Goal: Task Accomplishment & Management: Manage account settings

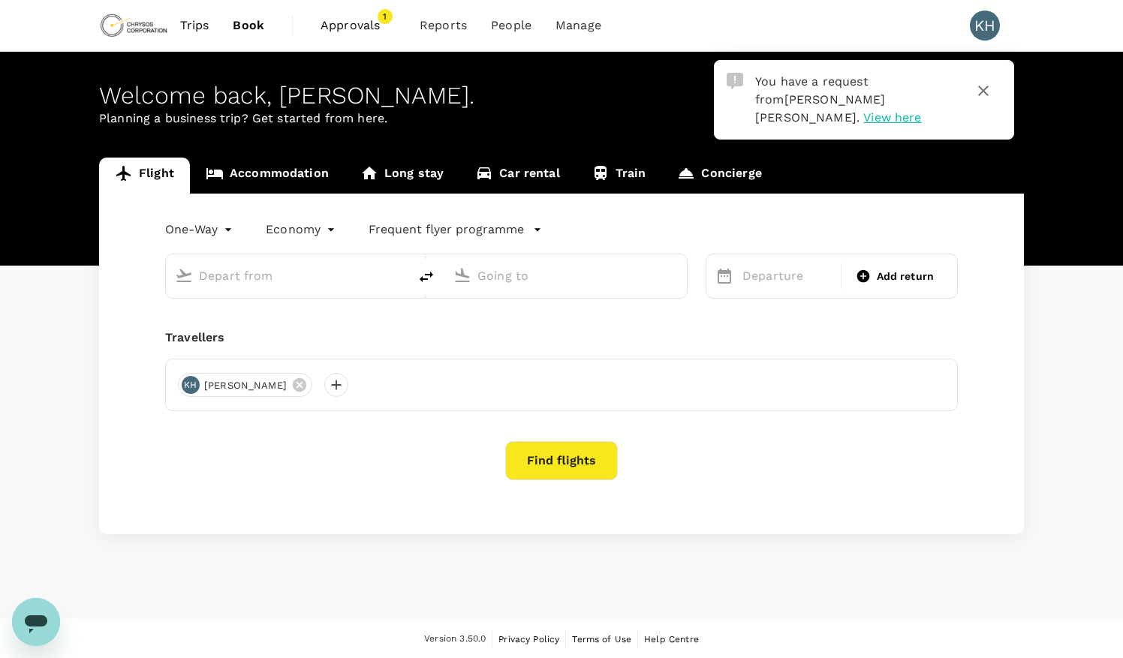
type input "roundtrip"
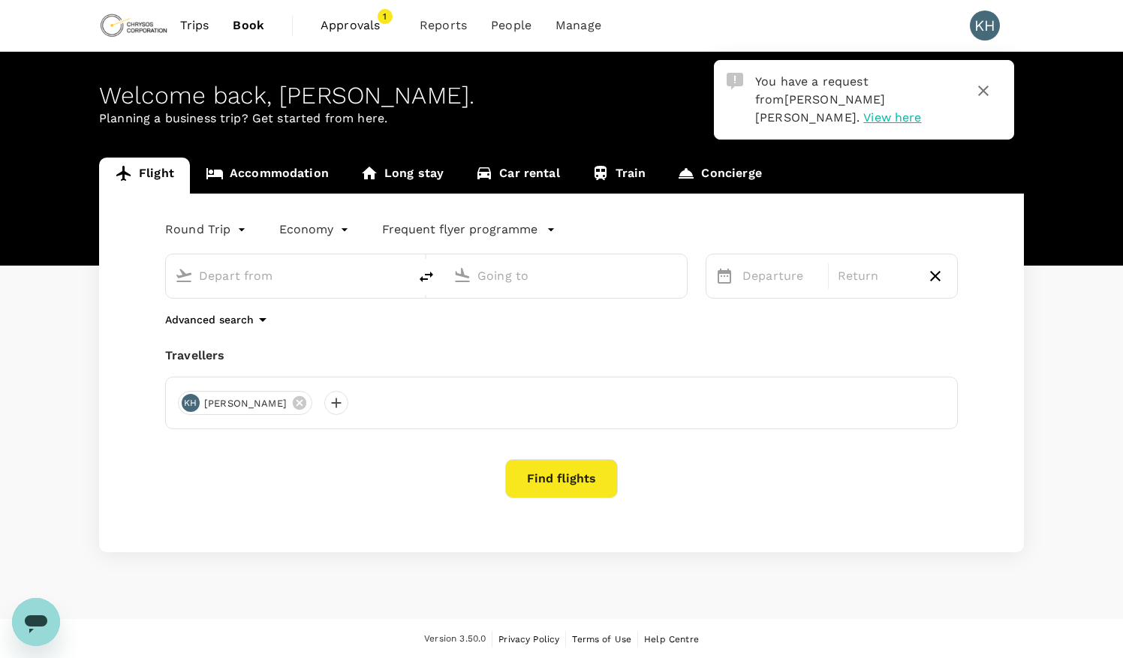
type input "Adelaide (ADL)"
type input "[GEOGRAPHIC_DATA] ([GEOGRAPHIC_DATA])"
click at [889, 110] on span "View here" at bounding box center [892, 117] width 58 height 14
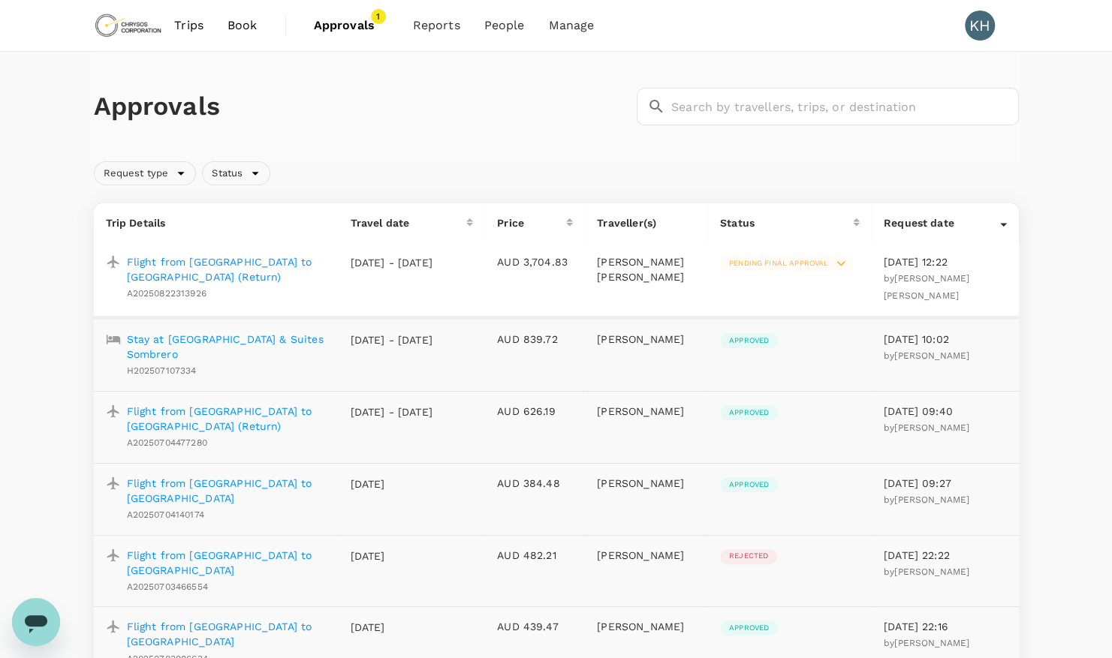
click at [294, 258] on p "Flight from Perth to Toronto (Return)" at bounding box center [227, 269] width 200 height 30
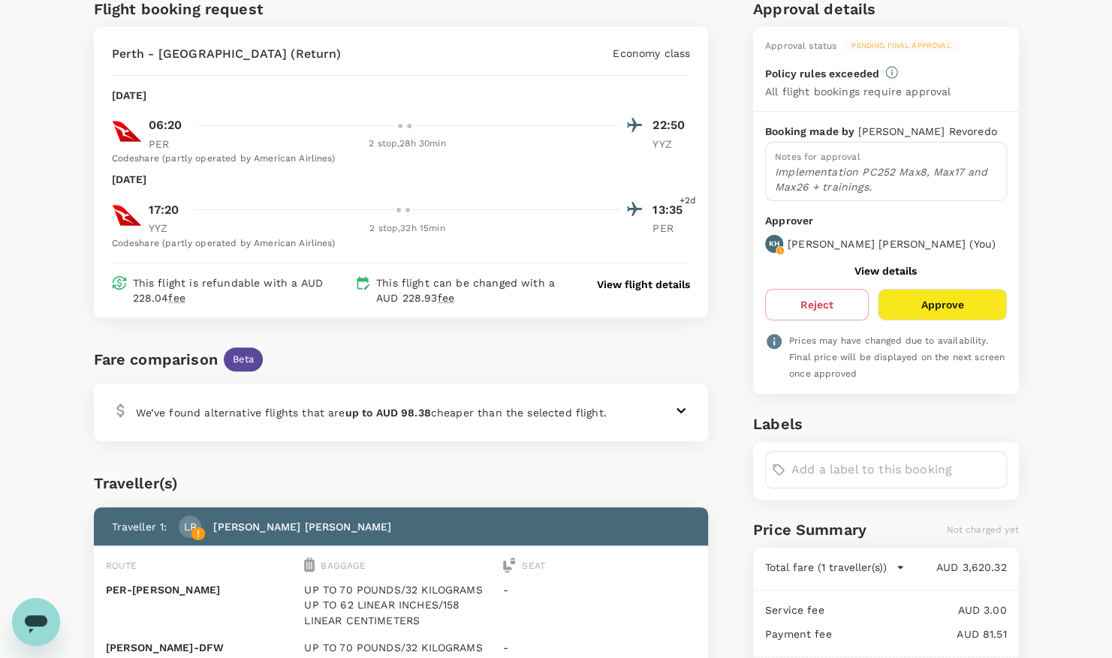
scroll to position [150, 0]
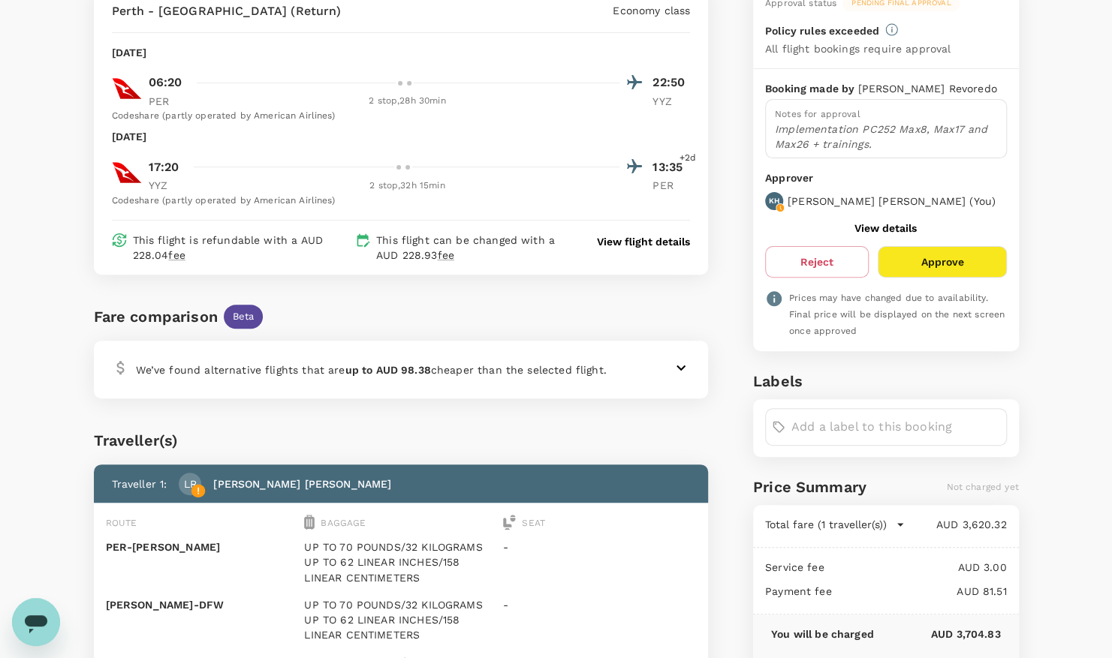
click at [830, 420] on input "text" at bounding box center [895, 427] width 209 height 24
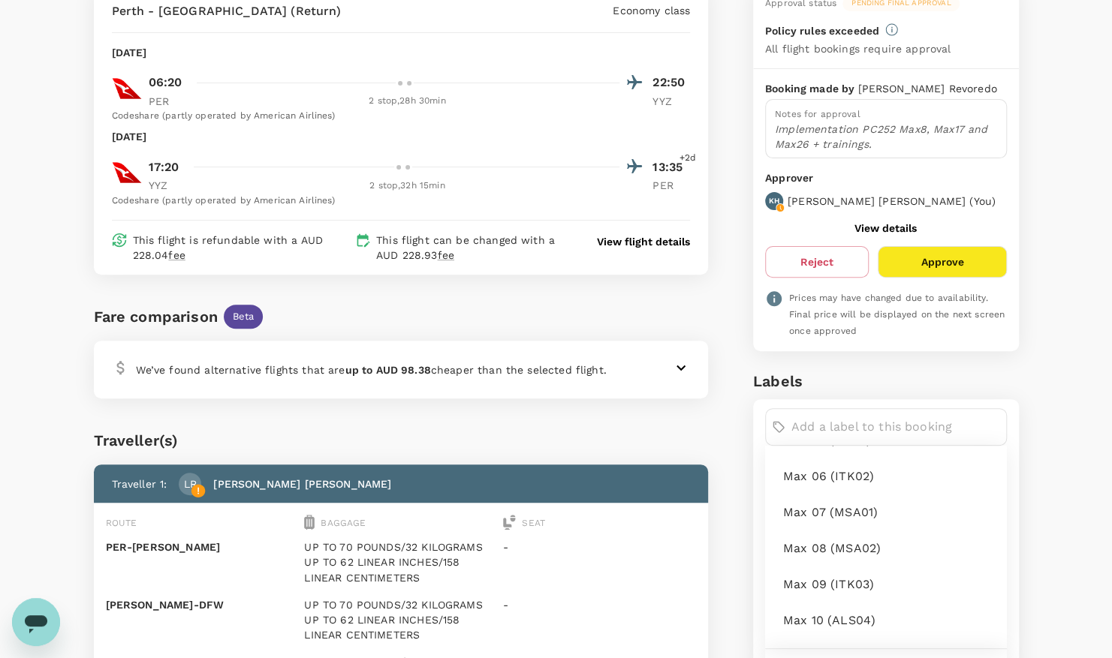
scroll to position [450, 0]
click at [839, 516] on span "Max 08 (MSA02)" at bounding box center [889, 518] width 212 height 18
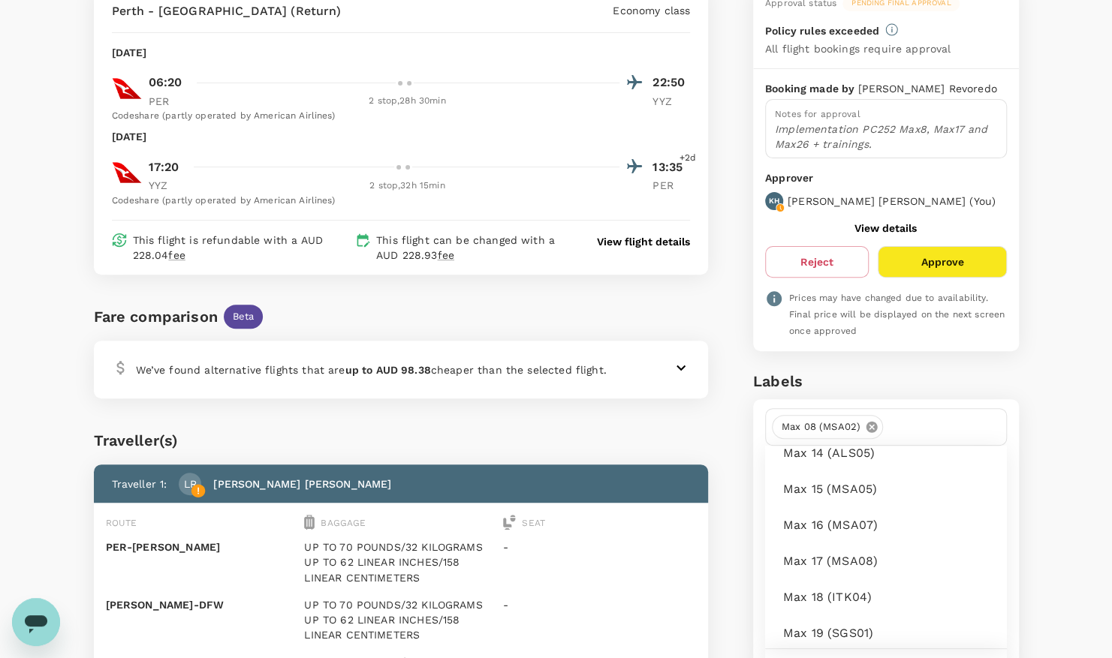
scroll to position [751, 0]
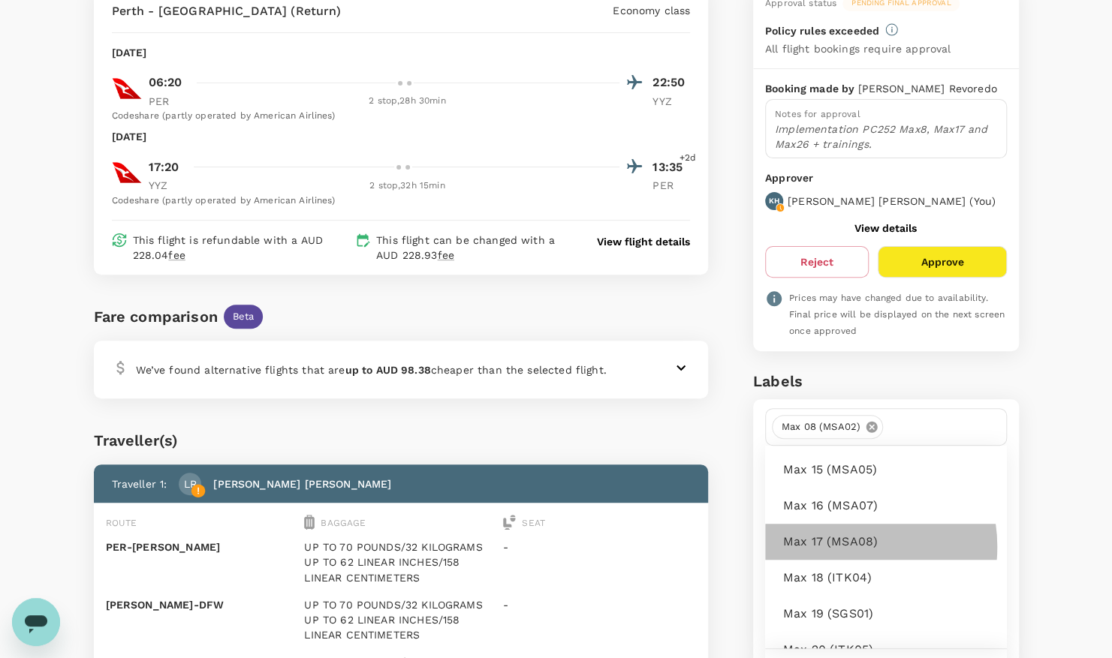
click at [841, 541] on span "Max 17 (MSA08)" at bounding box center [889, 542] width 212 height 18
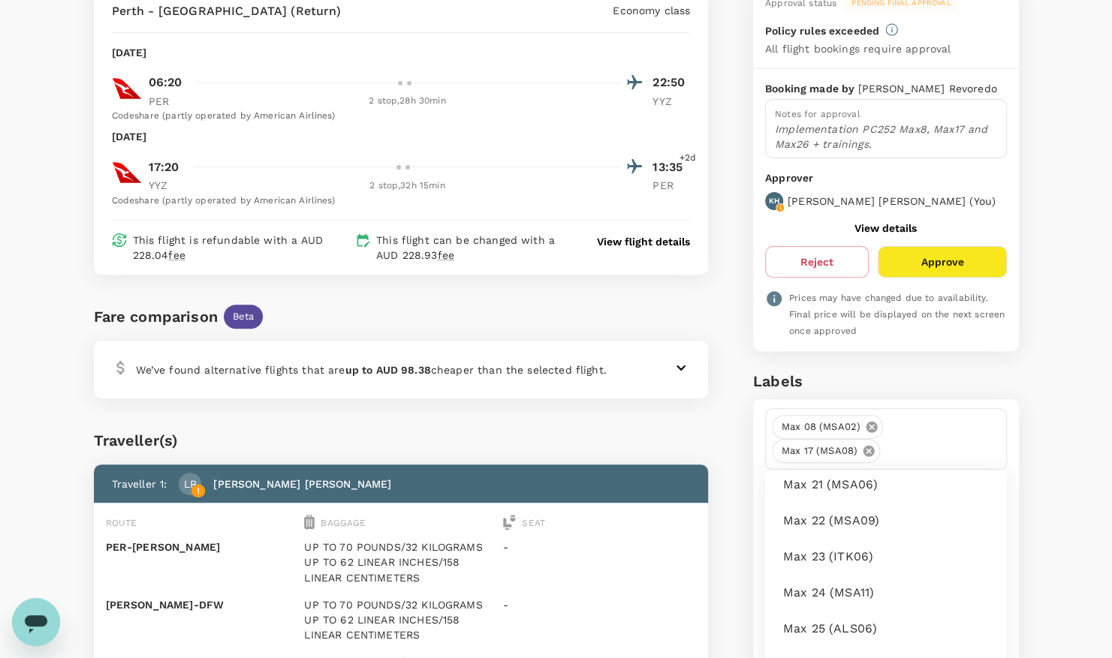
scroll to position [1051, 0]
click at [847, 581] on span "Max 26 (MSA12)" at bounding box center [889, 590] width 212 height 18
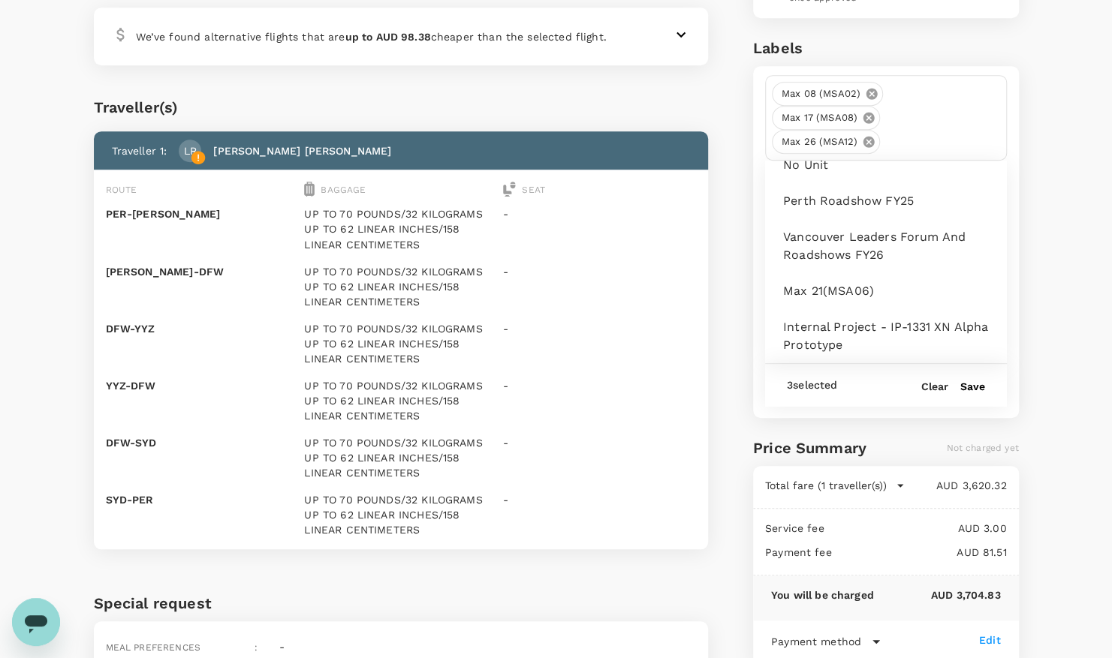
scroll to position [525, 0]
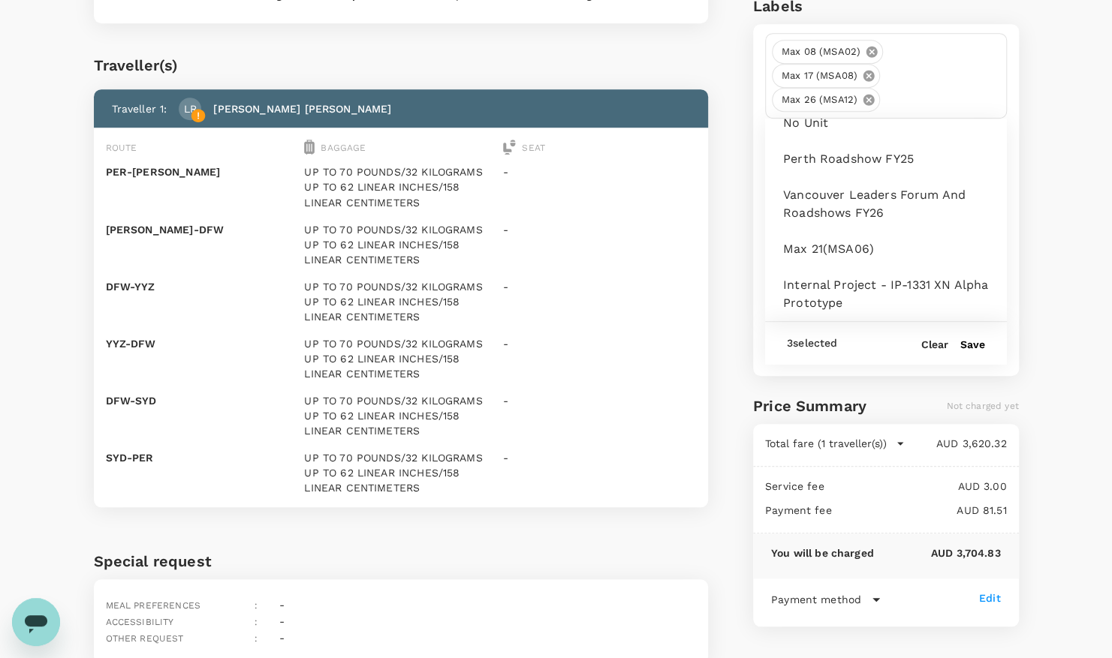
click at [1045, 224] on div "Back to approval Flight booking request Perth - Melbourne (Return) Economy clas…" at bounding box center [556, 107] width 1112 height 1162
click at [964, 339] on button "Save" at bounding box center [972, 345] width 25 height 12
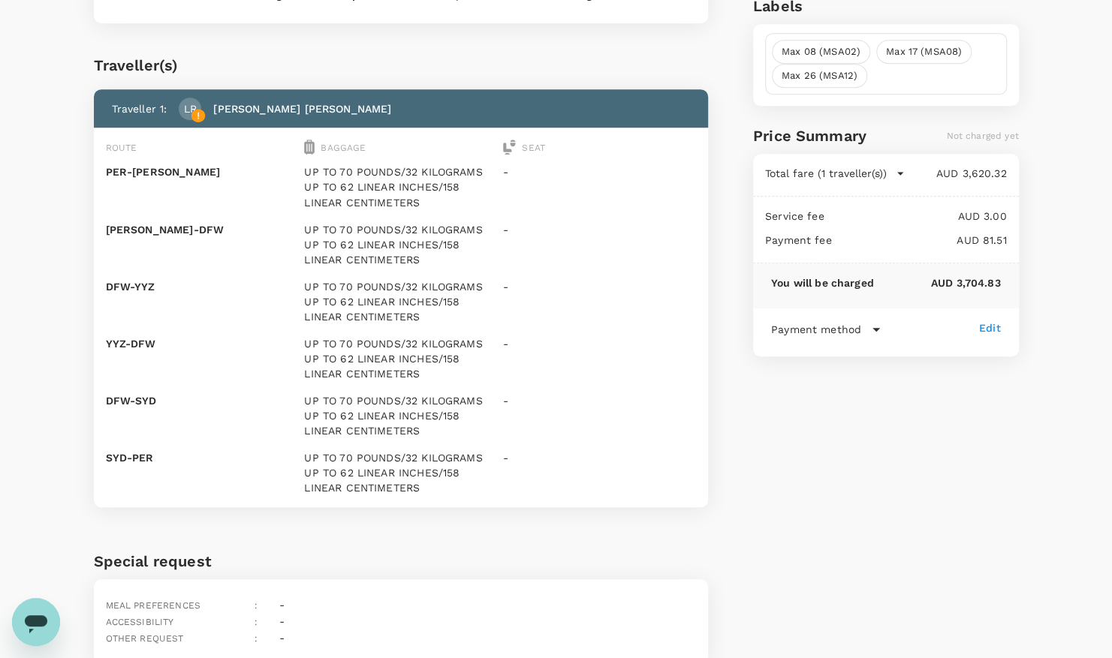
scroll to position [0, 0]
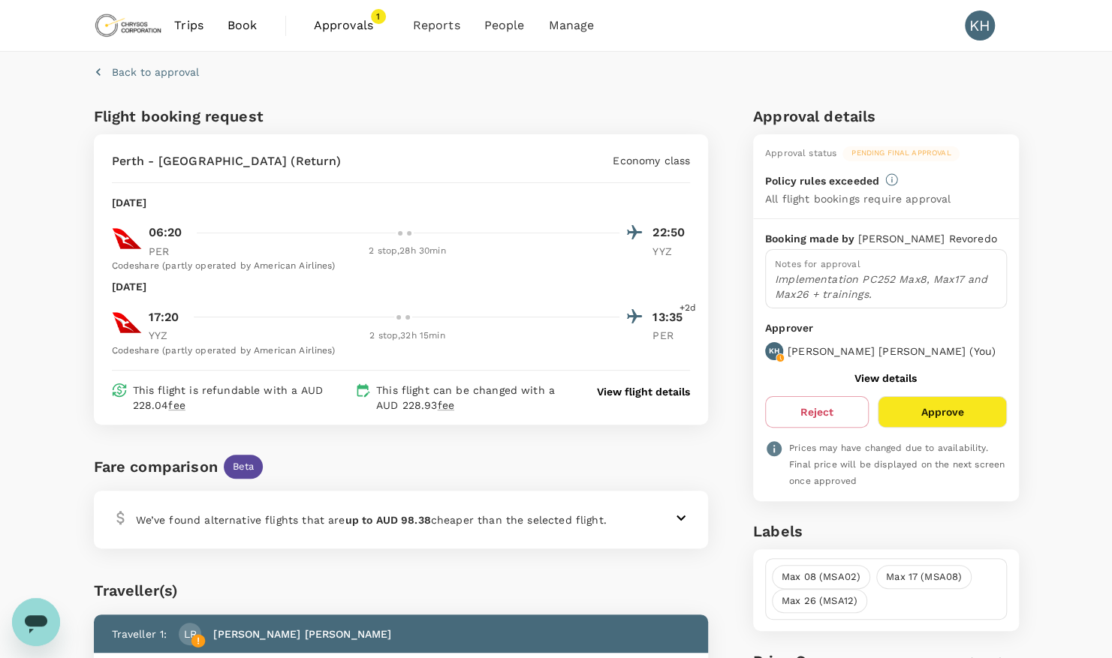
click at [655, 515] on div at bounding box center [666, 518] width 48 height 18
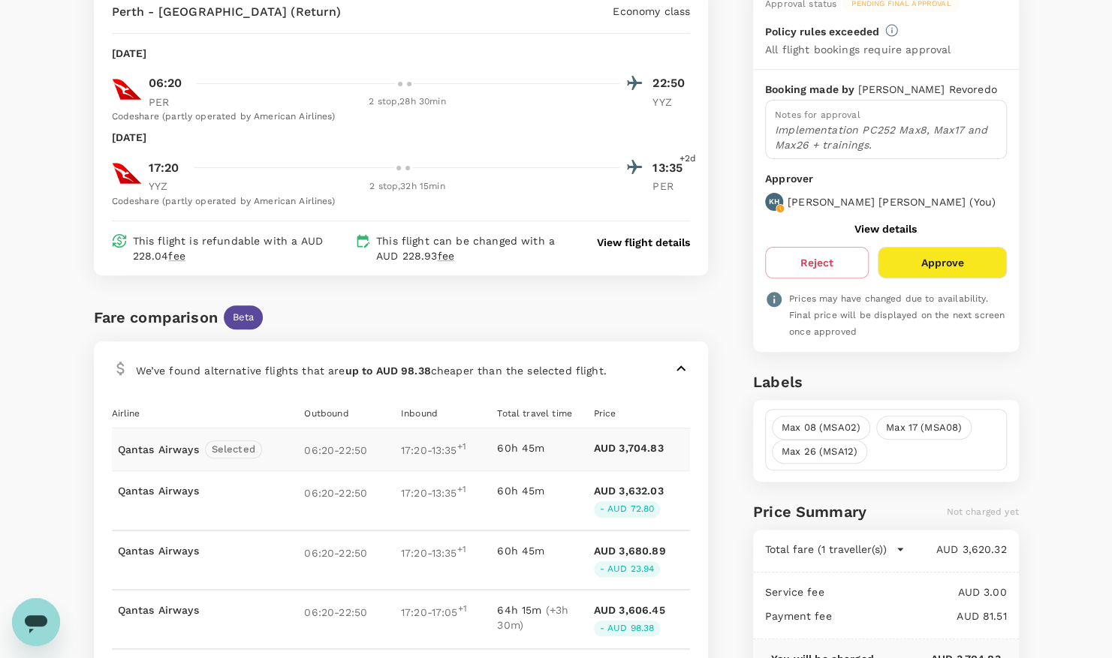
scroll to position [74, 0]
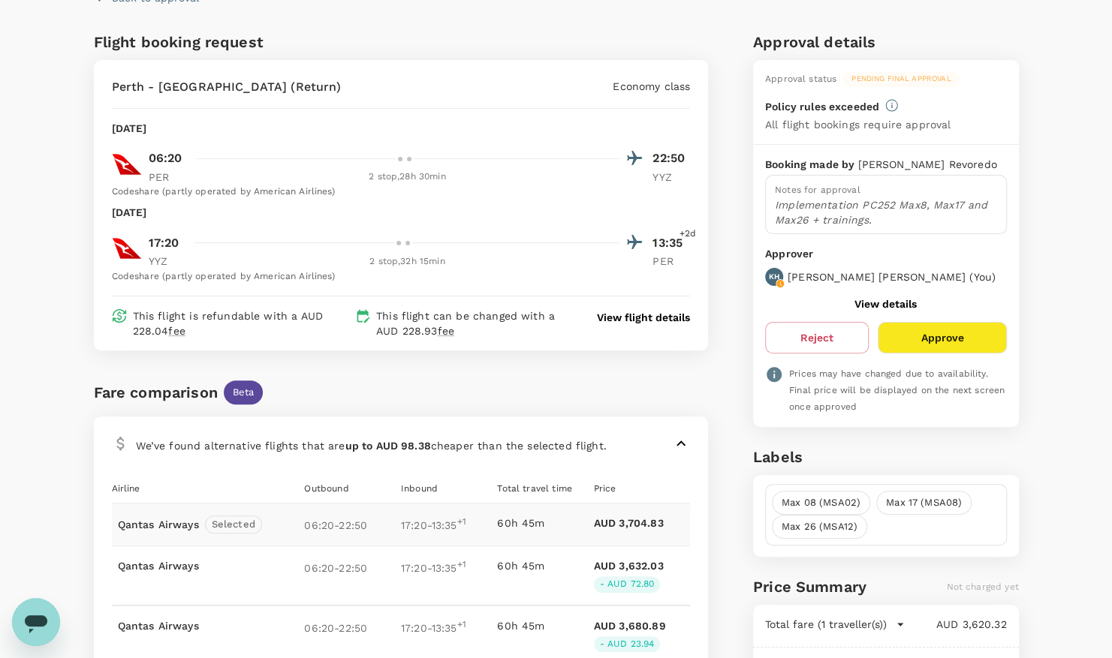
click at [925, 336] on button "Approve" at bounding box center [941, 338] width 128 height 32
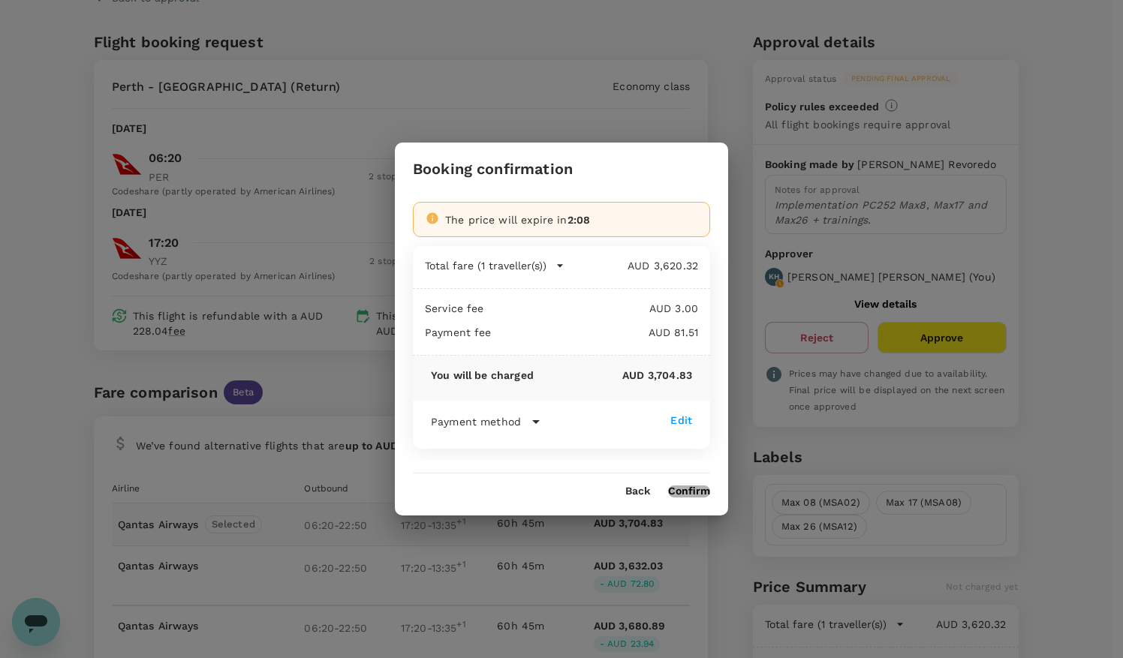
click at [692, 492] on button "Confirm" at bounding box center [689, 492] width 42 height 12
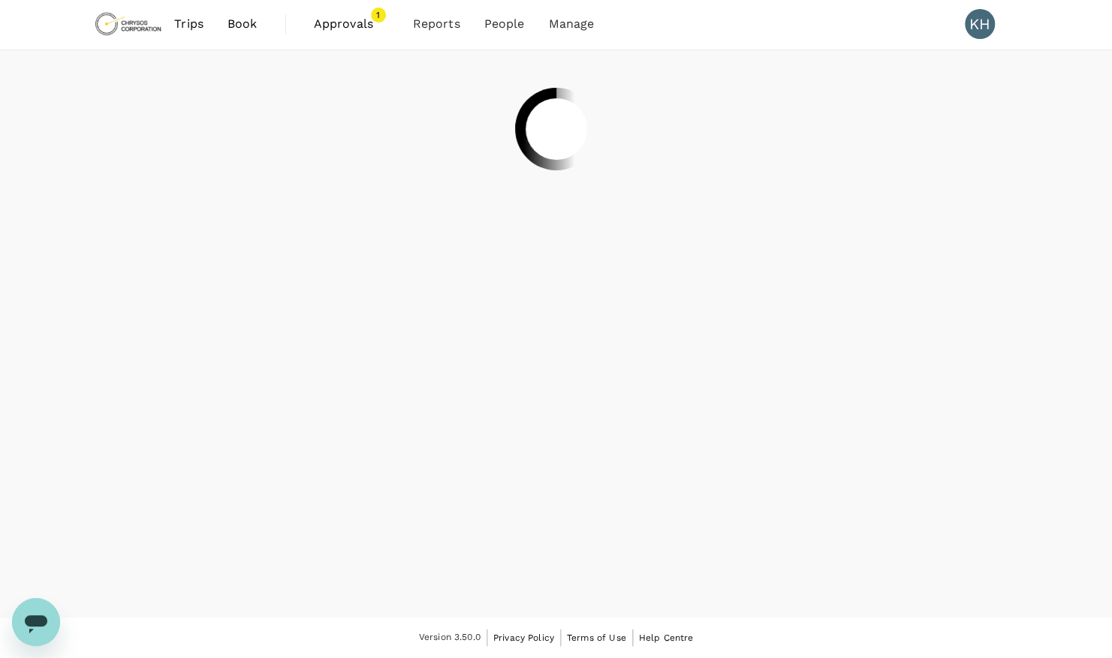
scroll to position [0, 0]
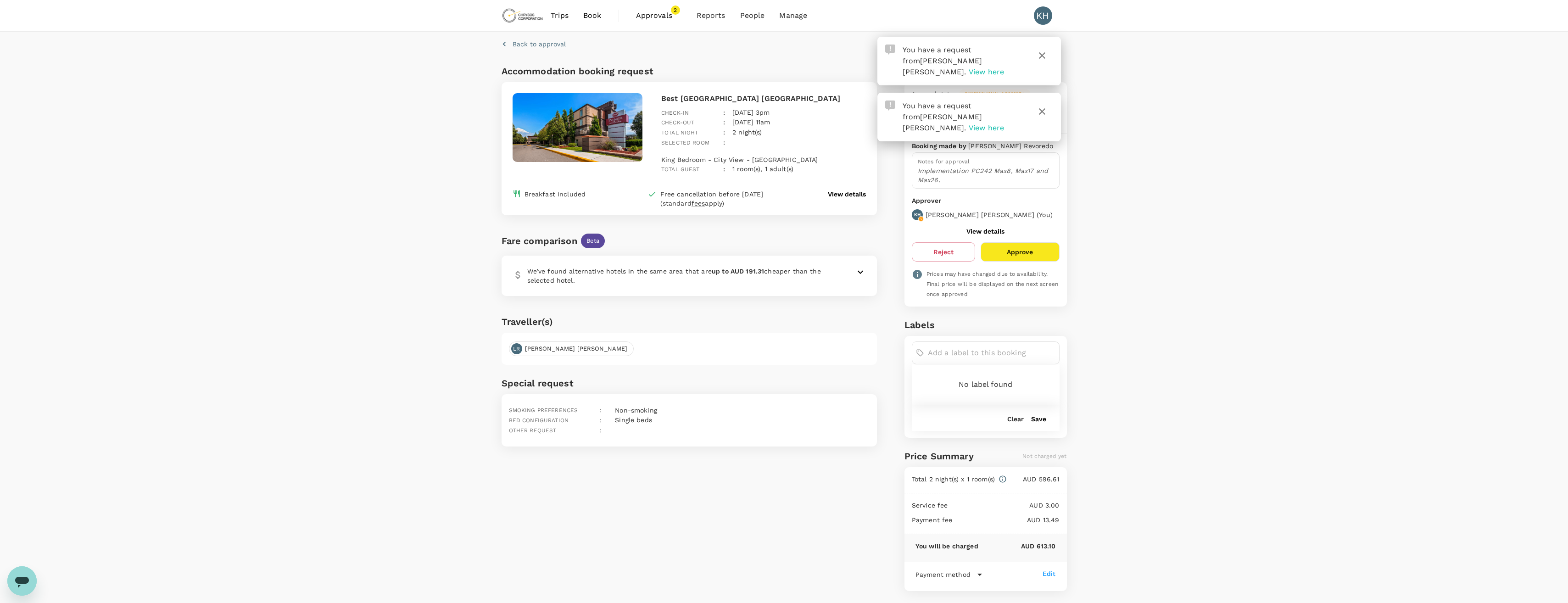
click at [962, 352] on input "text" at bounding box center [992, 353] width 128 height 15
click at [940, 350] on input "text" at bounding box center [992, 353] width 128 height 15
click at [984, 413] on span "Max 08 (MSA02)" at bounding box center [987, 409] width 130 height 11
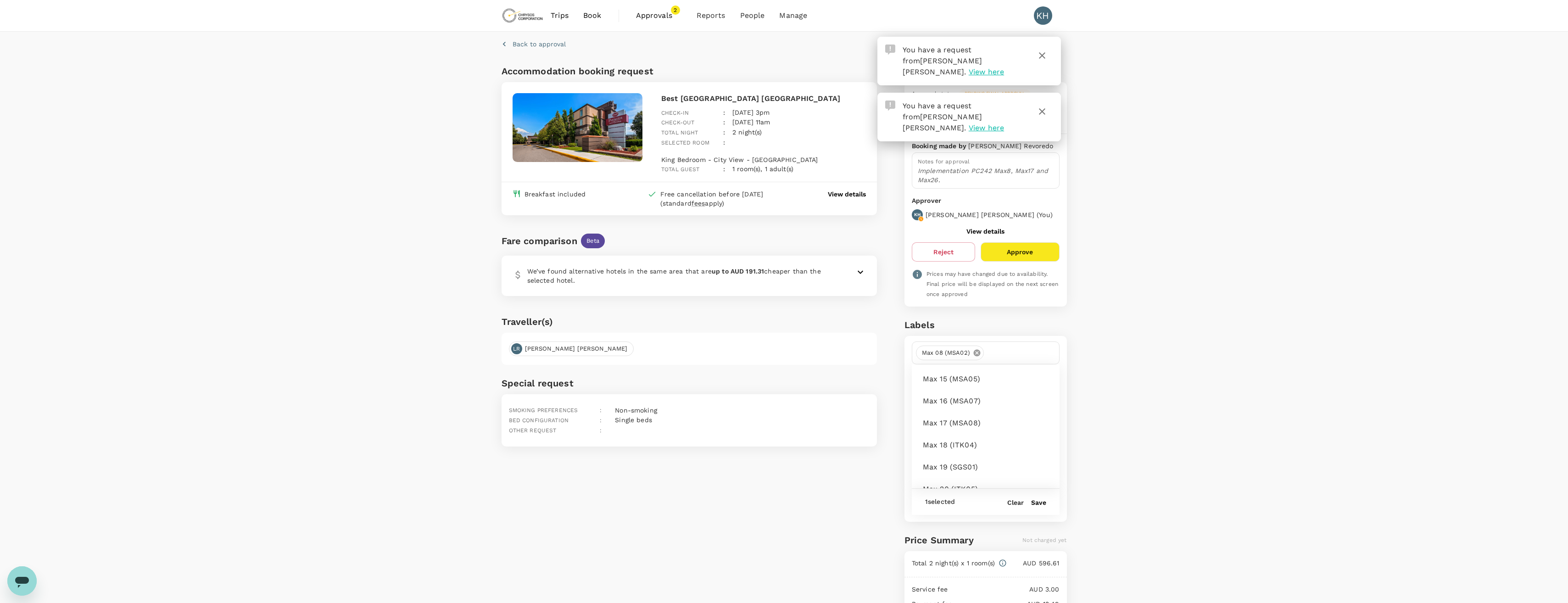
click at [968, 422] on span "Max 17 (MSA08)" at bounding box center [987, 423] width 130 height 11
click at [959, 497] on span "Max 26 (MSA12)" at bounding box center [987, 498] width 130 height 11
click at [1037, 528] on button "Save" at bounding box center [1039, 532] width 15 height 7
click at [831, 272] on p "We’ve found alternative hotels in the same area that are up to AUD 191.31 cheap…" at bounding box center [680, 276] width 306 height 18
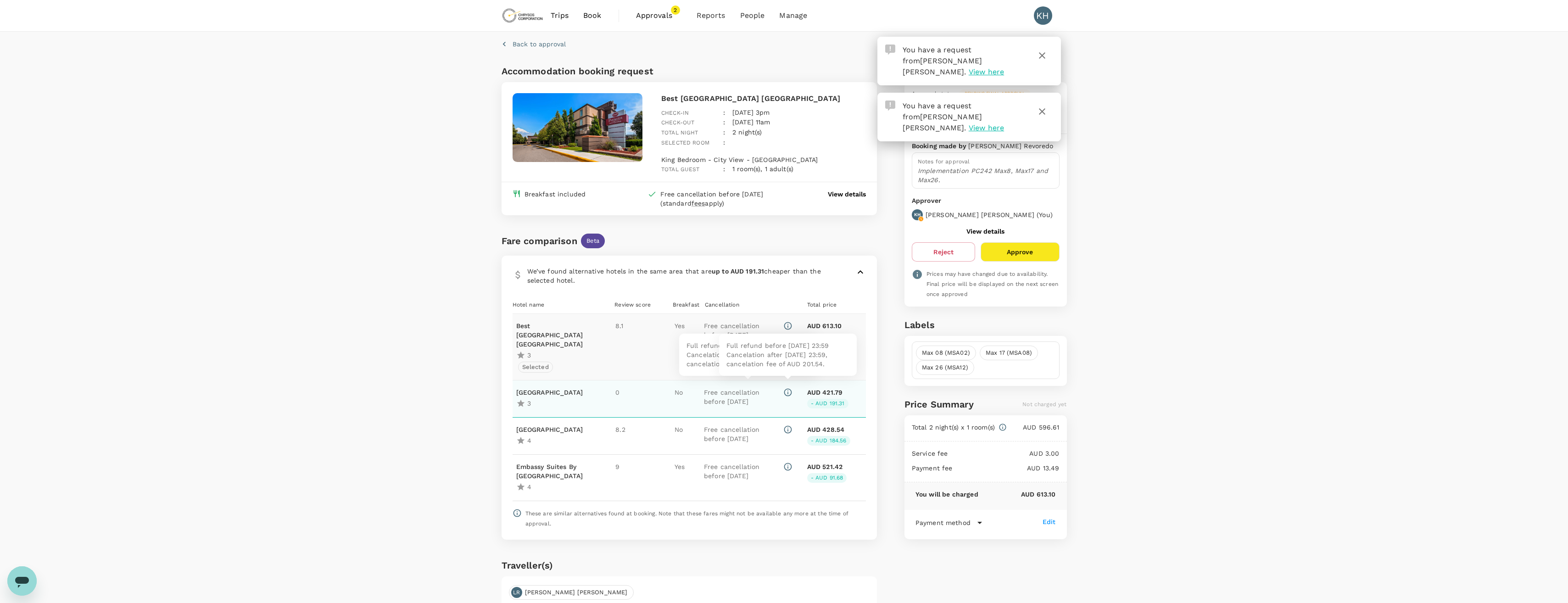
click at [787, 388] on icon at bounding box center [787, 392] width 9 height 9
click at [844, 190] on p "View details" at bounding box center [847, 194] width 38 height 9
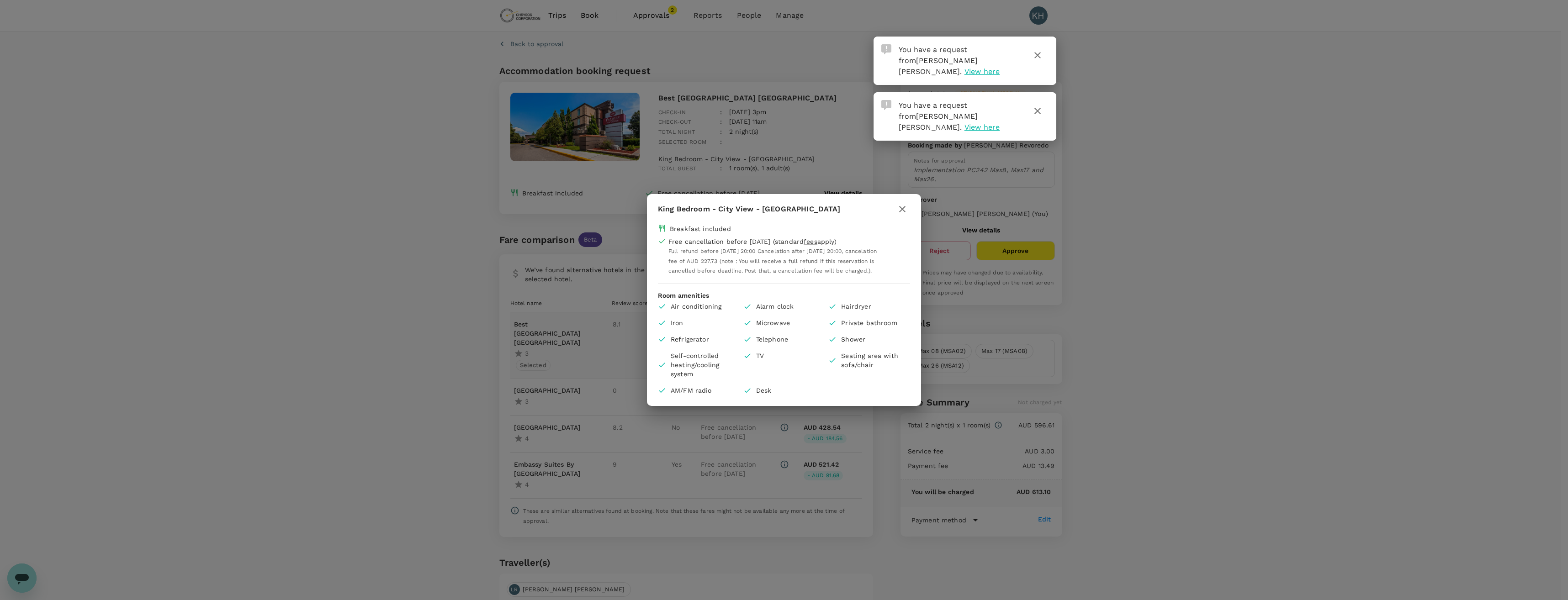
click at [900, 204] on icon "button" at bounding box center [902, 209] width 11 height 11
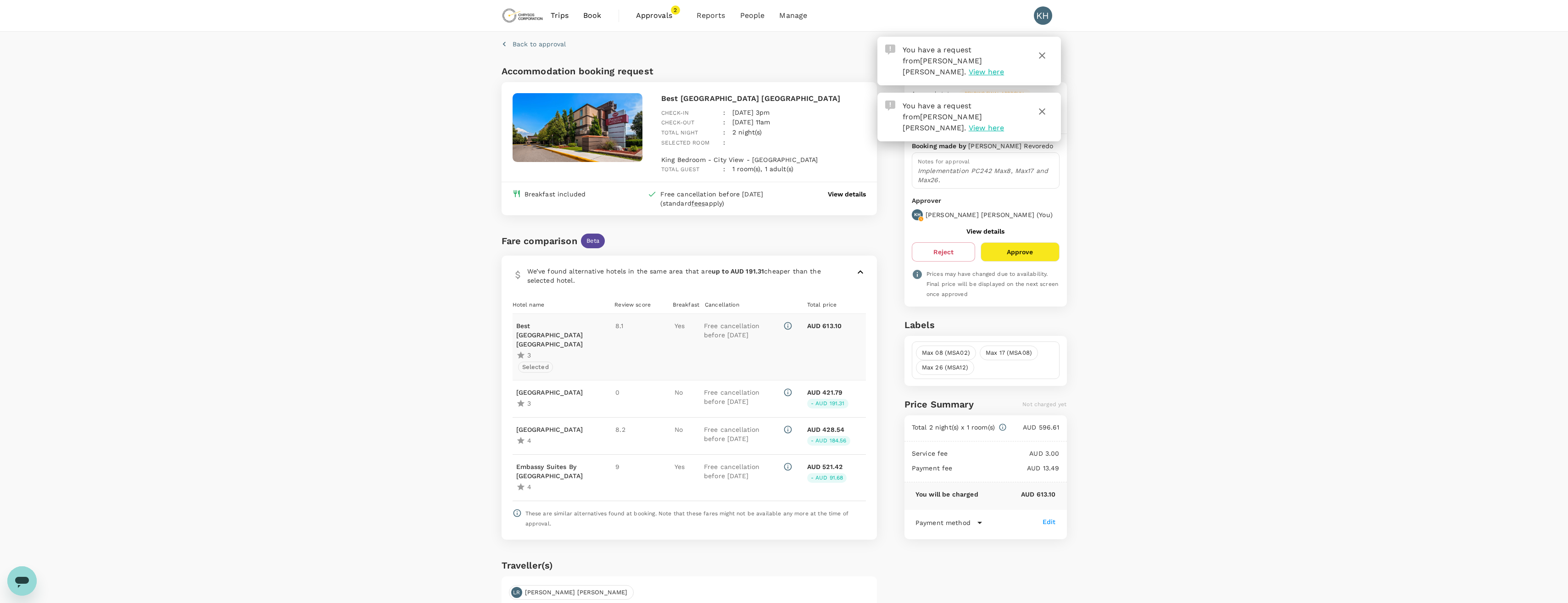
drag, startPoint x: 573, startPoint y: 137, endPoint x: 680, endPoint y: 98, distance: 113.9
drag, startPoint x: 680, startPoint y: 98, endPoint x: 658, endPoint y: 106, distance: 23.4
click at [658, 106] on div "Best Western Premier Toronto Airport Carlingview Hotel Check-in : 05 Sep 2025, …" at bounding box center [762, 132] width 208 height 86
click at [679, 98] on p "Best Western Premier Toronto Airport Carlingview Hotel" at bounding box center [764, 98] width 205 height 11
click at [547, 335] on p "Best Western Premier Toronto Airport Carlingview Hotel" at bounding box center [556, 335] width 79 height 28
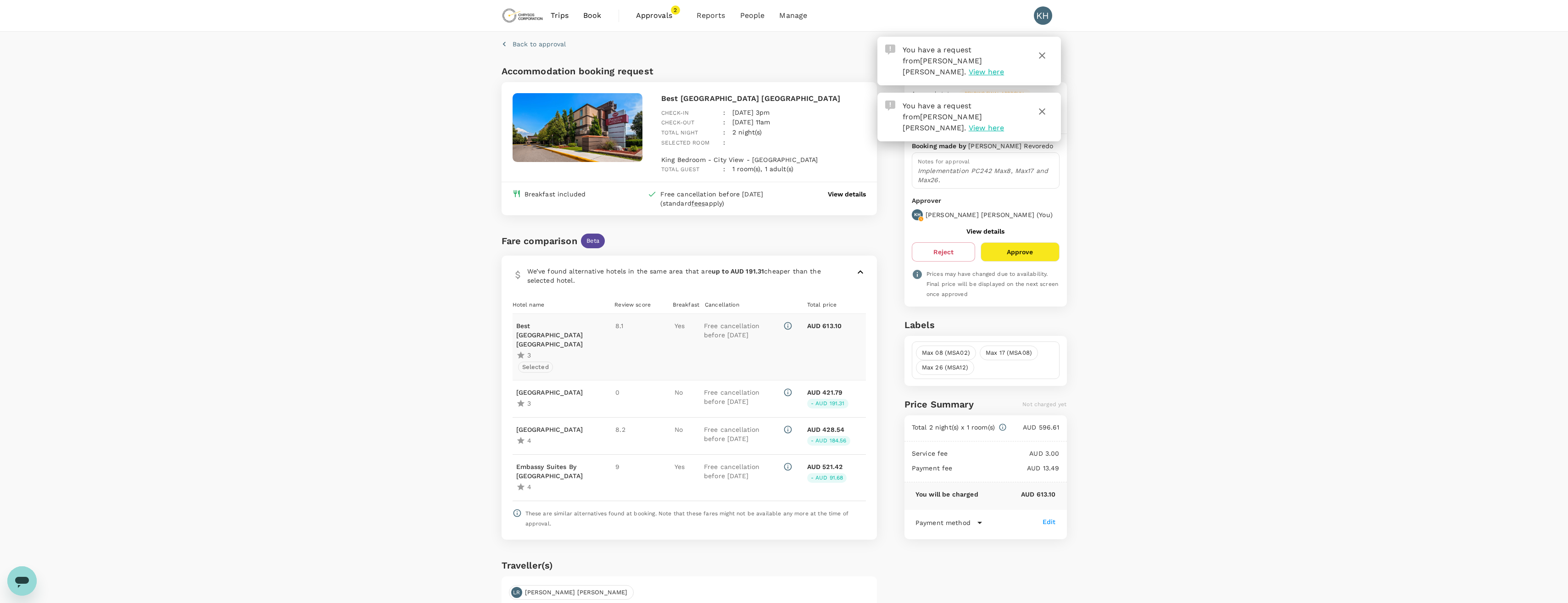
click at [551, 327] on p "Best Western Premier Toronto Airport Carlingview Hotel" at bounding box center [556, 335] width 79 height 28
click at [788, 322] on icon at bounding box center [787, 326] width 8 height 8
click at [548, 335] on p "Best Western Premier Toronto Airport Carlingview Hotel" at bounding box center [556, 335] width 79 height 28
click at [539, 339] on p "Best Western Premier Toronto Airport Carlingview Hotel" at bounding box center [556, 335] width 79 height 28
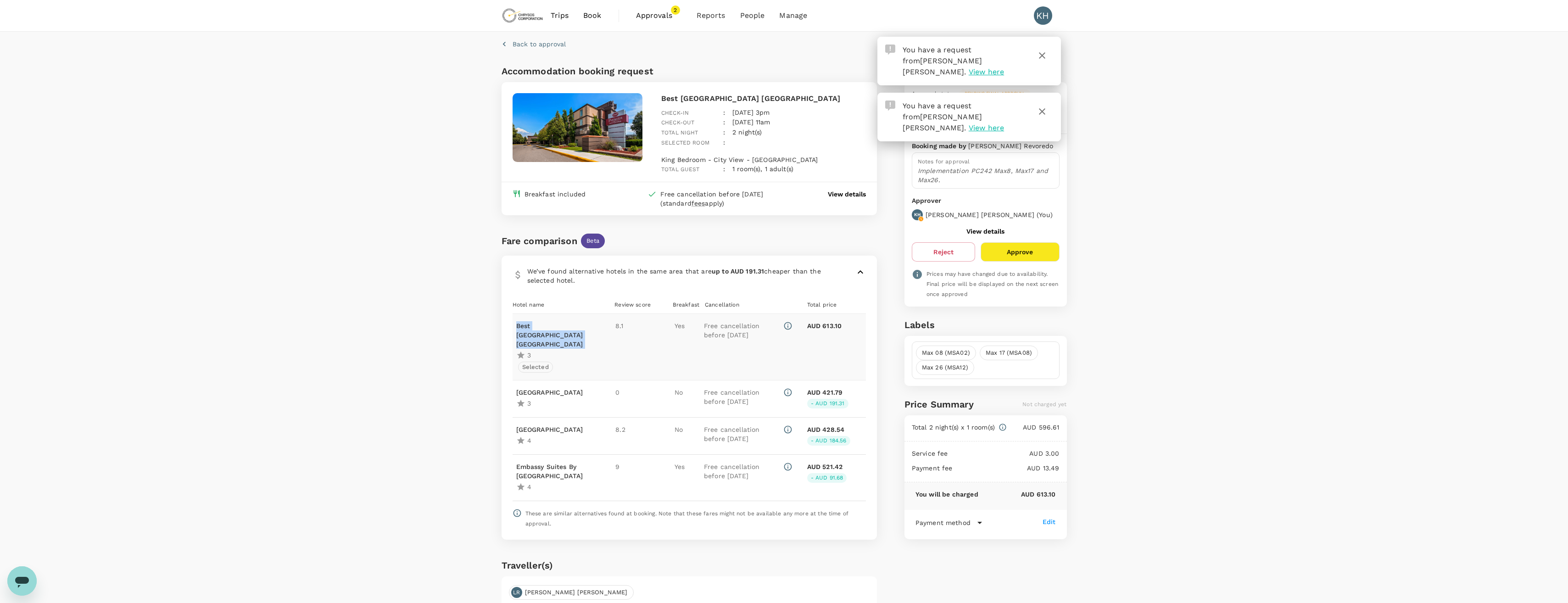
click at [539, 339] on p "Best Western Premier Toronto Airport Carlingview Hotel" at bounding box center [556, 335] width 79 height 28
drag, startPoint x: 539, startPoint y: 339, endPoint x: 573, endPoint y: 166, distance: 176.3
click at [569, 190] on div "Breakfast included" at bounding box center [555, 194] width 62 height 9
click at [578, 119] on img at bounding box center [577, 127] width 130 height 69
click at [608, 54] on div "Back to approval" at bounding box center [782, 42] width 569 height 29
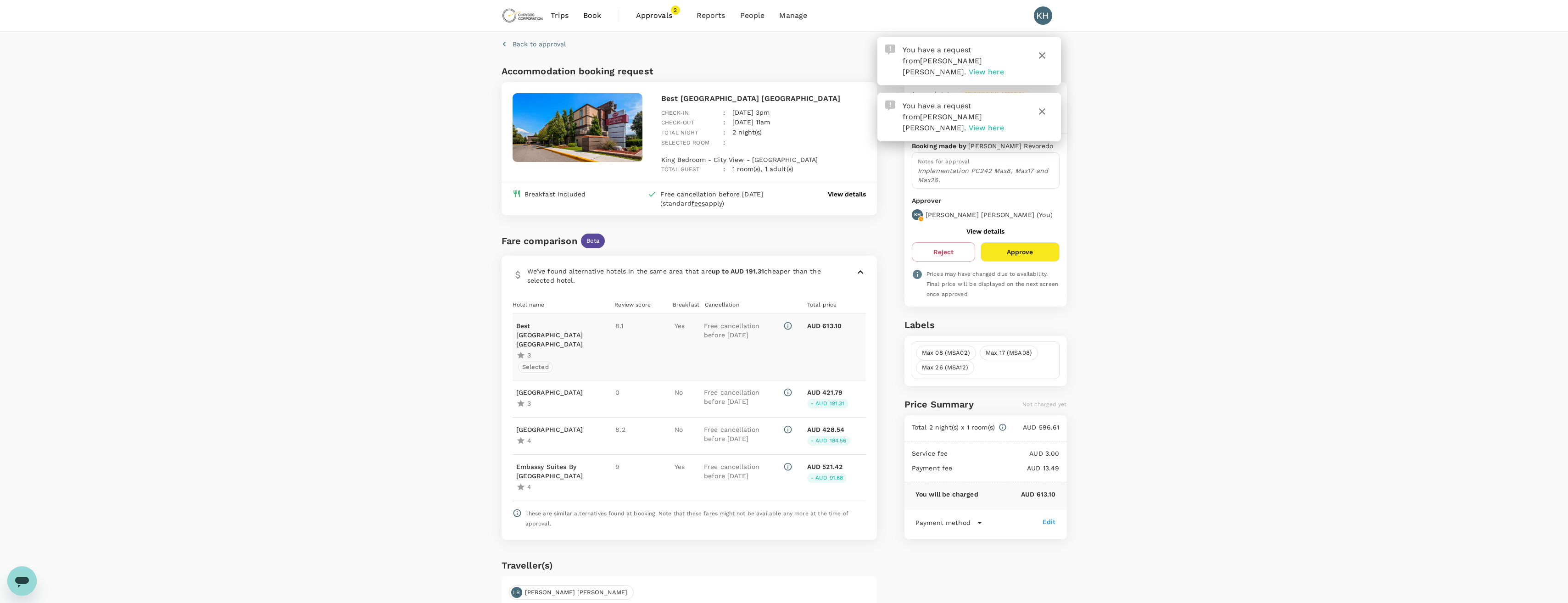
click at [585, 73] on h6 "Accommodation booking request" at bounding box center [594, 71] width 186 height 15
click at [1043, 56] on icon "button" at bounding box center [1042, 56] width 11 height 11
click at [1043, 97] on div "Approval status Pending final approval" at bounding box center [985, 94] width 148 height 9
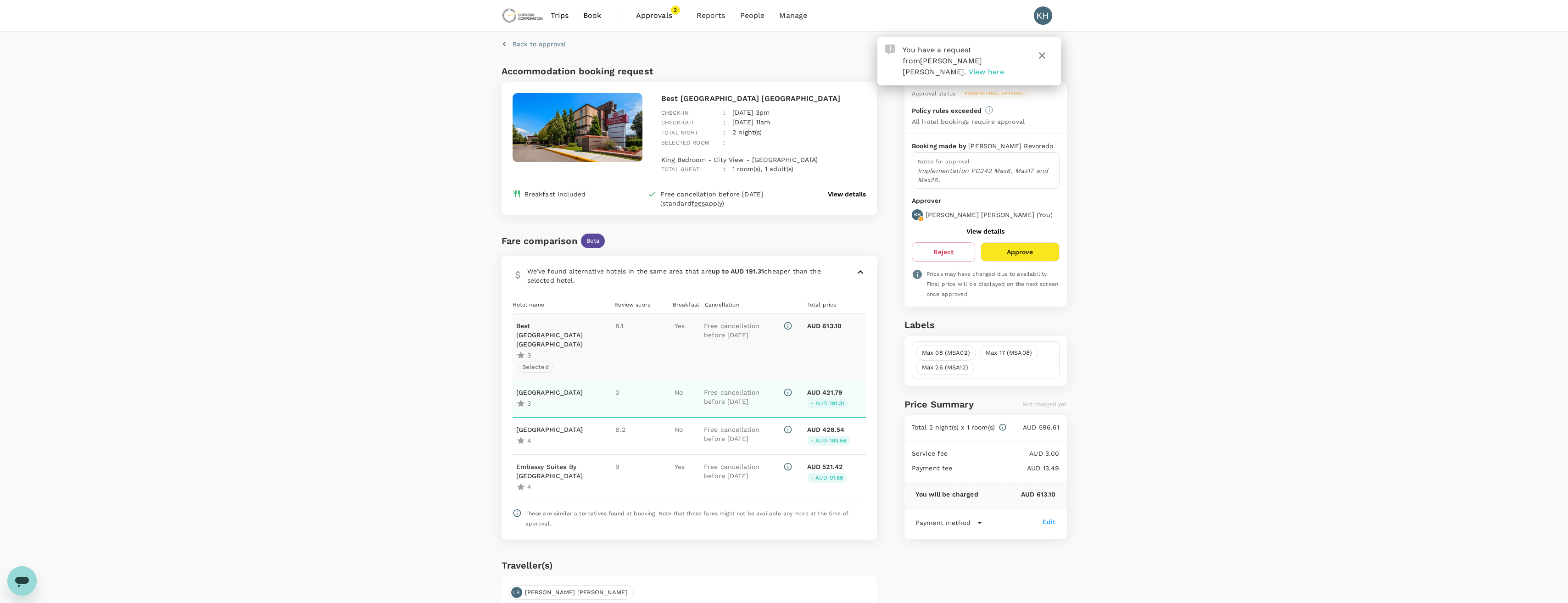
click at [548, 393] on p "Holiday Inn Toronto International Airport" at bounding box center [550, 392] width 67 height 9
click at [564, 431] on p "Crowne Plaza Toronto Airport" at bounding box center [550, 429] width 67 height 9
click at [357, 394] on div "Back to approval Accommodation booking request Best Western Premier Toronto Air…" at bounding box center [784, 368] width 1568 height 673
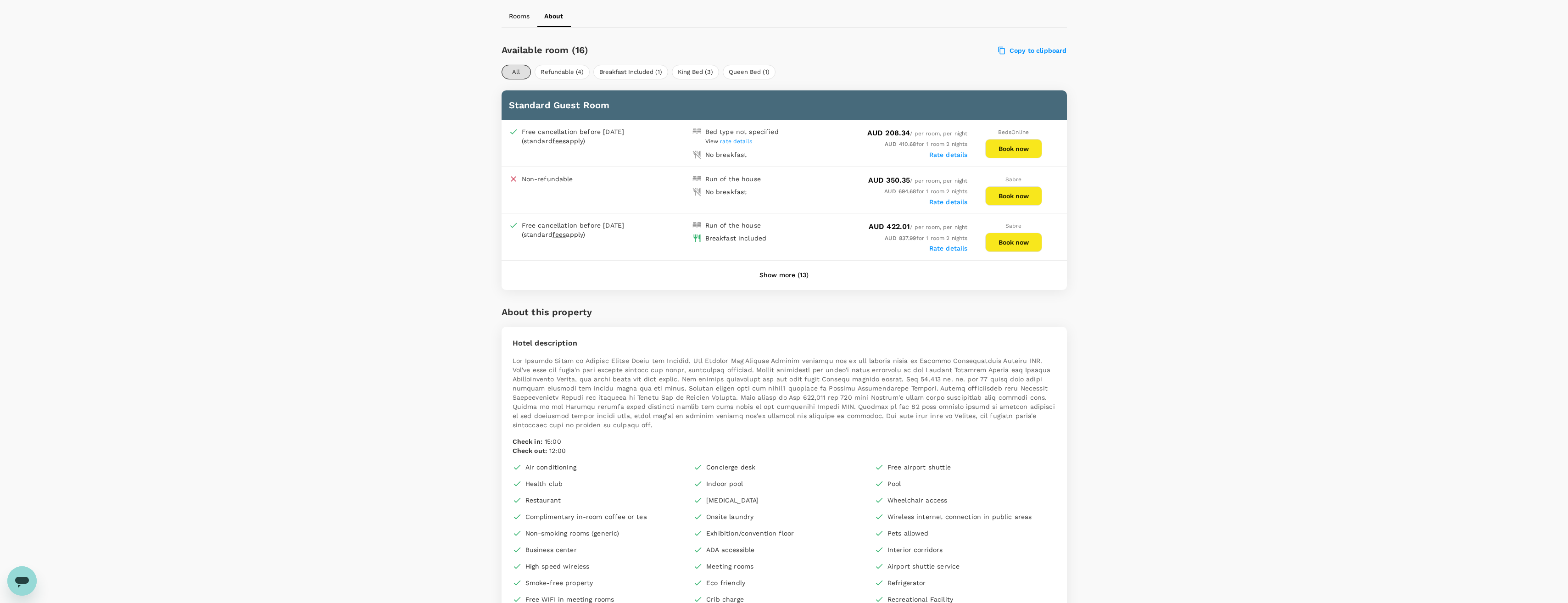
scroll to position [413, 0]
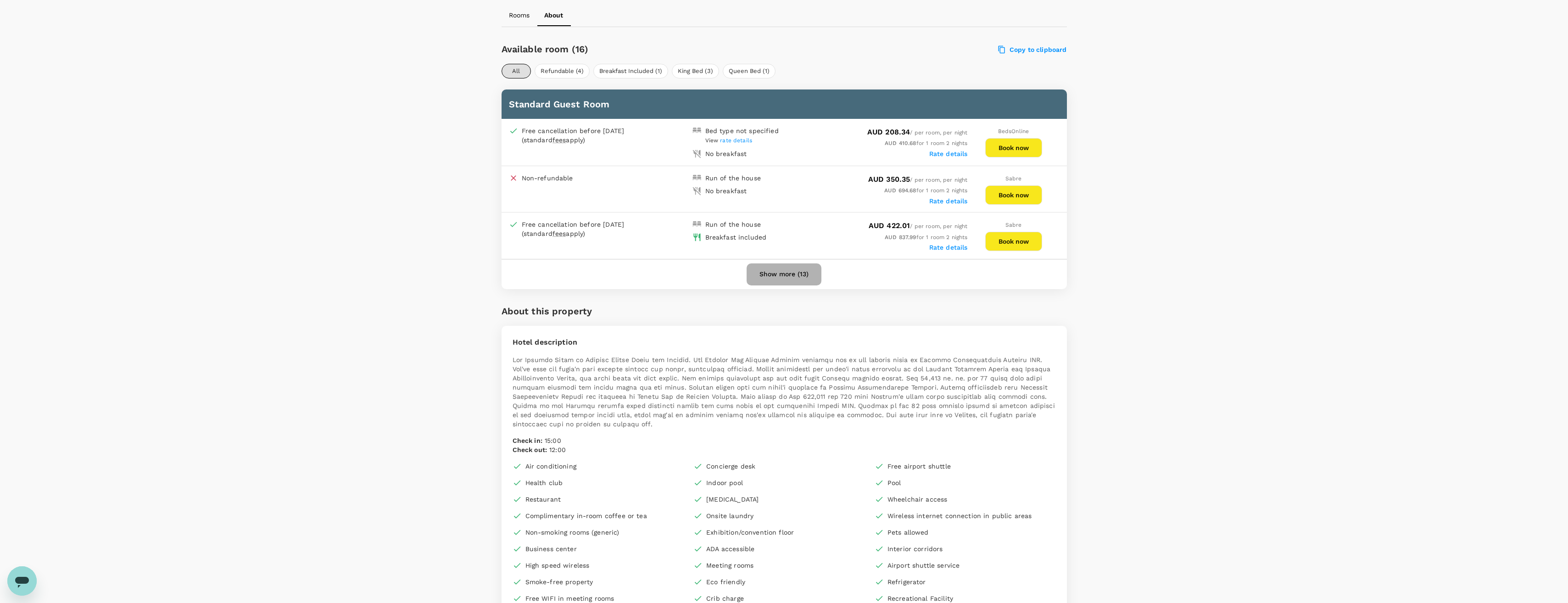
click at [784, 270] on button "Show more (13)" at bounding box center [784, 275] width 75 height 22
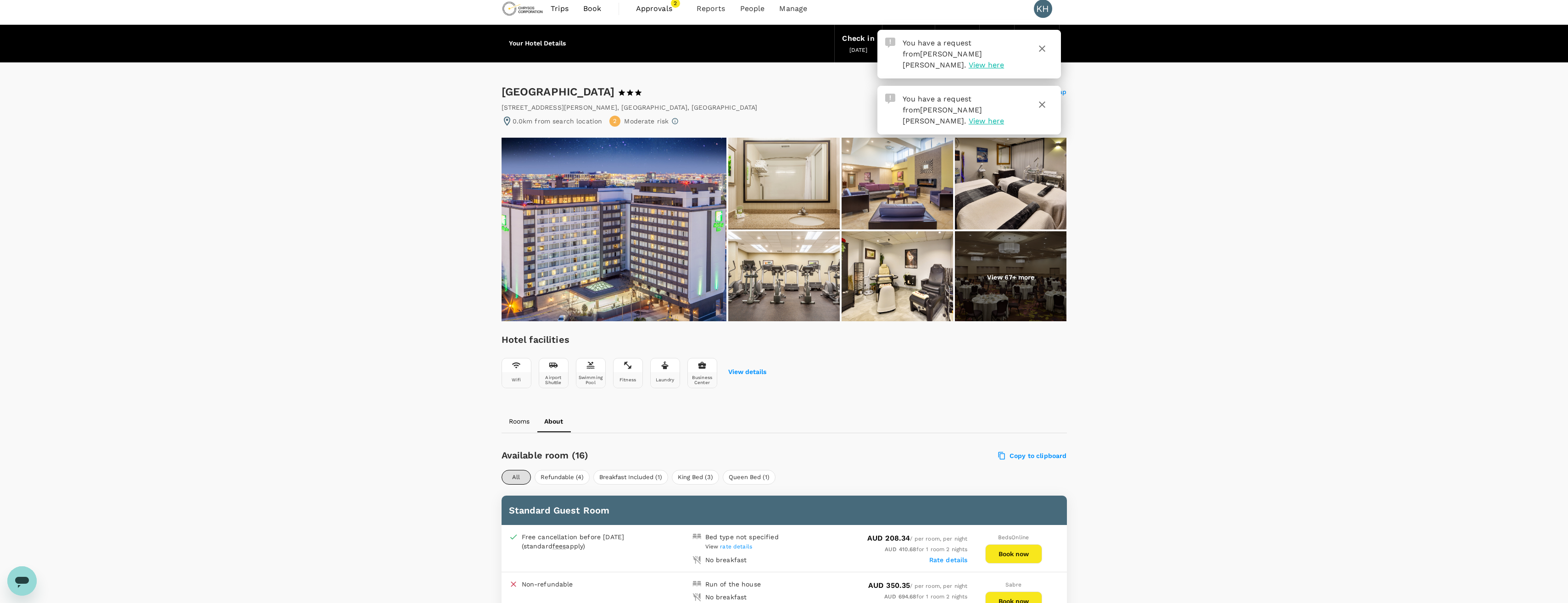
scroll to position [0, 0]
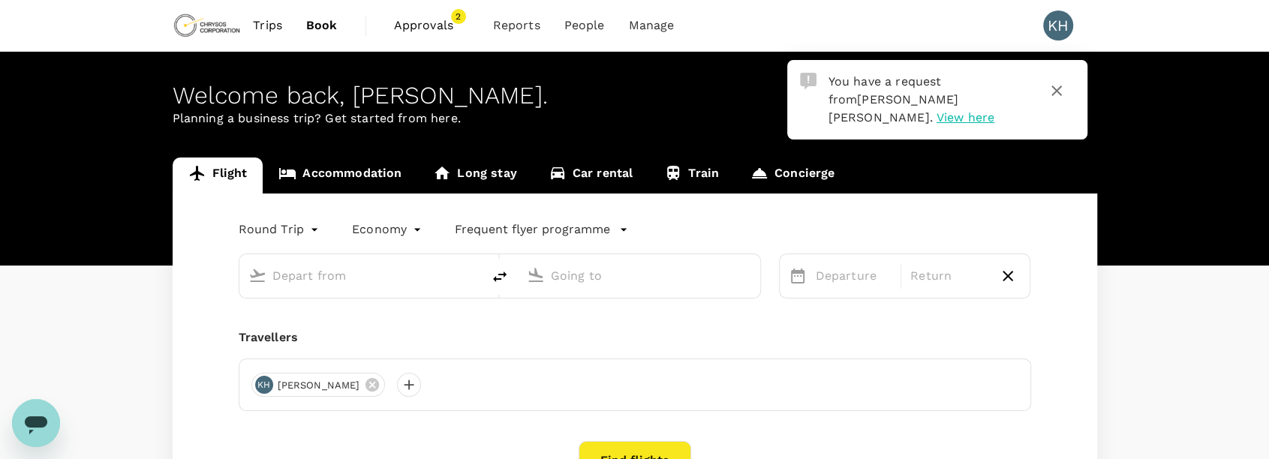
type input "Adelaide (ADL)"
type input "[GEOGRAPHIC_DATA] ([GEOGRAPHIC_DATA])"
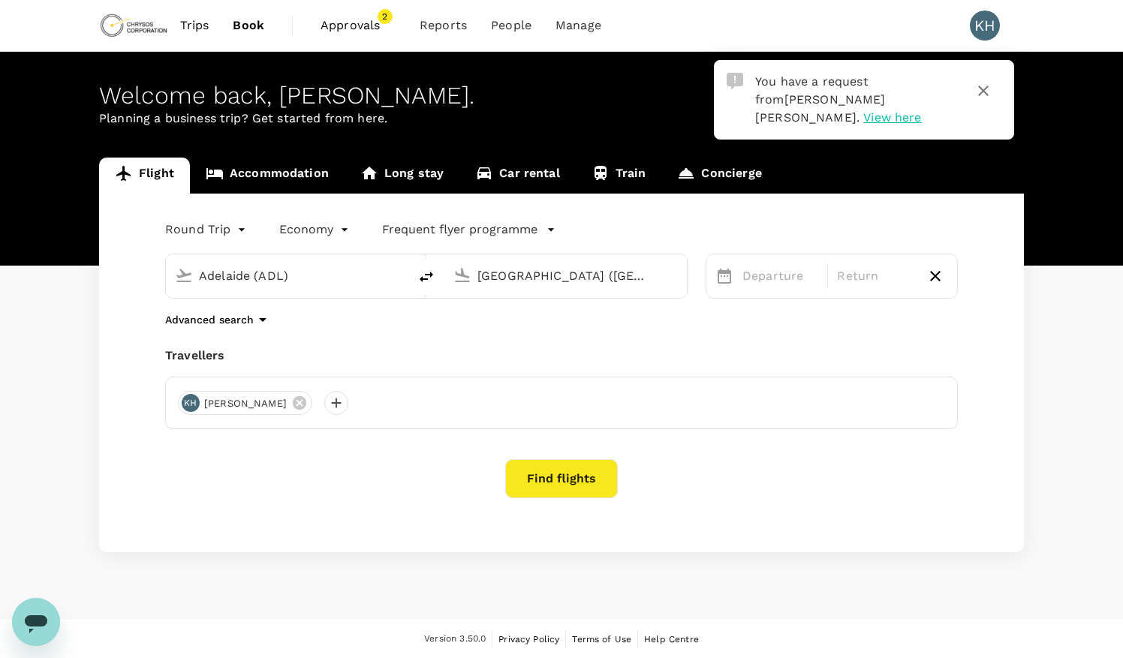
click at [306, 179] on link "Accommodation" at bounding box center [267, 176] width 155 height 36
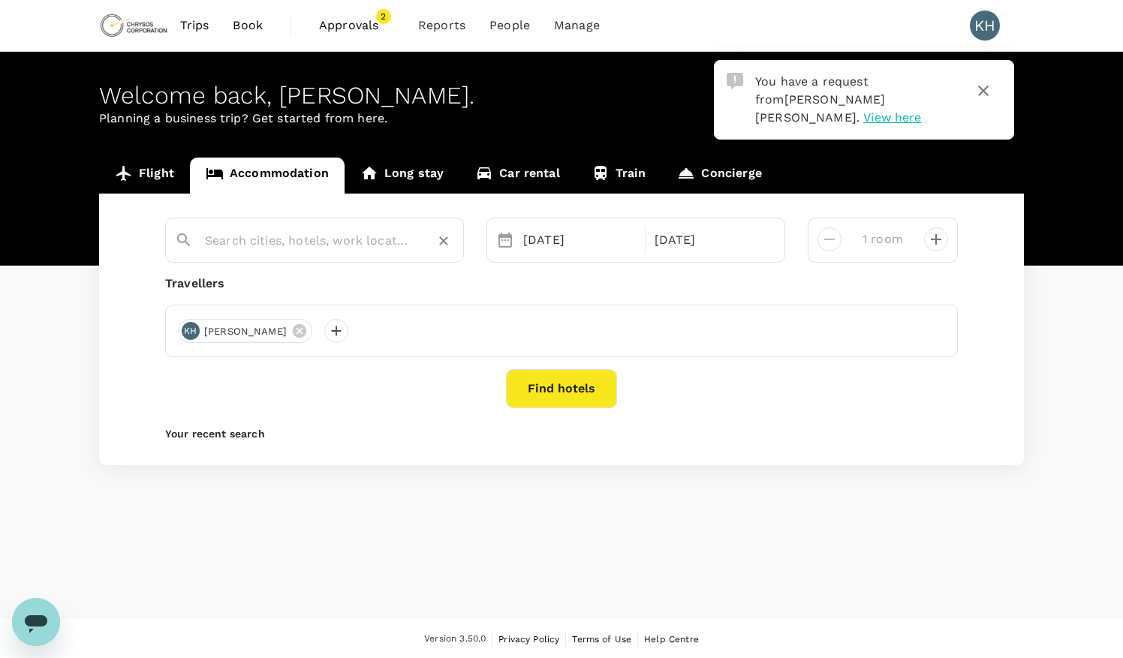
click at [302, 243] on input "text" at bounding box center [308, 240] width 207 height 23
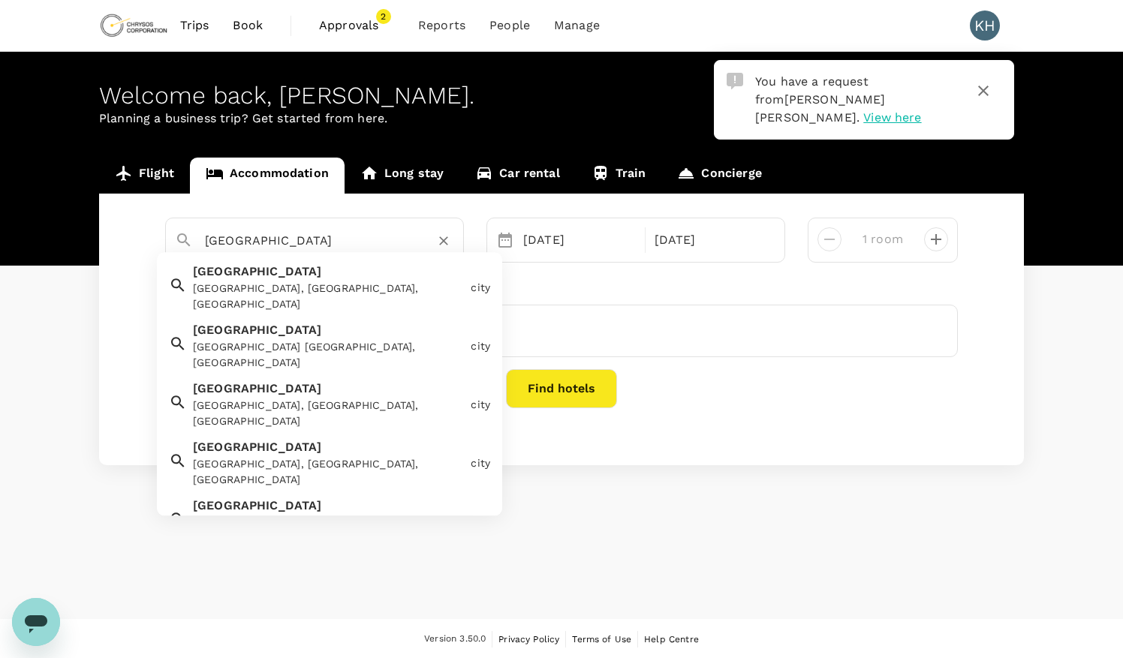
click at [268, 280] on div "Toronto [GEOGRAPHIC_DATA], [GEOGRAPHIC_DATA], [GEOGRAPHIC_DATA]" at bounding box center [326, 285] width 278 height 56
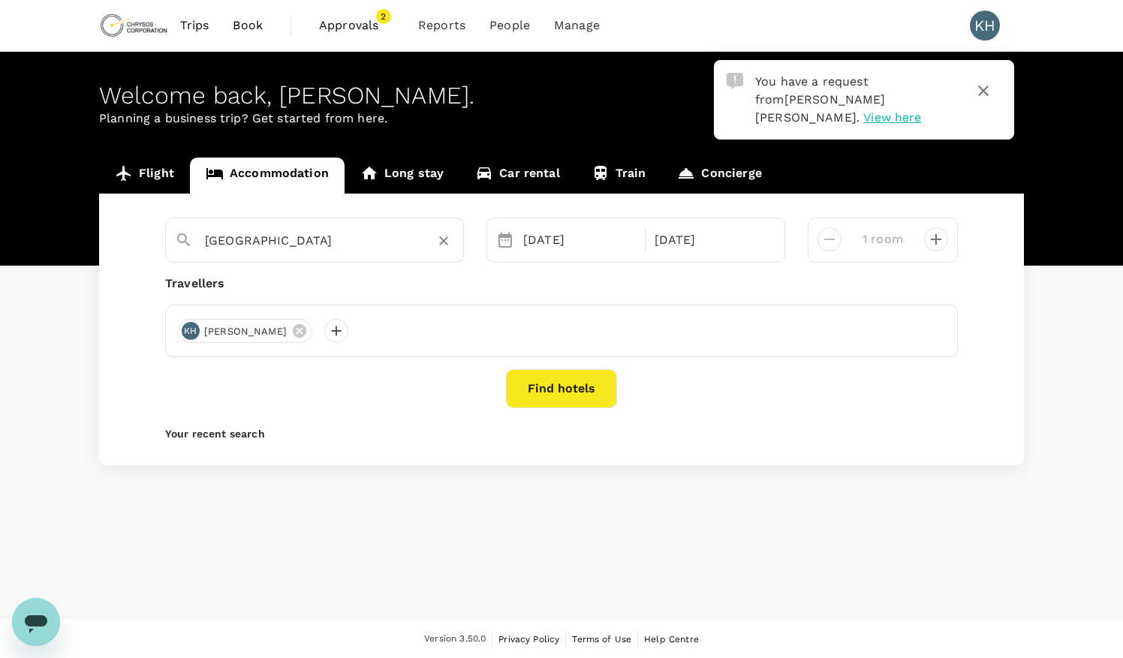
type input "[GEOGRAPHIC_DATA]"
click at [563, 382] on button "Find hotels" at bounding box center [561, 388] width 111 height 39
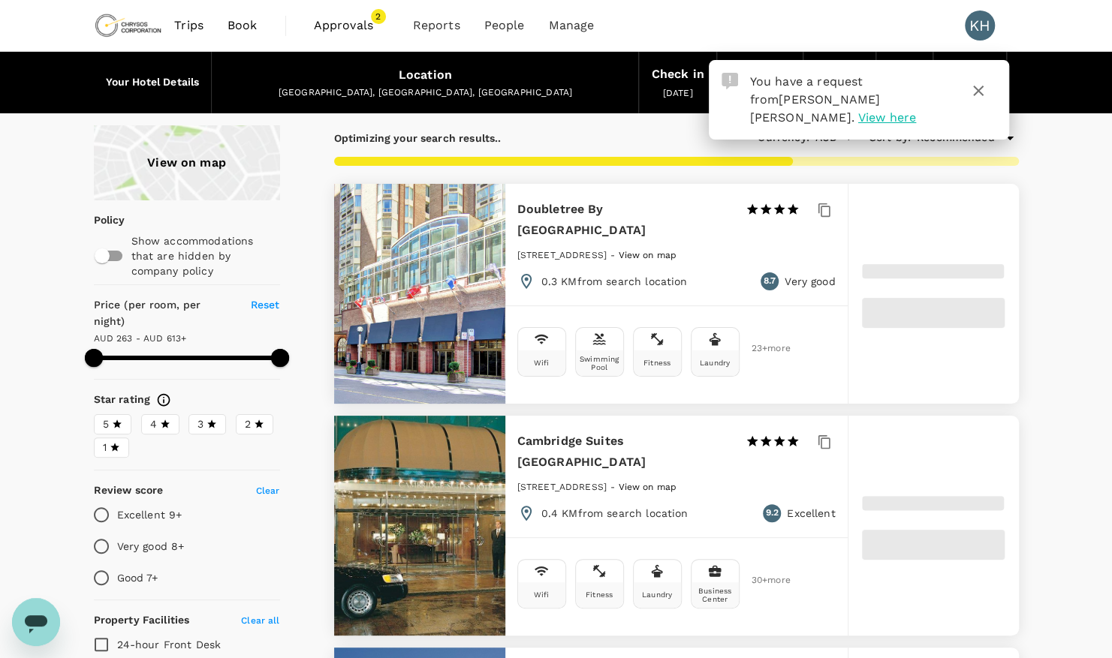
type input "612.2"
type input "193.2"
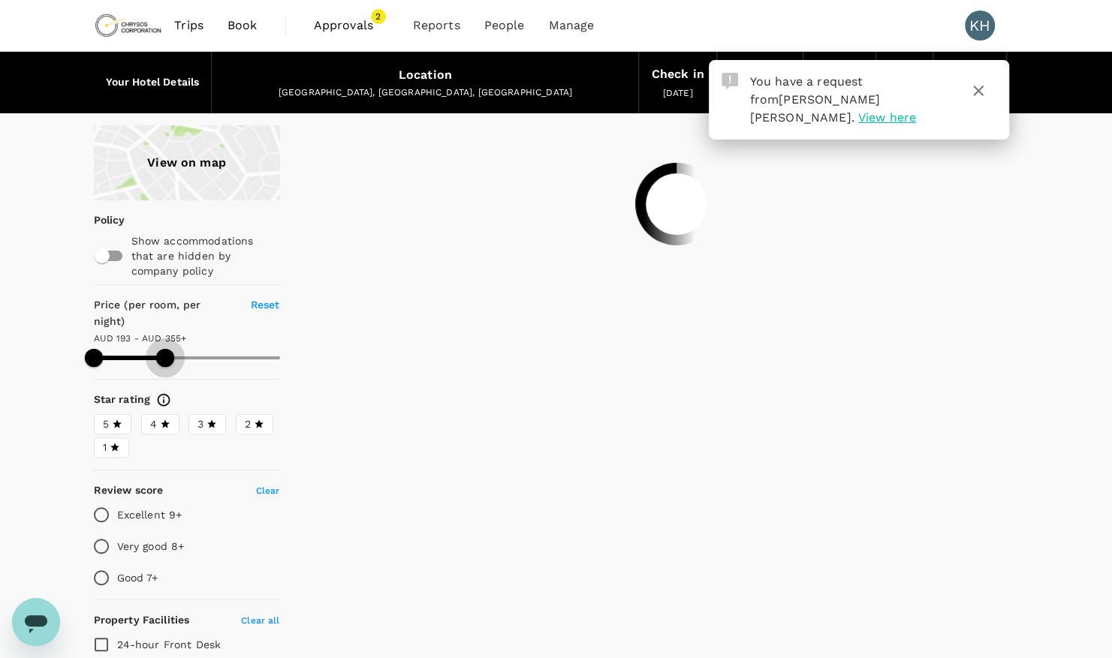
drag, startPoint x: 282, startPoint y: 341, endPoint x: 165, endPoint y: 351, distance: 117.6
click at [165, 351] on span at bounding box center [165, 358] width 18 height 18
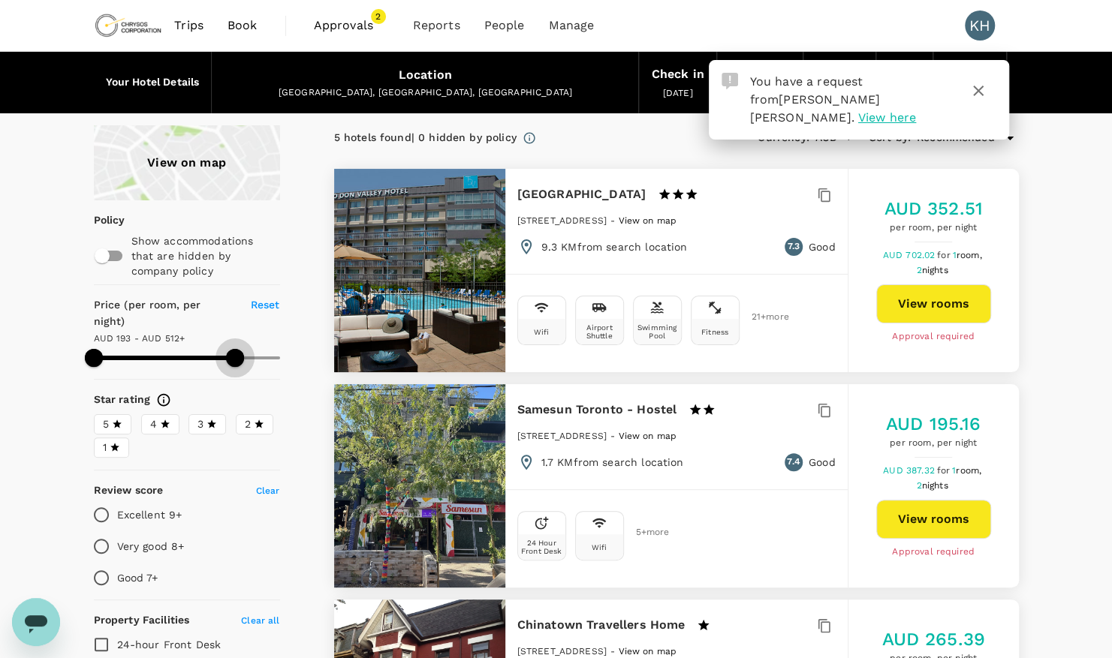
drag, startPoint x: 173, startPoint y: 338, endPoint x: 235, endPoint y: 339, distance: 62.3
click at [235, 349] on span at bounding box center [235, 358] width 18 height 18
click at [977, 89] on icon "button" at bounding box center [978, 91] width 11 height 11
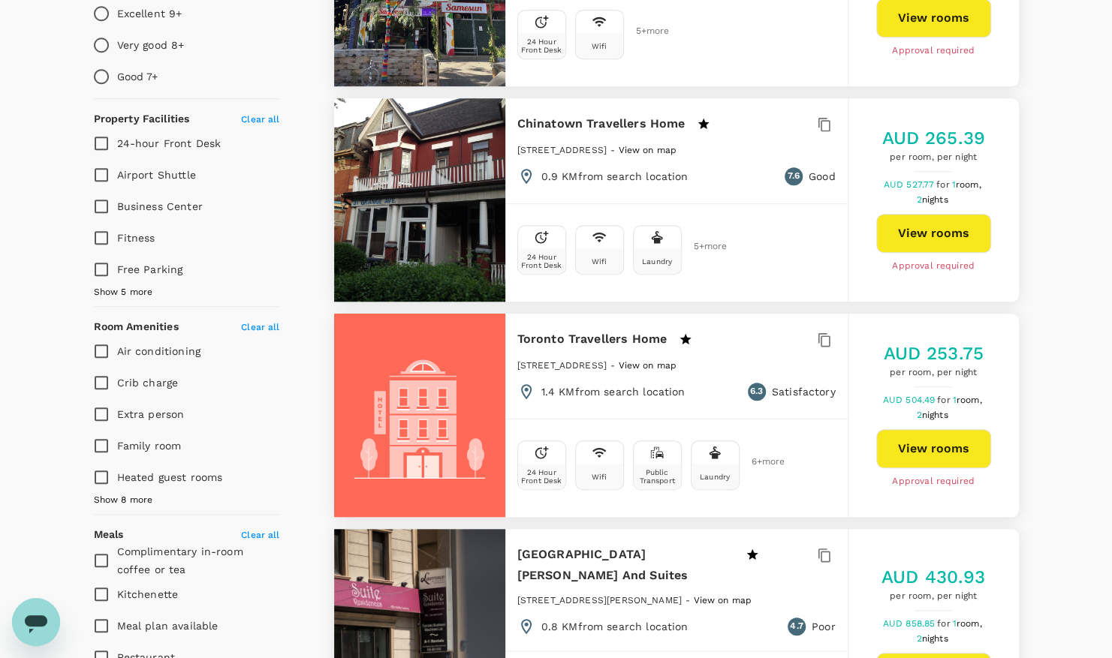
scroll to position [525, 0]
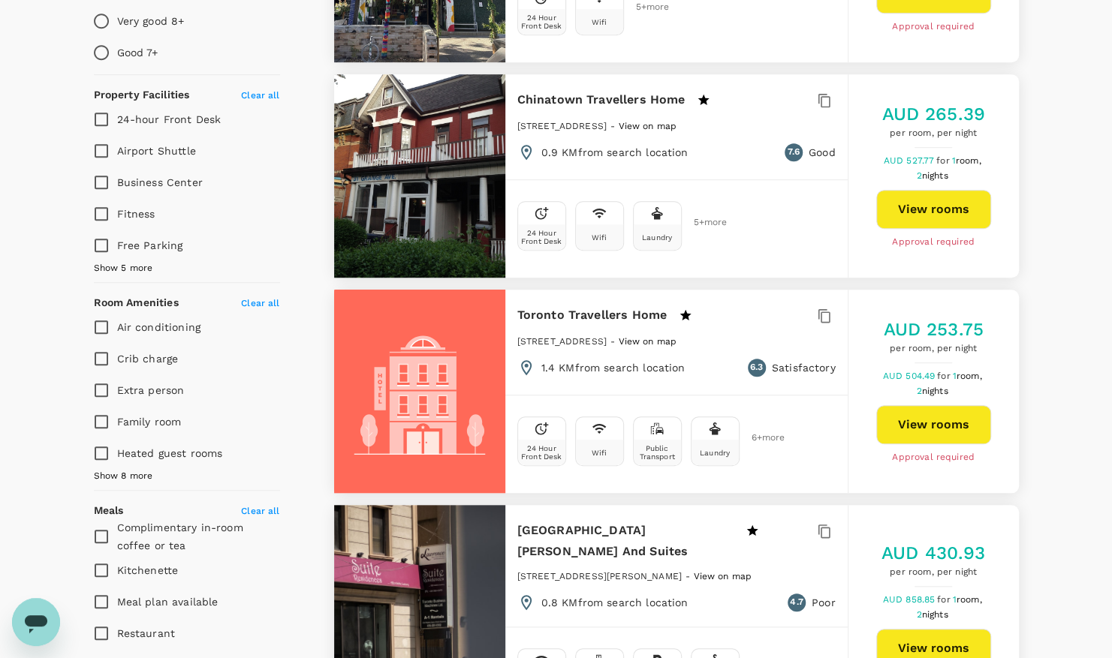
click at [133, 469] on span "Show 8 more" at bounding box center [123, 476] width 59 height 15
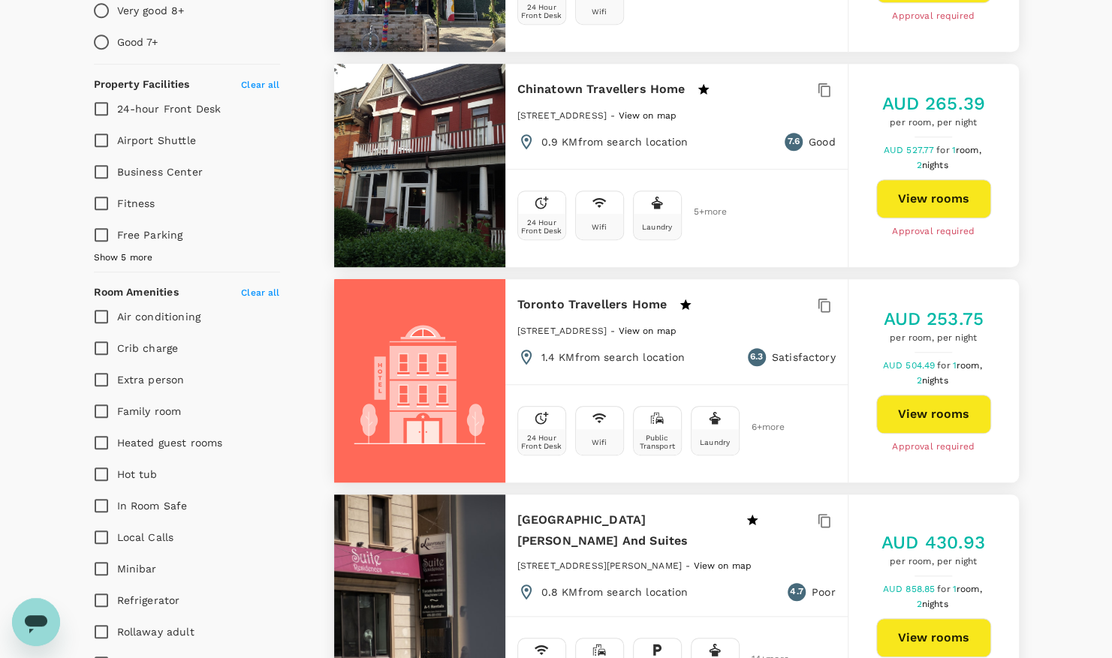
scroll to position [1090, 0]
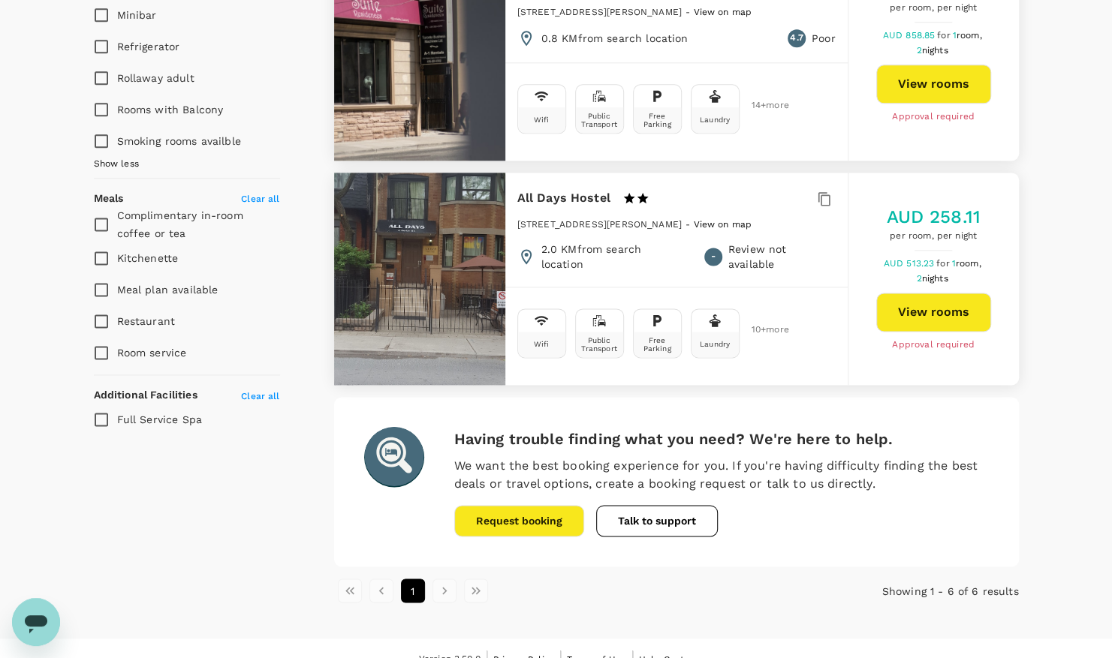
type input "512.2"
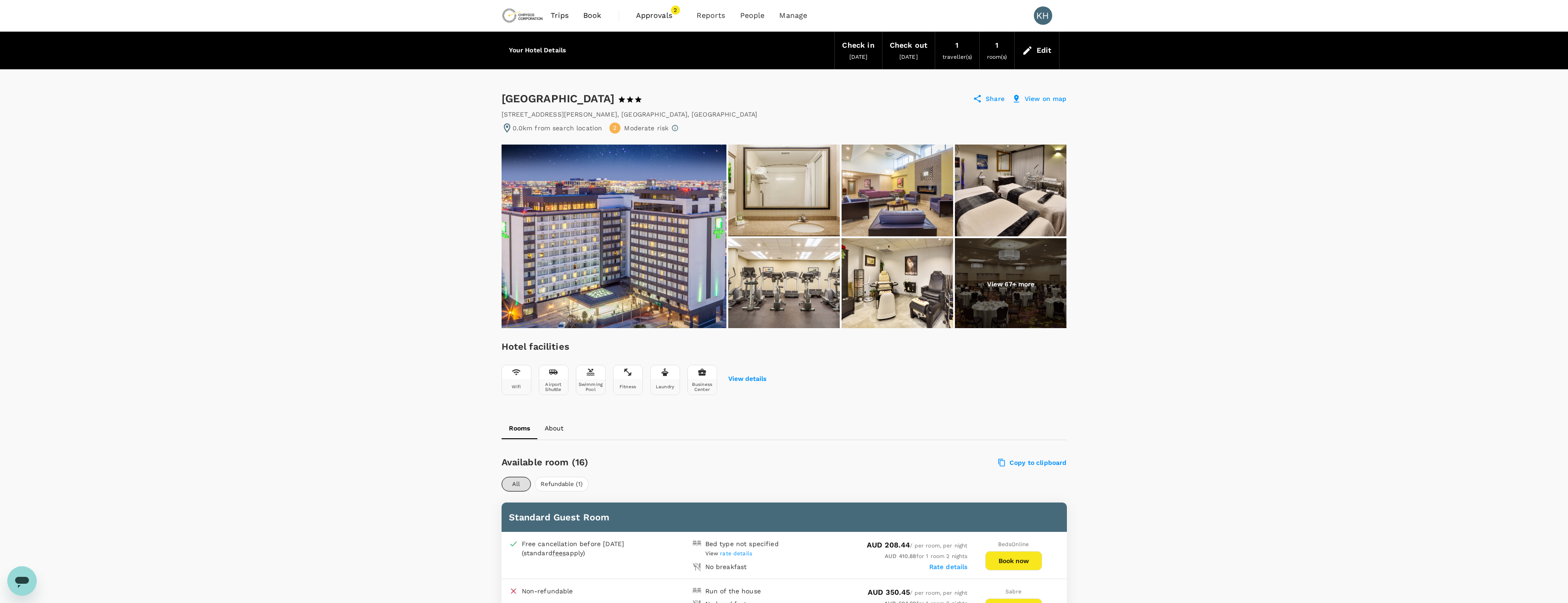
click at [595, 13] on span "Book" at bounding box center [592, 16] width 18 height 11
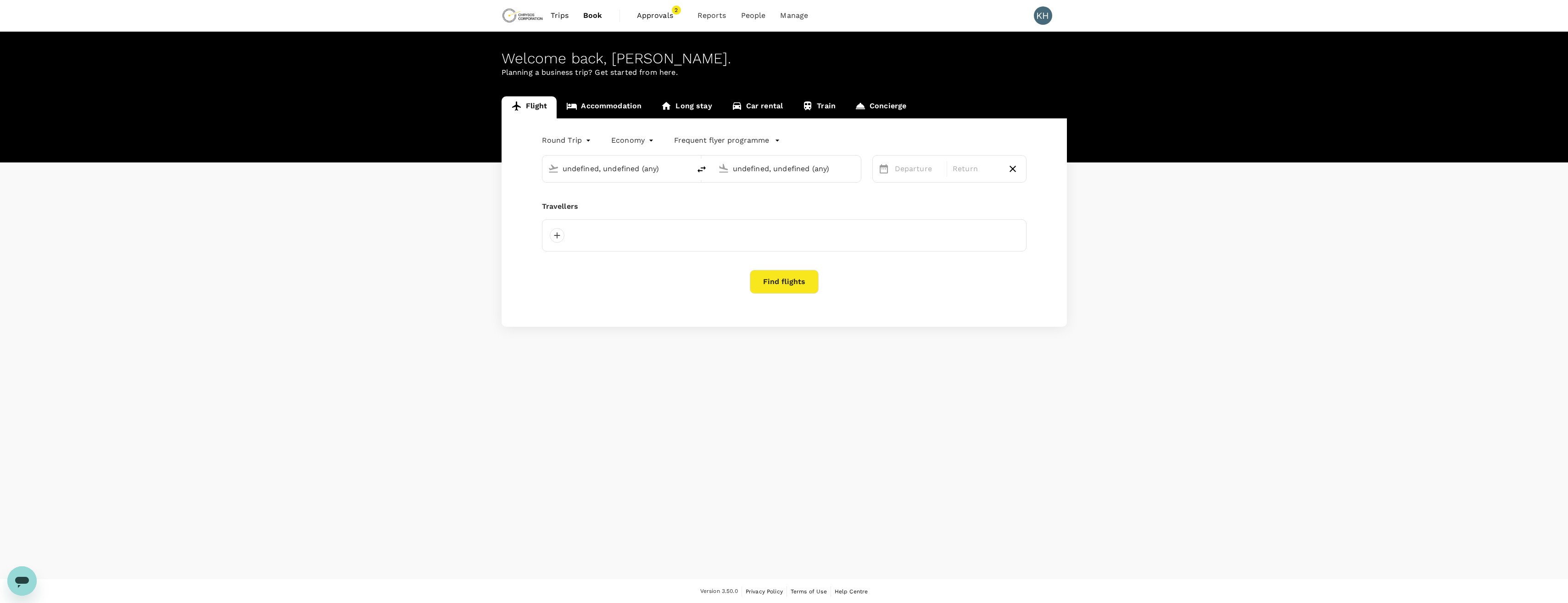
type input "Adelaide (ADL)"
type input "Perth (PER)"
type input "Adelaide (ADL)"
type input "Perth (PER)"
type input "Adelaide (ADL)"
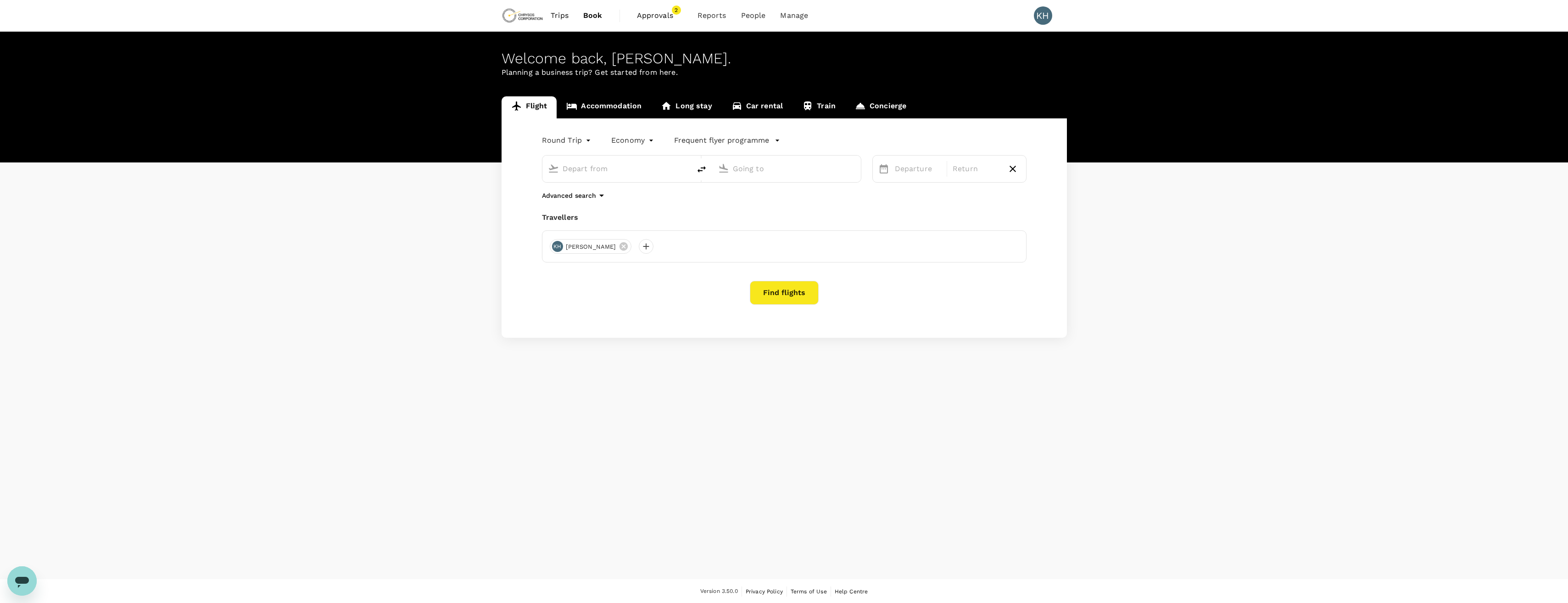
type input "Perth (PER)"
click at [613, 108] on link "Accommodation" at bounding box center [603, 108] width 95 height 22
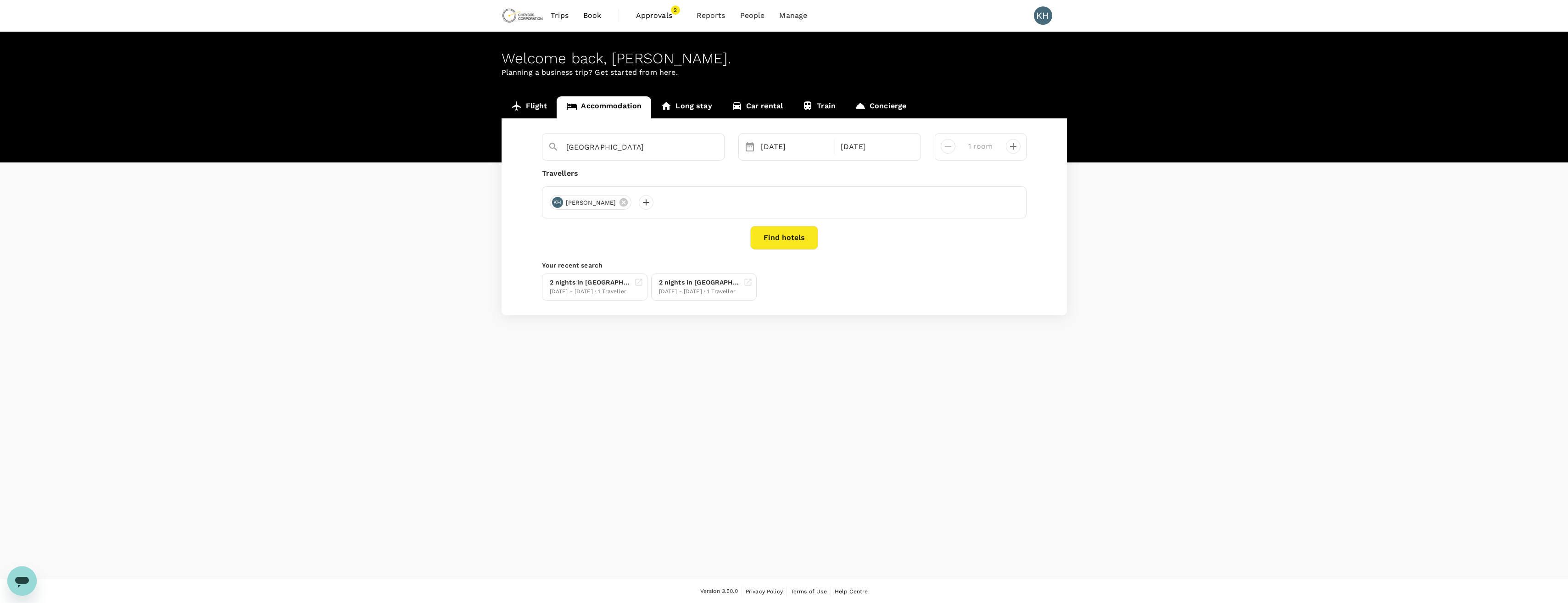
click at [784, 237] on button "Find hotels" at bounding box center [784, 237] width 68 height 24
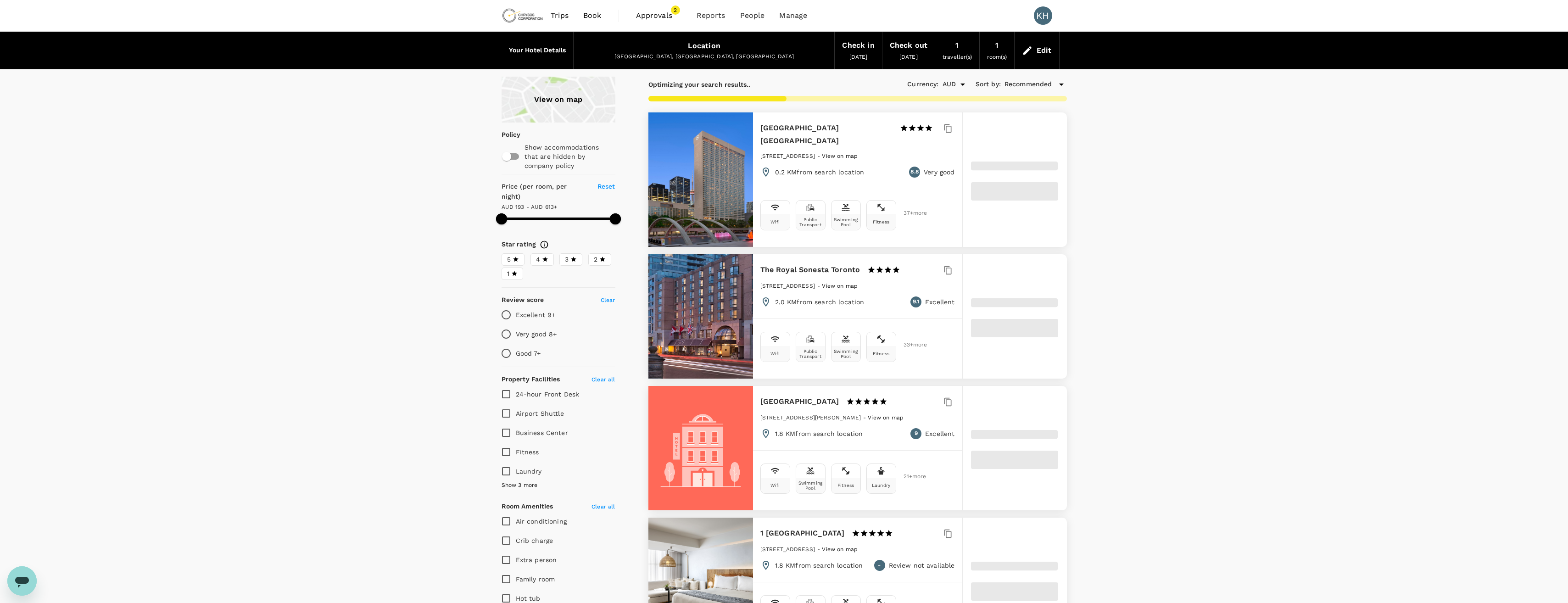
click at [720, 50] on div "Location Toronto, ON, Canada" at bounding box center [704, 51] width 260 height 37
click at [705, 48] on div "Location" at bounding box center [704, 46] width 32 height 13
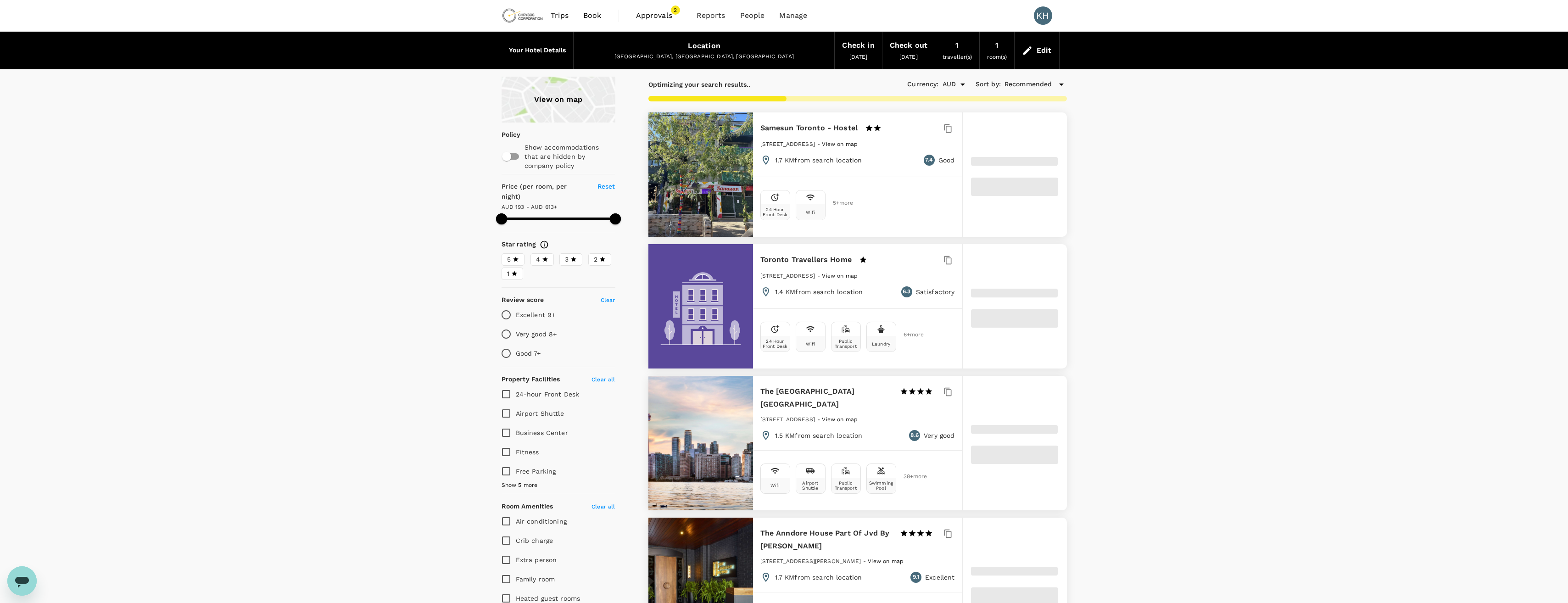
click at [1047, 53] on div "Edit" at bounding box center [1044, 50] width 15 height 13
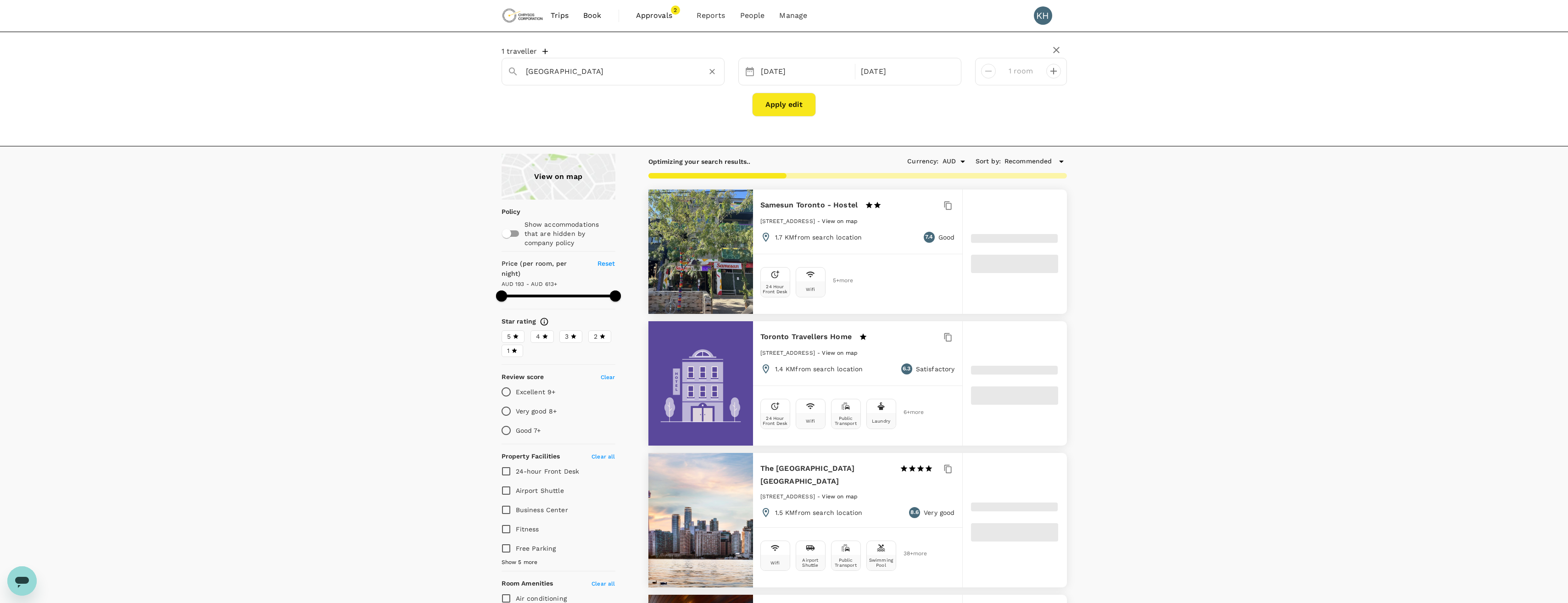
type input "612.26"
click at [635, 78] on input "[GEOGRAPHIC_DATA]" at bounding box center [609, 71] width 167 height 14
type input "toronto"
type input "612.26"
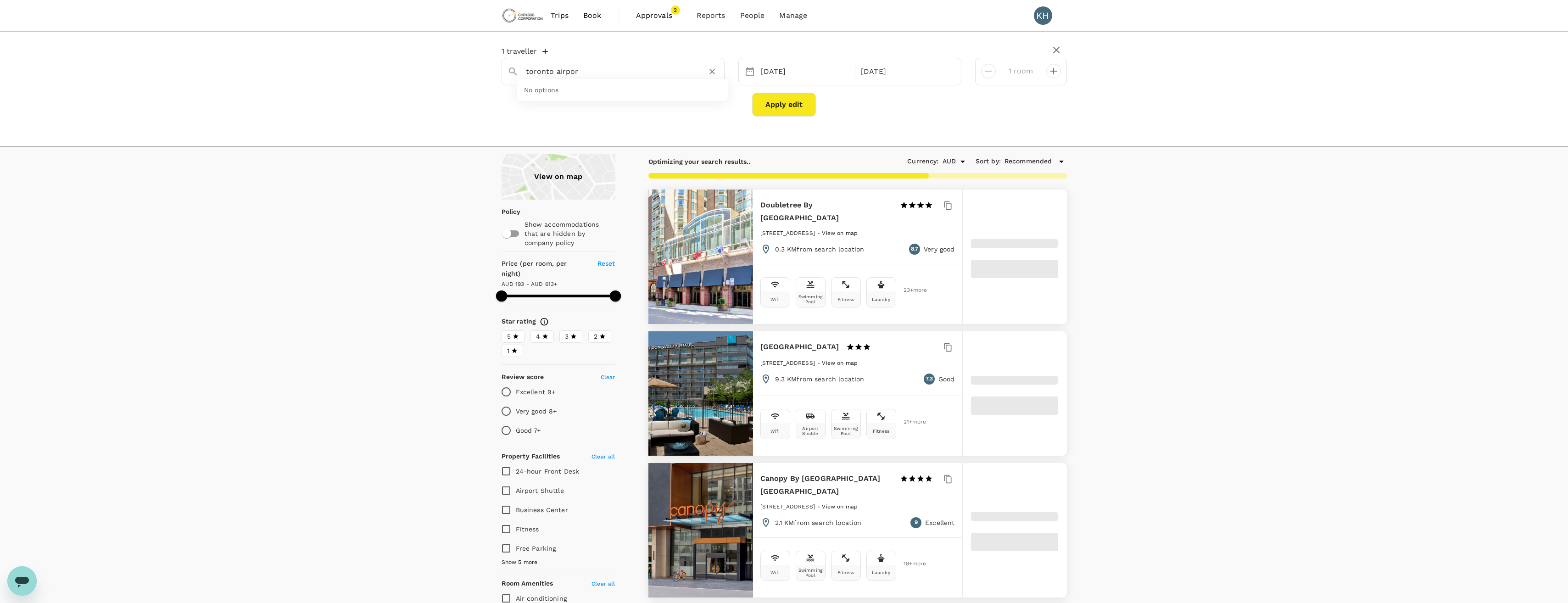
type input "toronto airport"
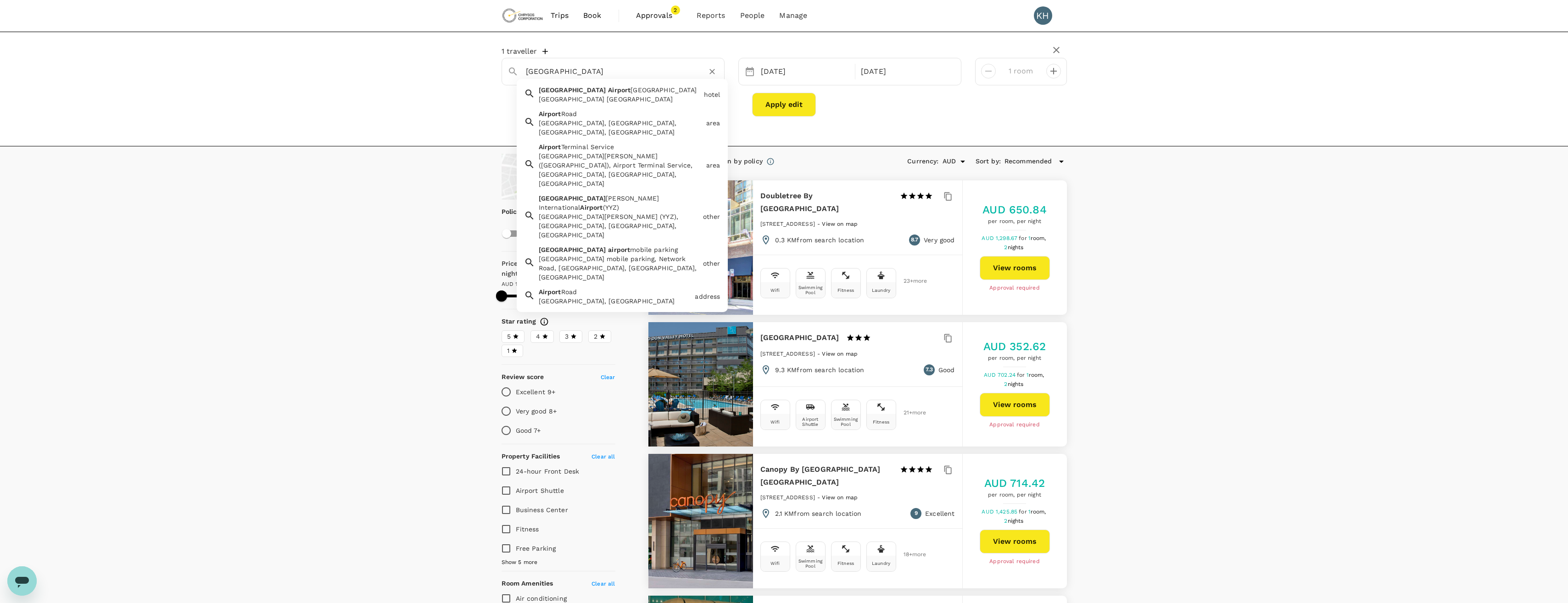
type input "612.26"
click at [619, 194] on span "Pearson International" at bounding box center [598, 202] width 120 height 17
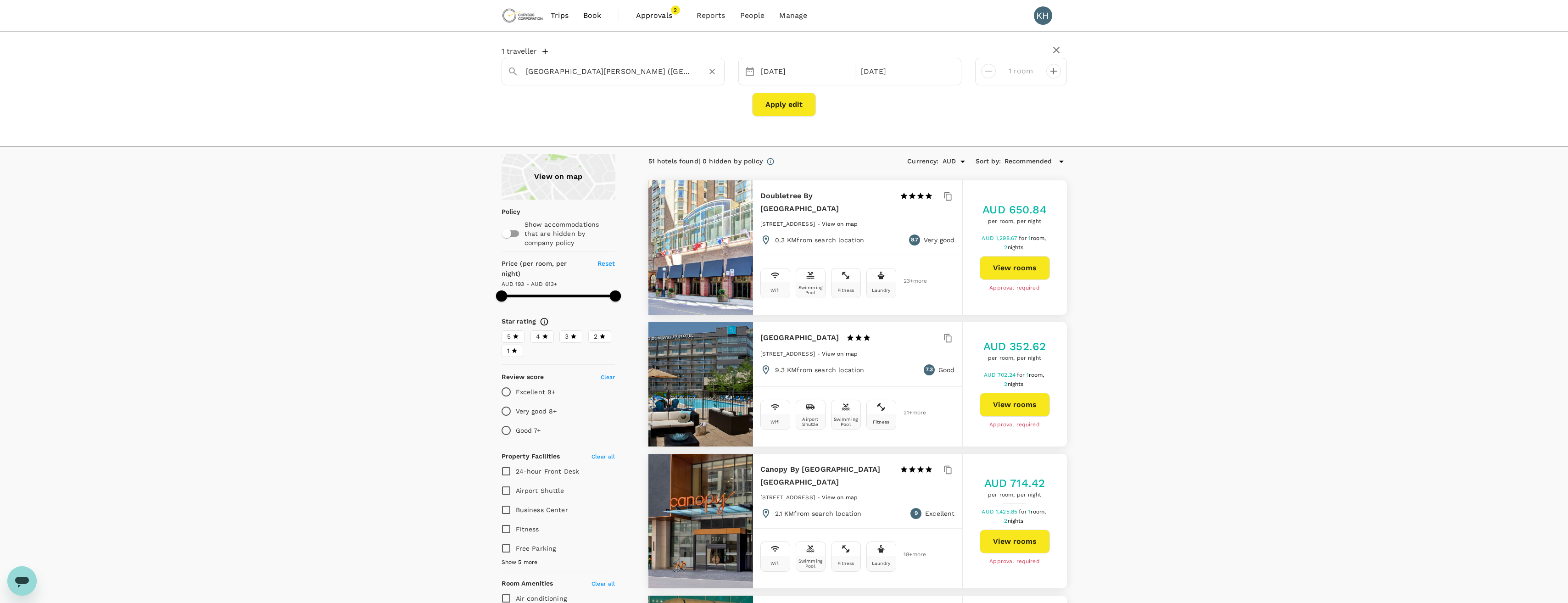
type input "Toronto Pearson International Airport (YYZ)"
click at [766, 111] on button "Apply edit" at bounding box center [784, 105] width 64 height 24
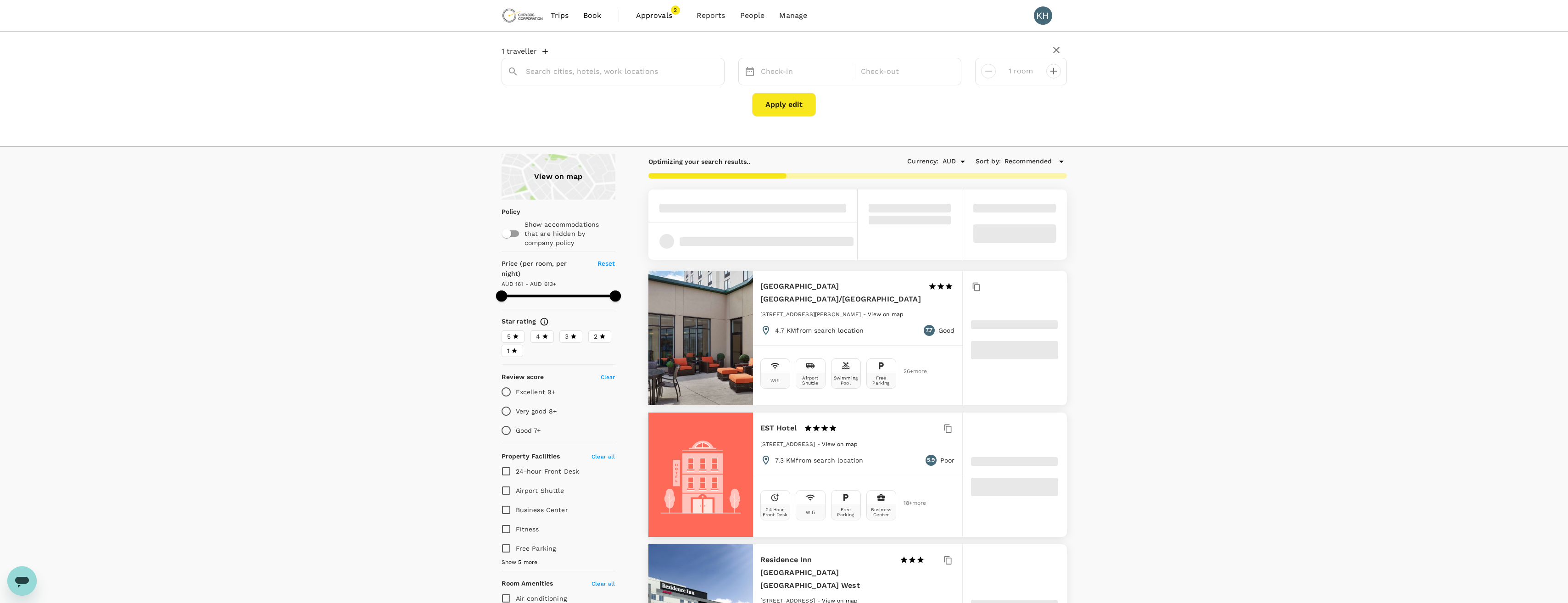
type input "Toronto Pearson International Airport"
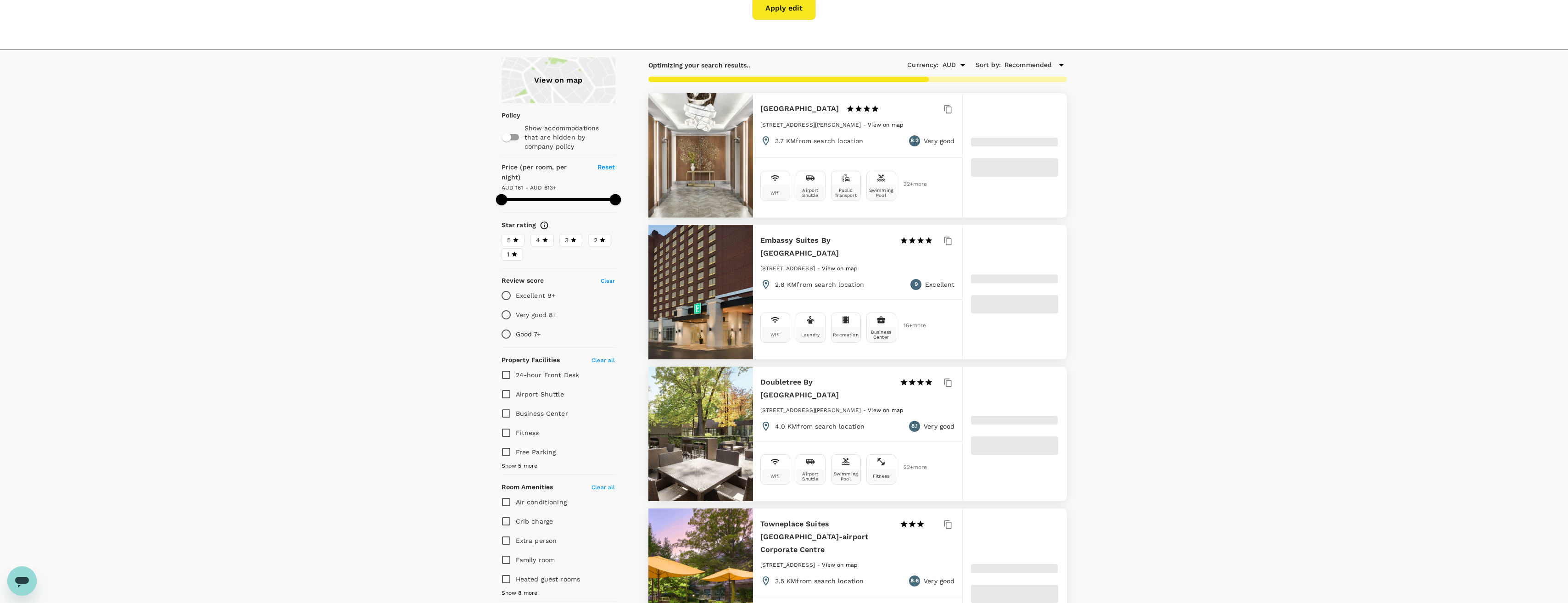
scroll to position [46, 0]
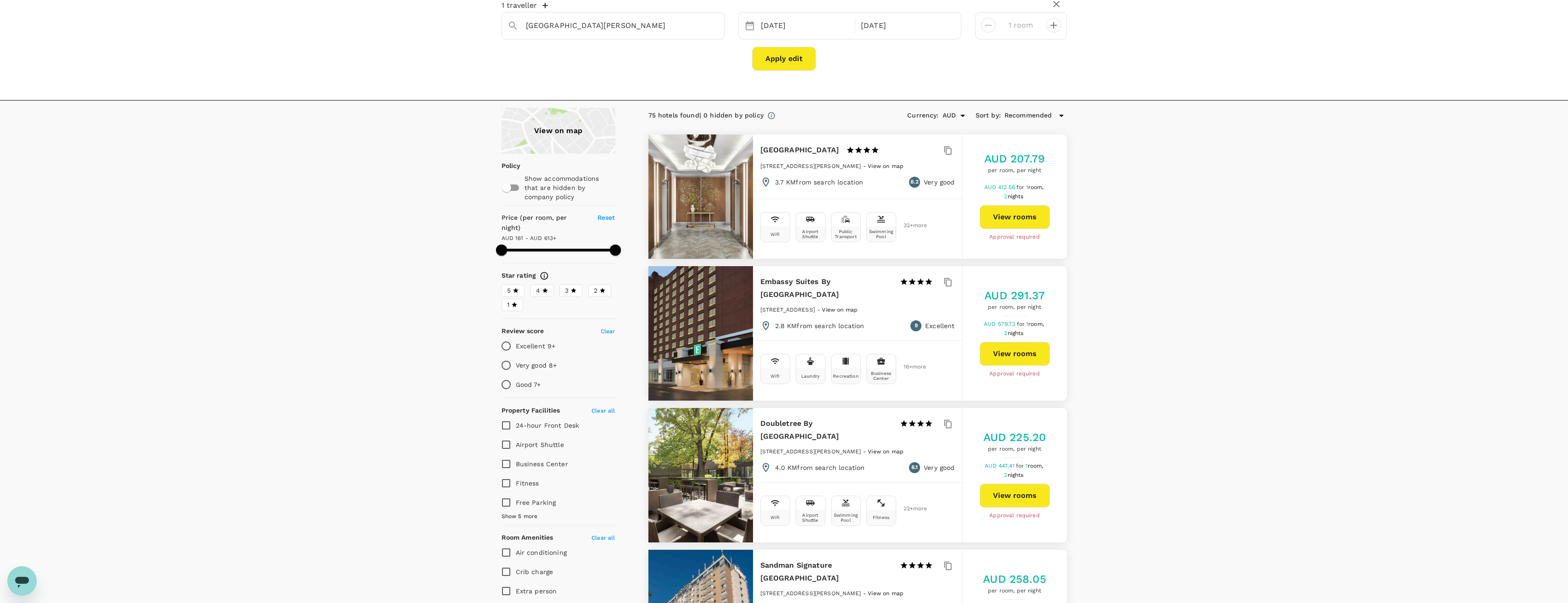
click at [1019, 362] on button "View rooms" at bounding box center [1014, 353] width 70 height 24
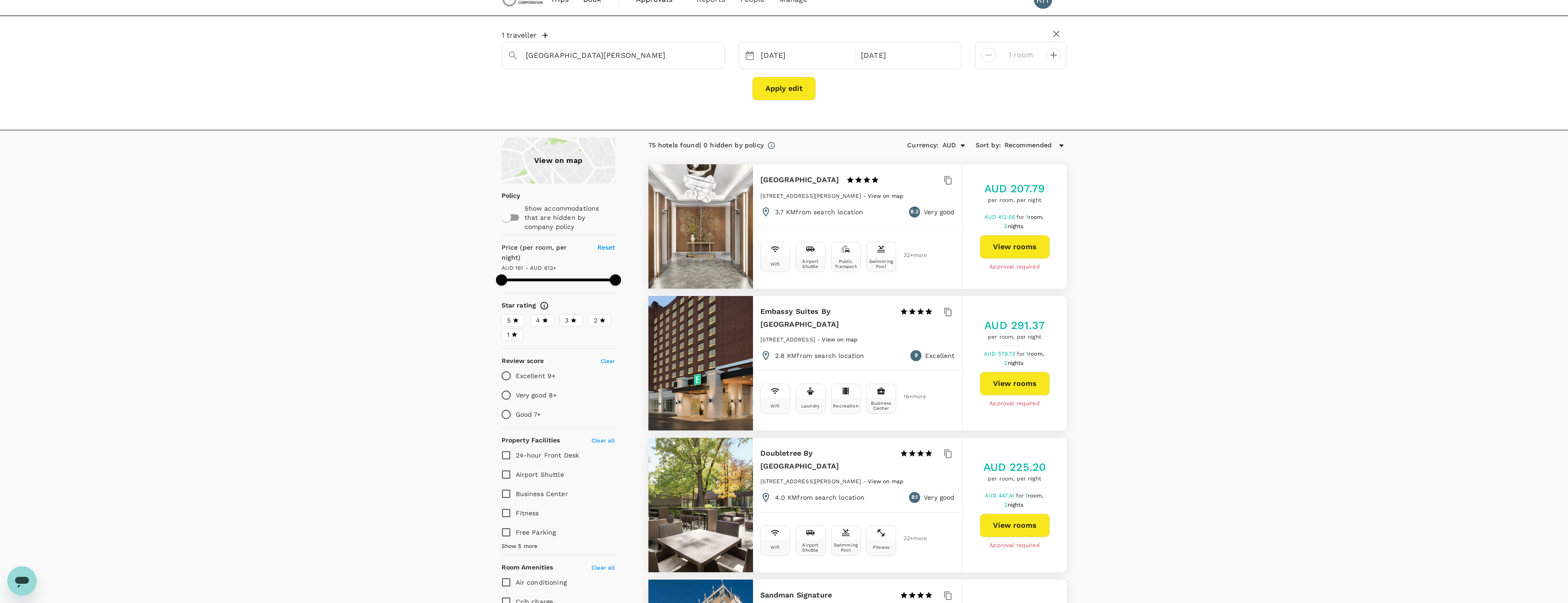
scroll to position [0, 0]
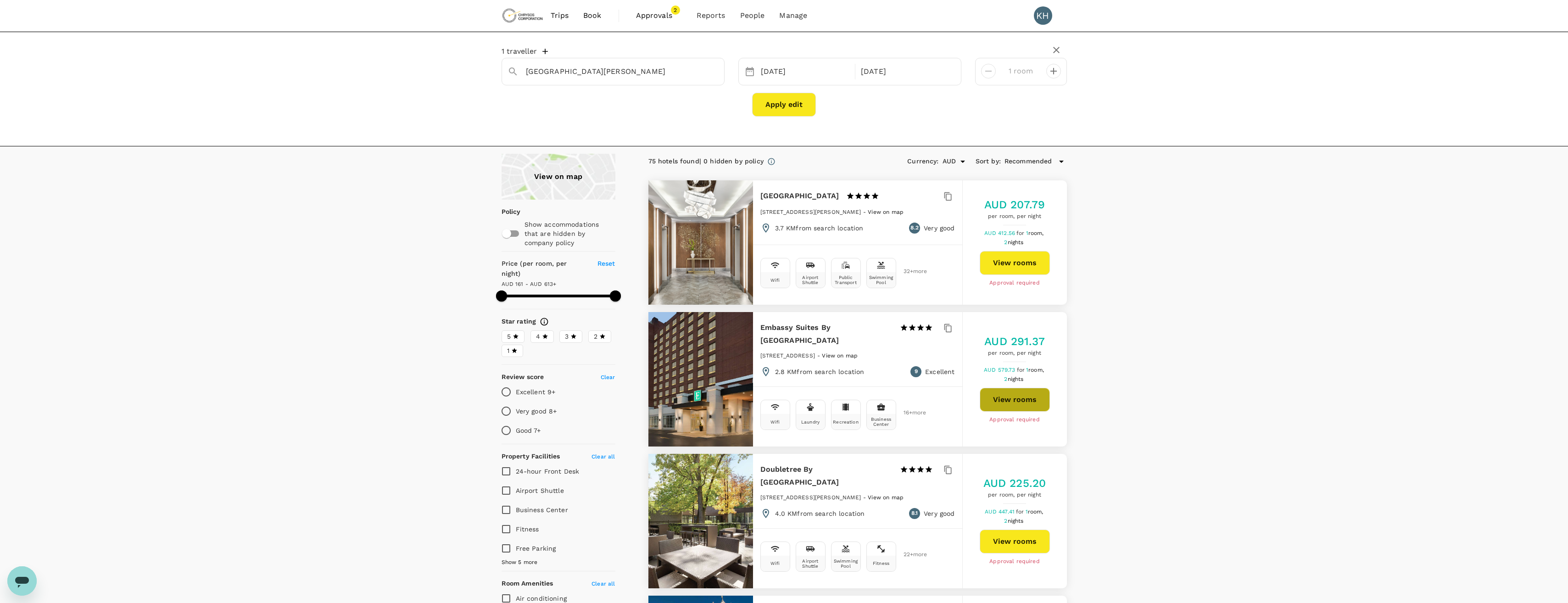
click at [1021, 401] on button "View rooms" at bounding box center [1014, 399] width 70 height 24
type input "612.31"
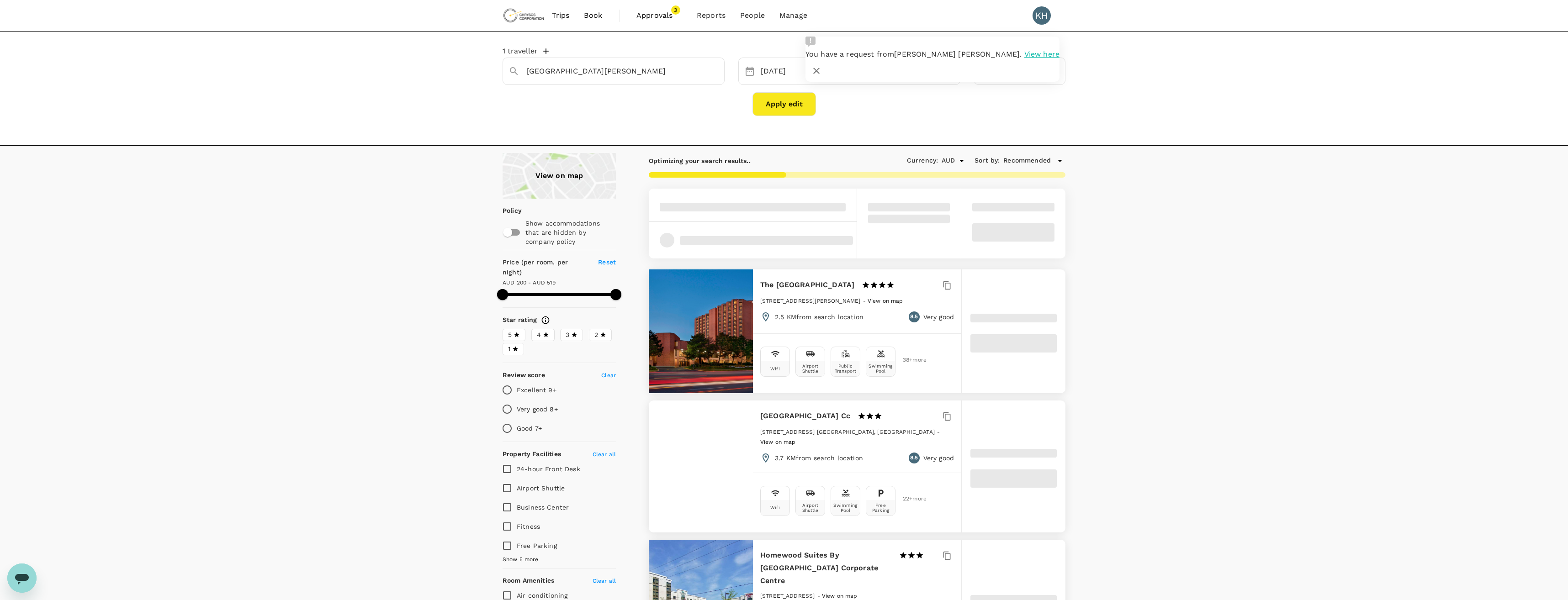
type input "519.31"
type input "161.31"
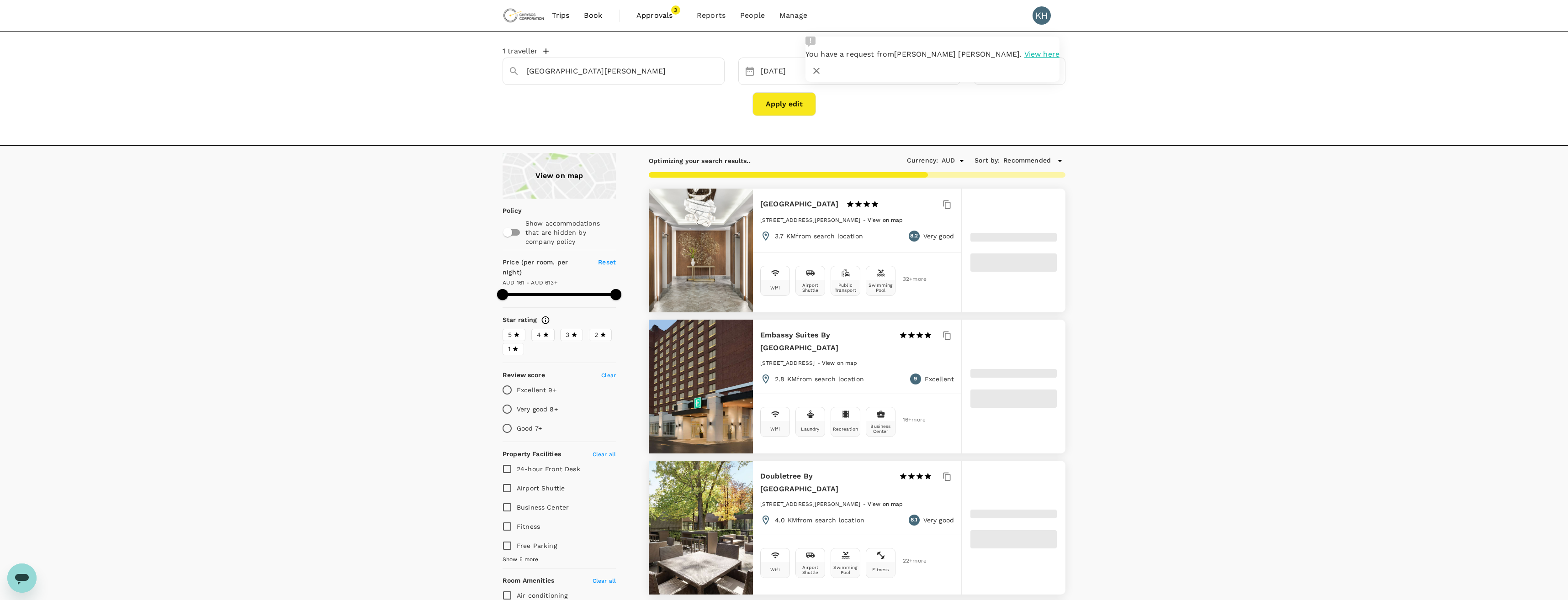
type input "612.31"
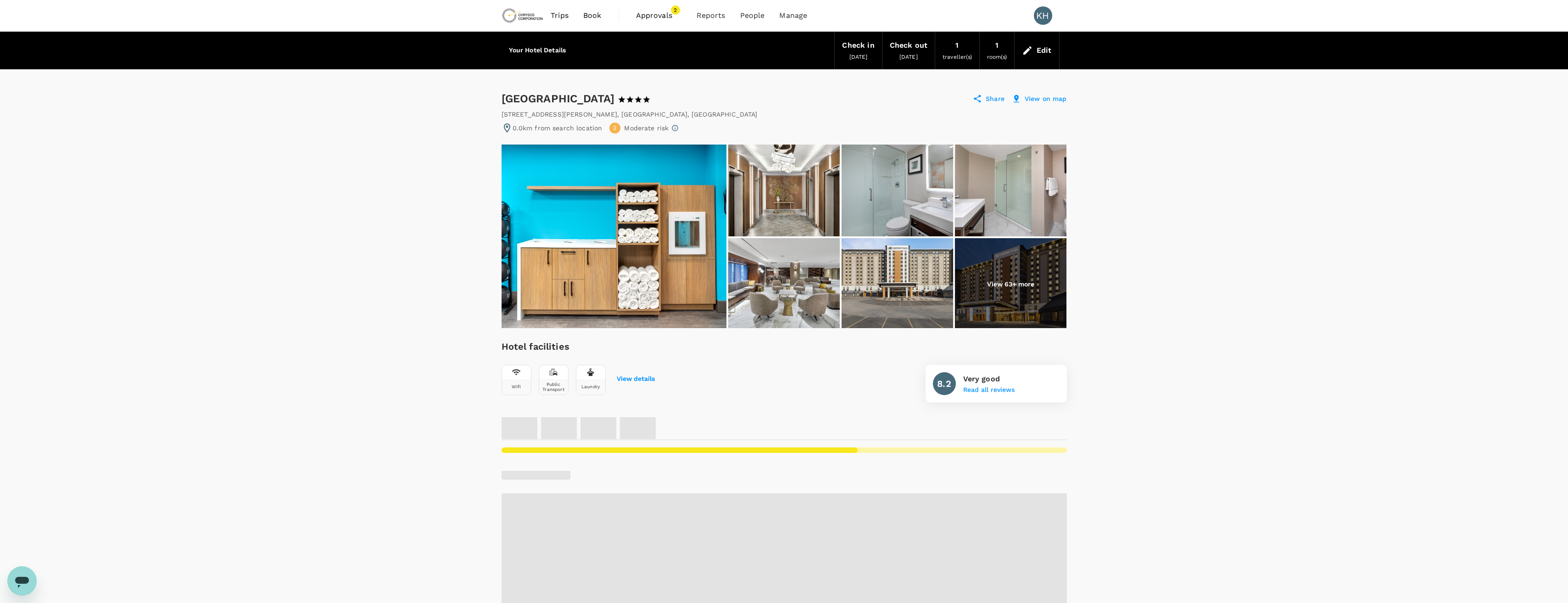
click at [1006, 276] on img at bounding box center [1010, 284] width 111 height 92
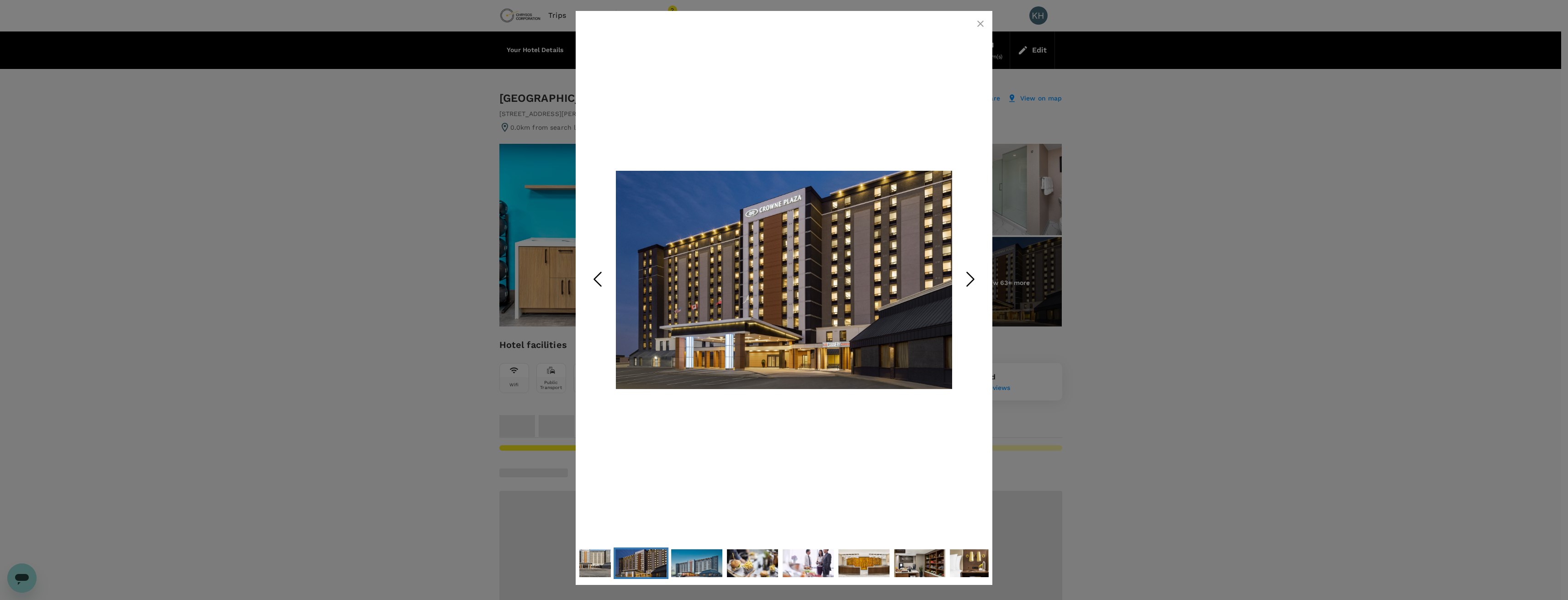
click at [970, 284] on polyline "Next Slide" at bounding box center [970, 279] width 7 height 14
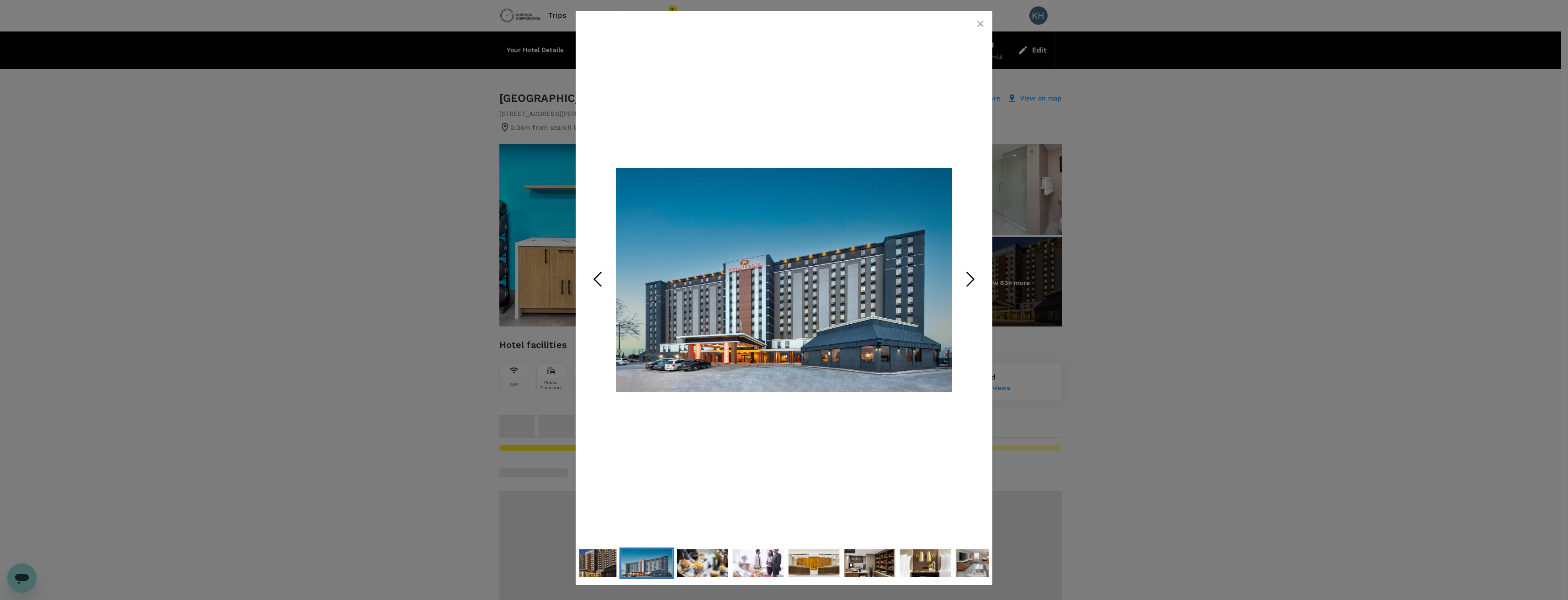
click at [970, 284] on polyline "Next Slide" at bounding box center [970, 279] width 7 height 14
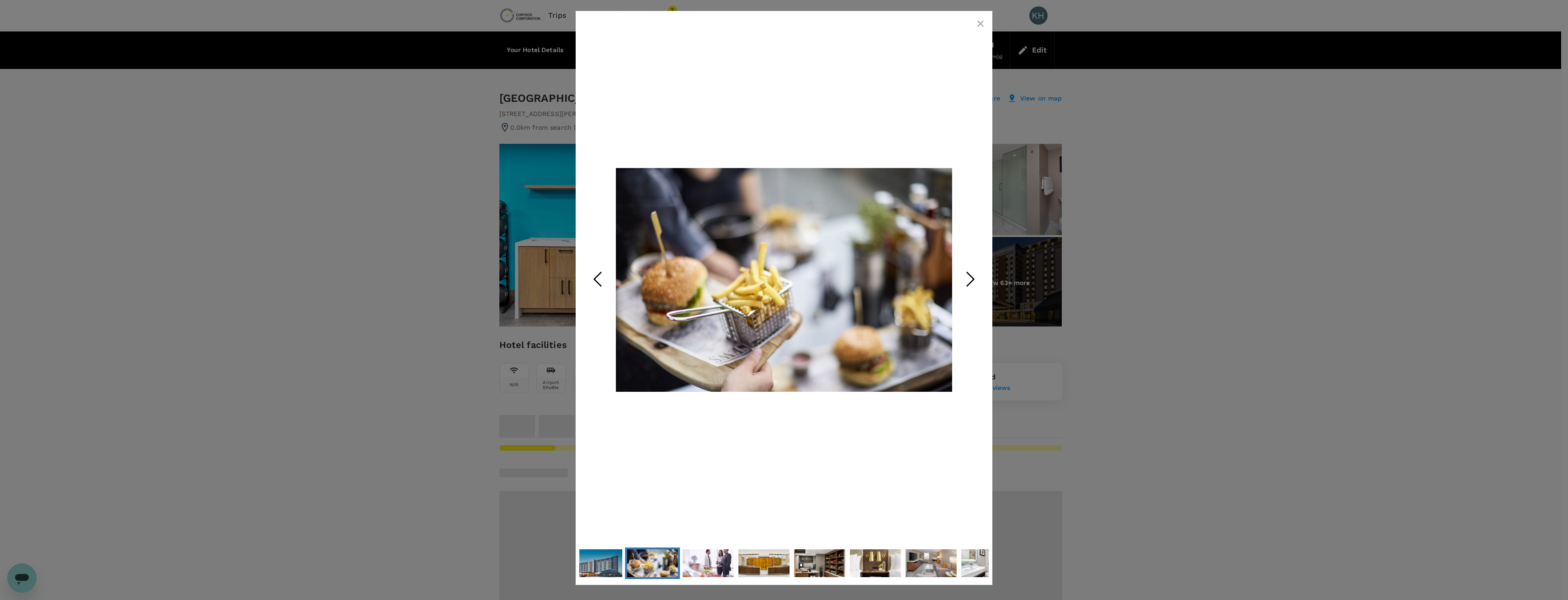
click at [970, 284] on polyline "Next Slide" at bounding box center [970, 279] width 7 height 14
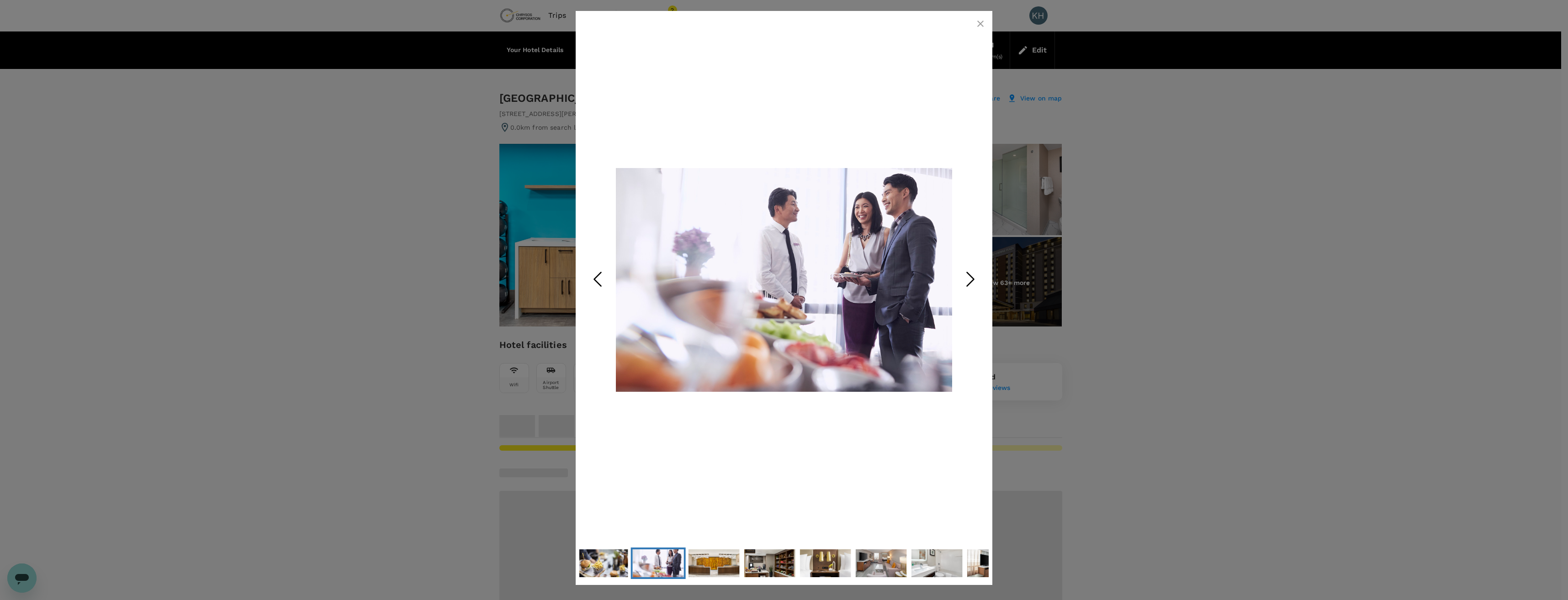
click at [1186, 286] on div at bounding box center [784, 300] width 1568 height 600
click at [981, 27] on icon "button" at bounding box center [981, 24] width 11 height 11
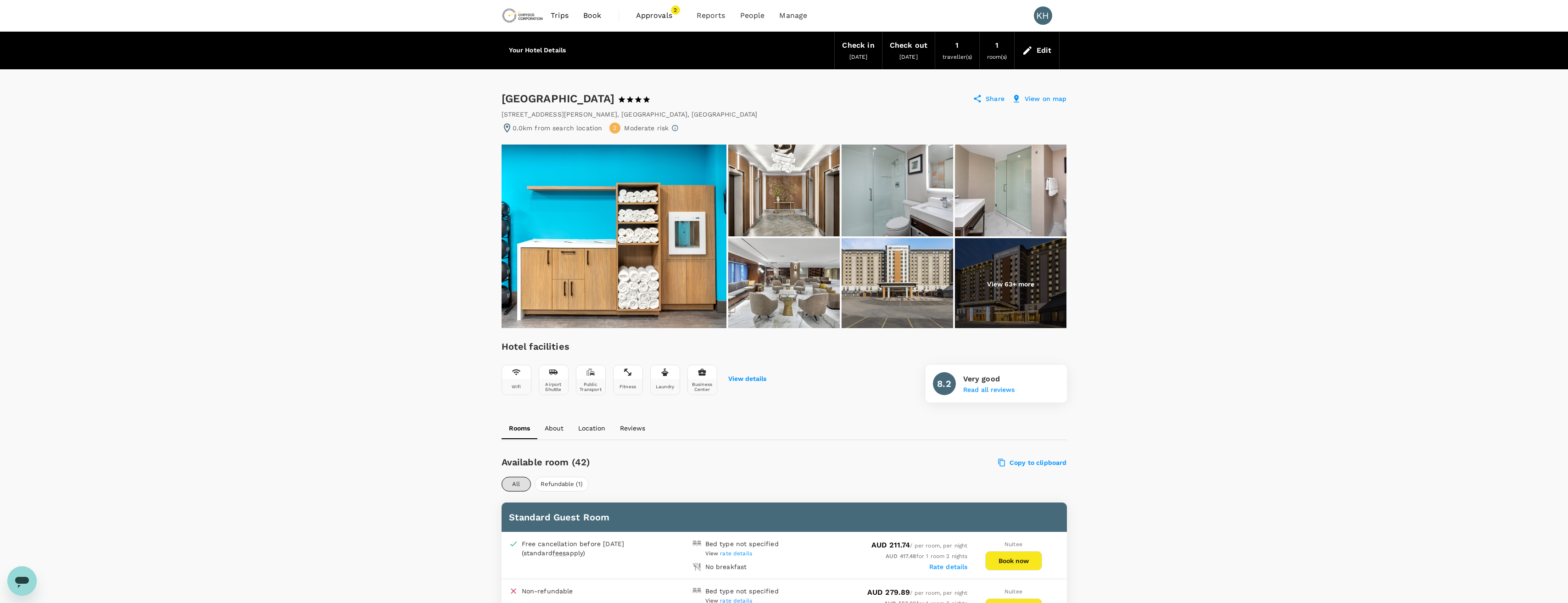
click at [663, 17] on span "Approvals" at bounding box center [658, 16] width 46 height 11
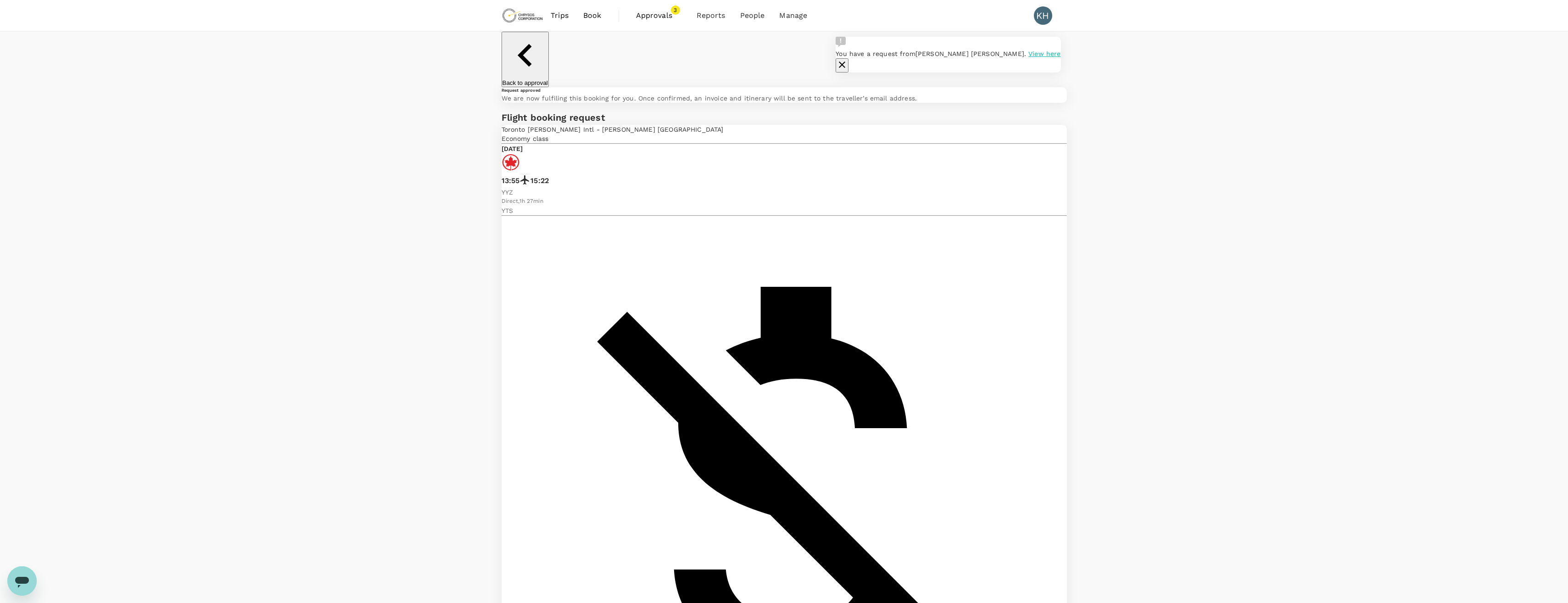
drag, startPoint x: 1042, startPoint y: 54, endPoint x: 1017, endPoint y: 54, distance: 25.0
click at [847, 59] on icon "button" at bounding box center [842, 65] width 11 height 11
click at [664, 18] on span "Approvals" at bounding box center [658, 16] width 46 height 11
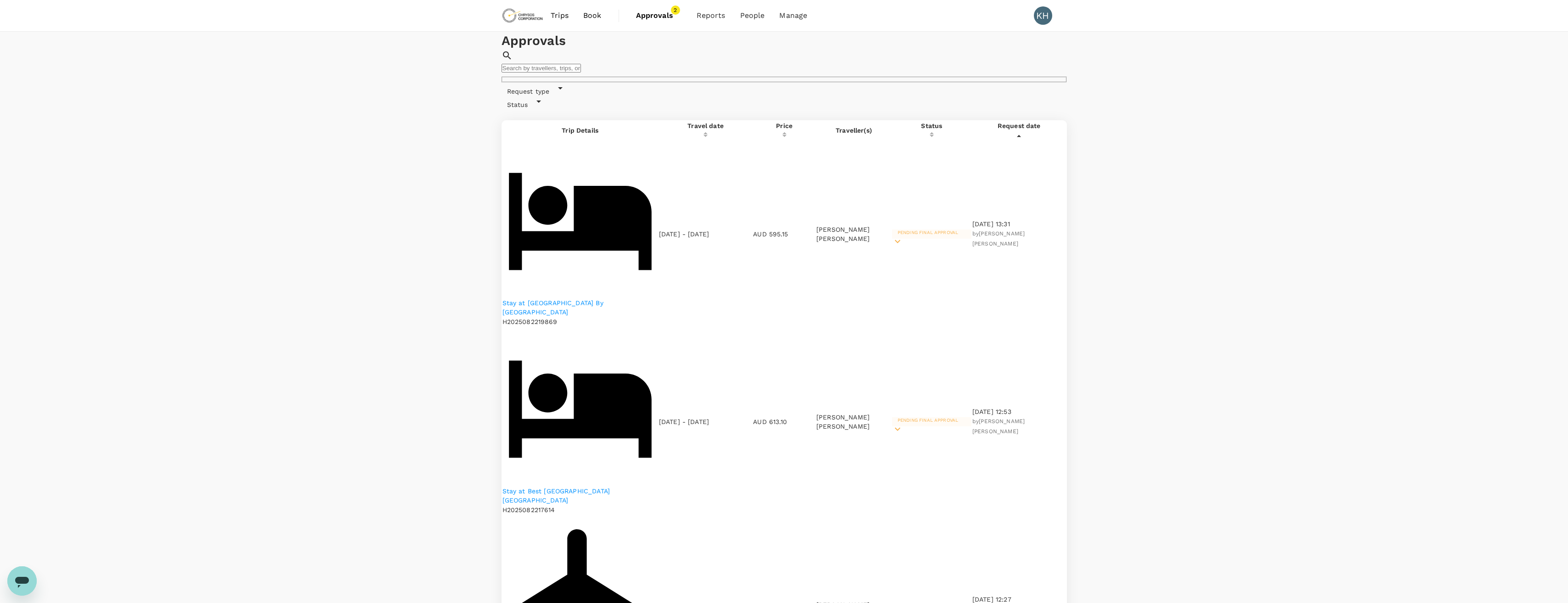
click at [903, 424] on icon at bounding box center [897, 429] width 11 height 11
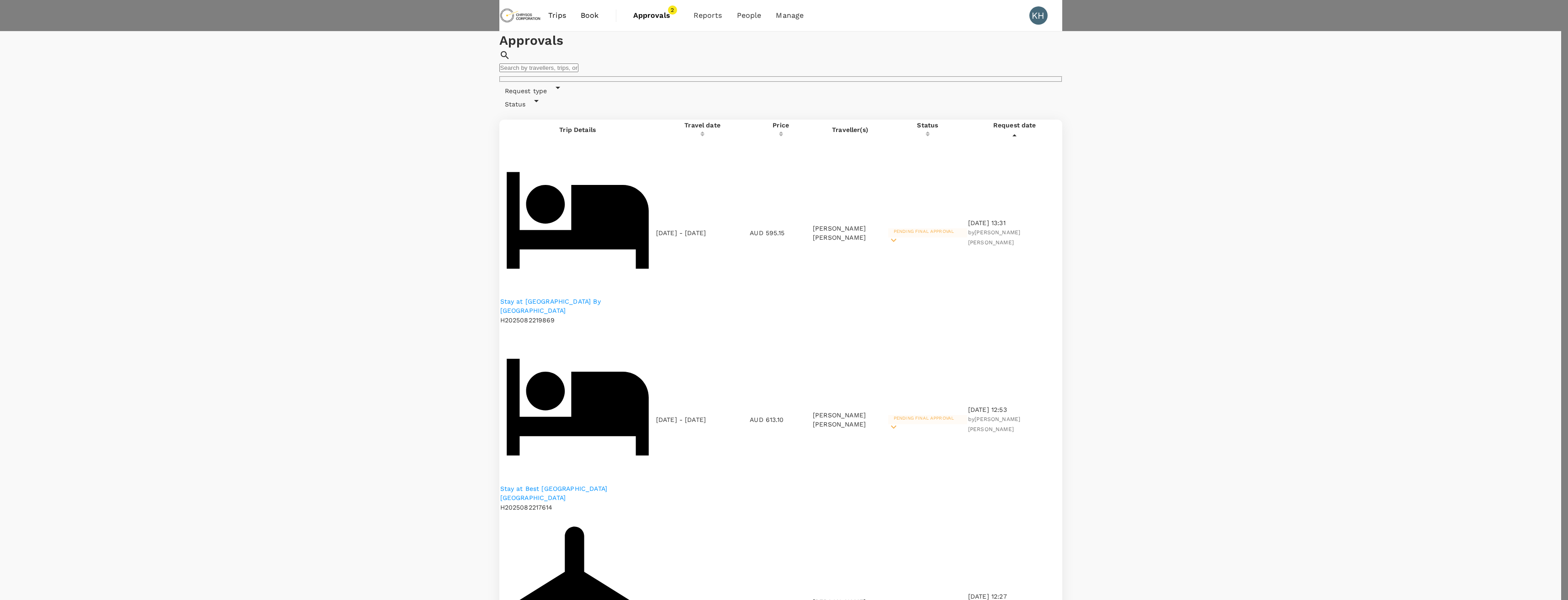
type textarea "Changed to Embassay"
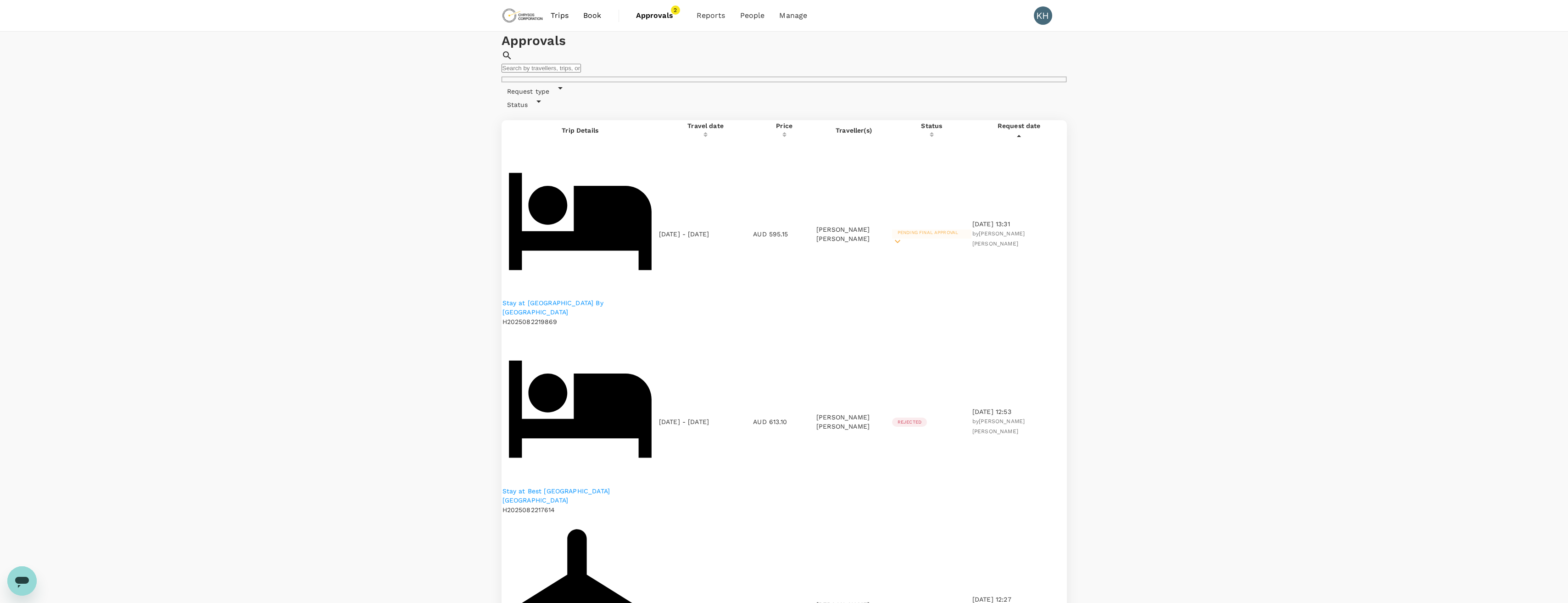
click at [903, 236] on icon at bounding box center [897, 242] width 11 height 11
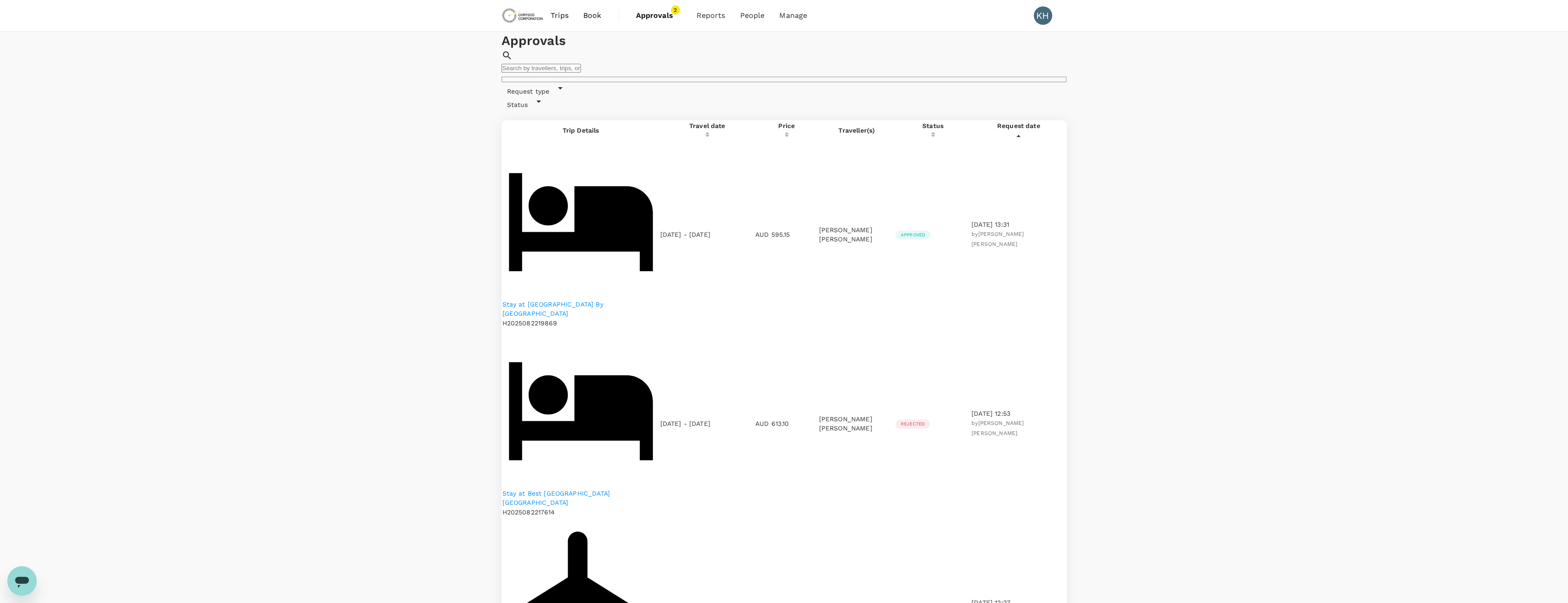
click at [609, 300] on p "Stay at Embassy Suites By Hilton Toronto Airport" at bounding box center [581, 309] width 157 height 18
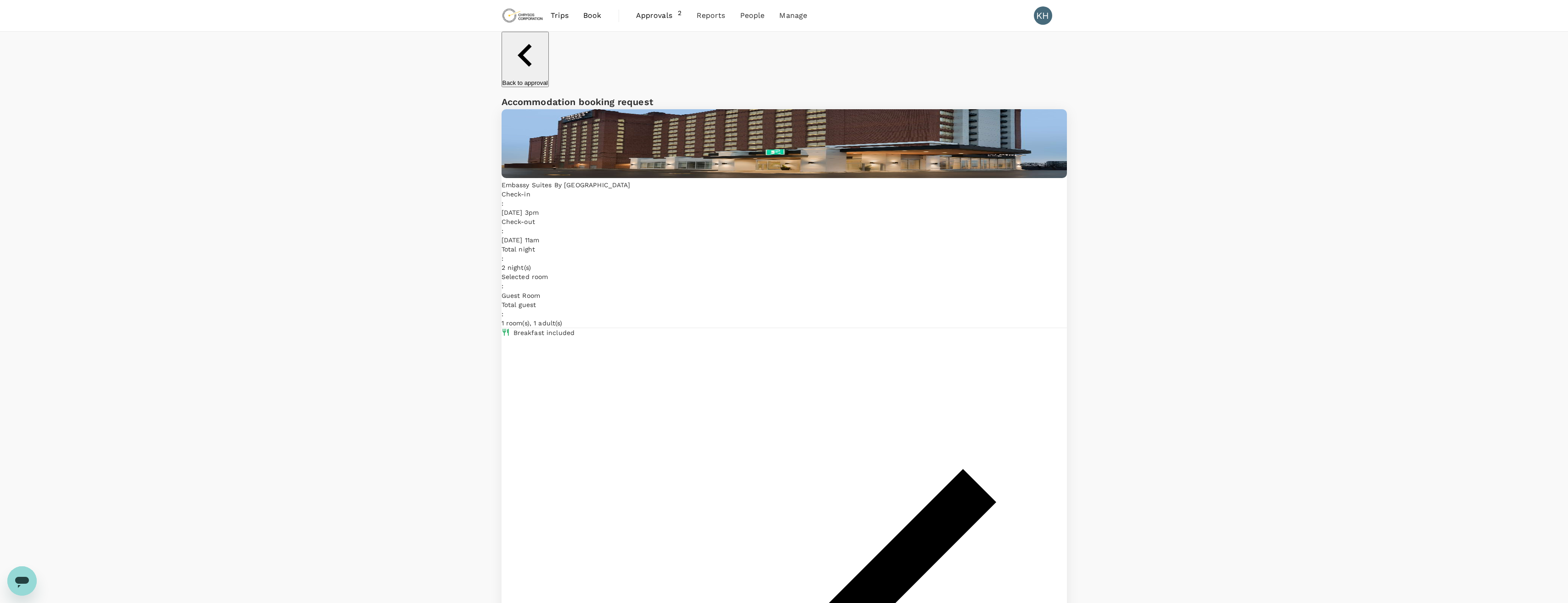
scroll to position [597, 0]
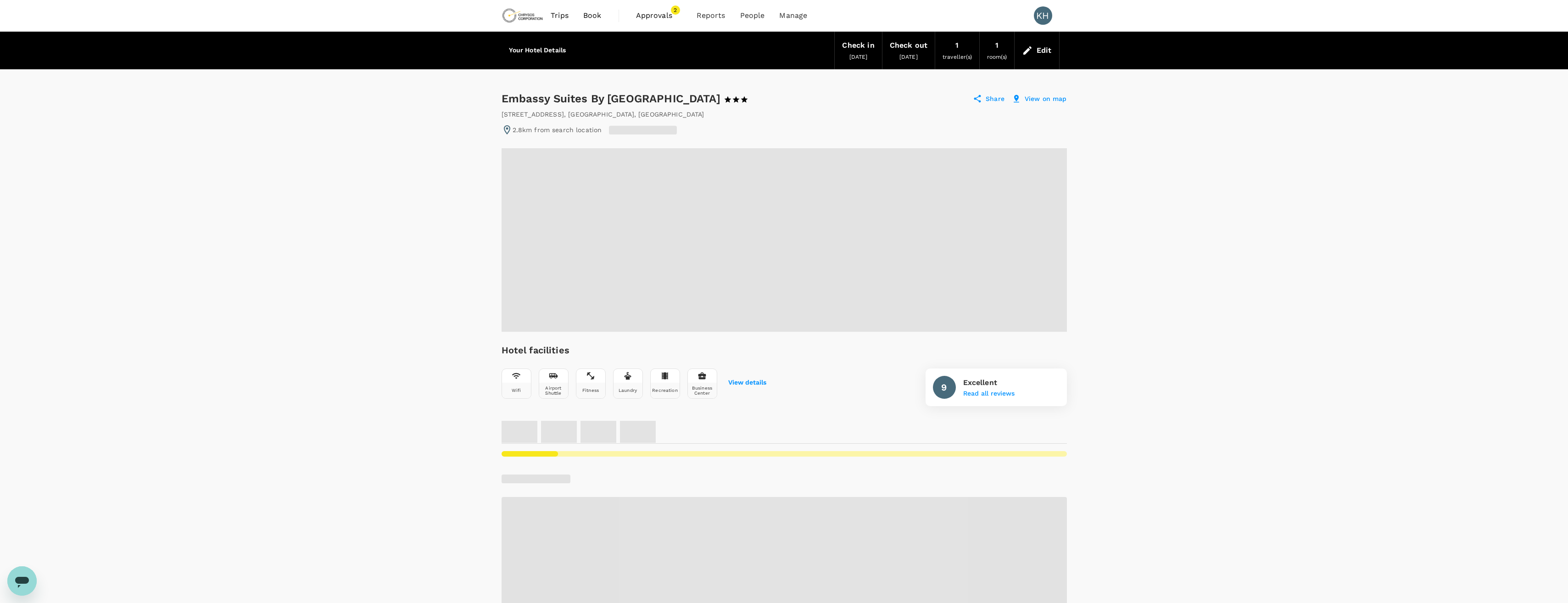
radio input "false"
radio input "true"
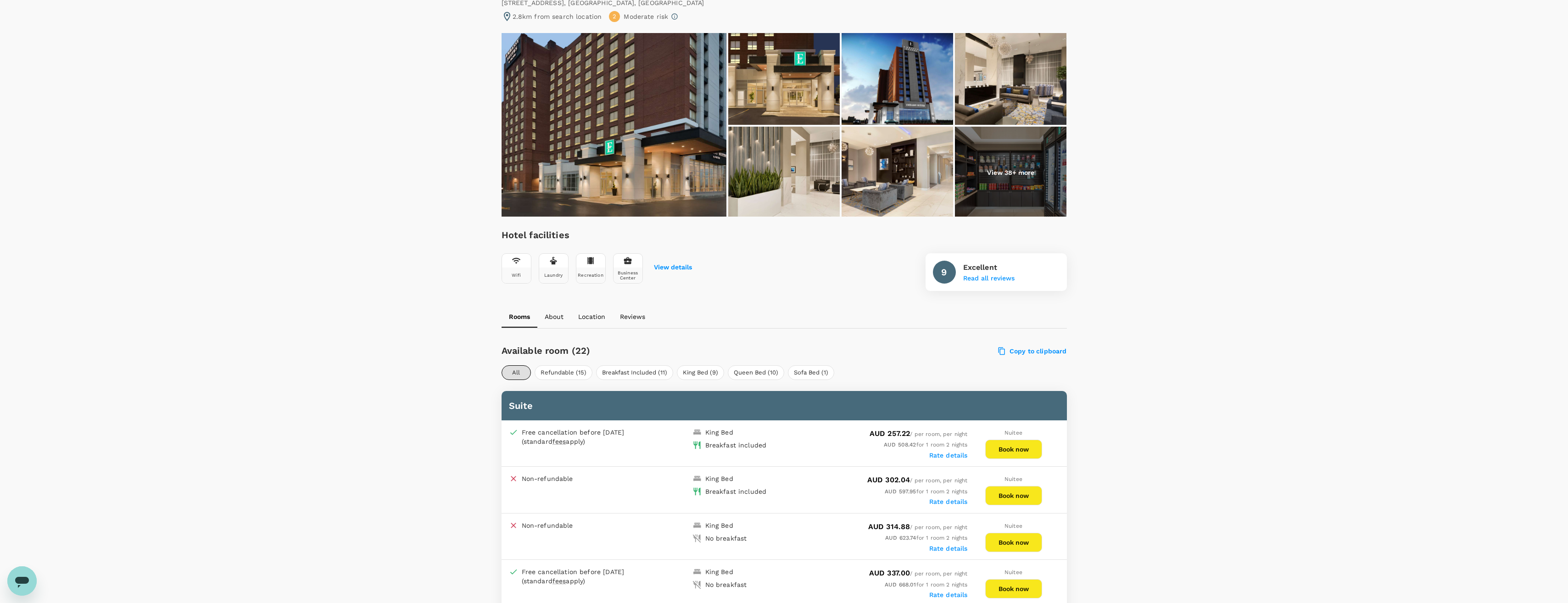
scroll to position [183, 0]
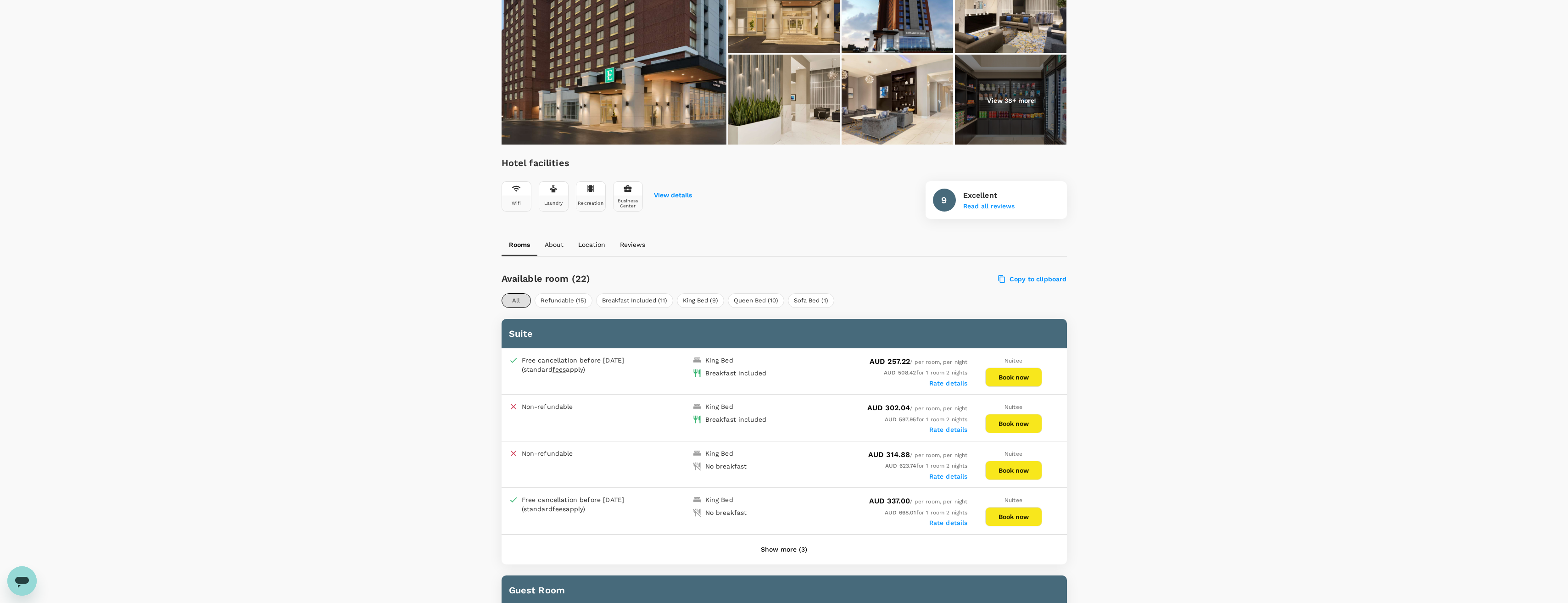
click at [954, 383] on label "Rate details" at bounding box center [948, 383] width 39 height 7
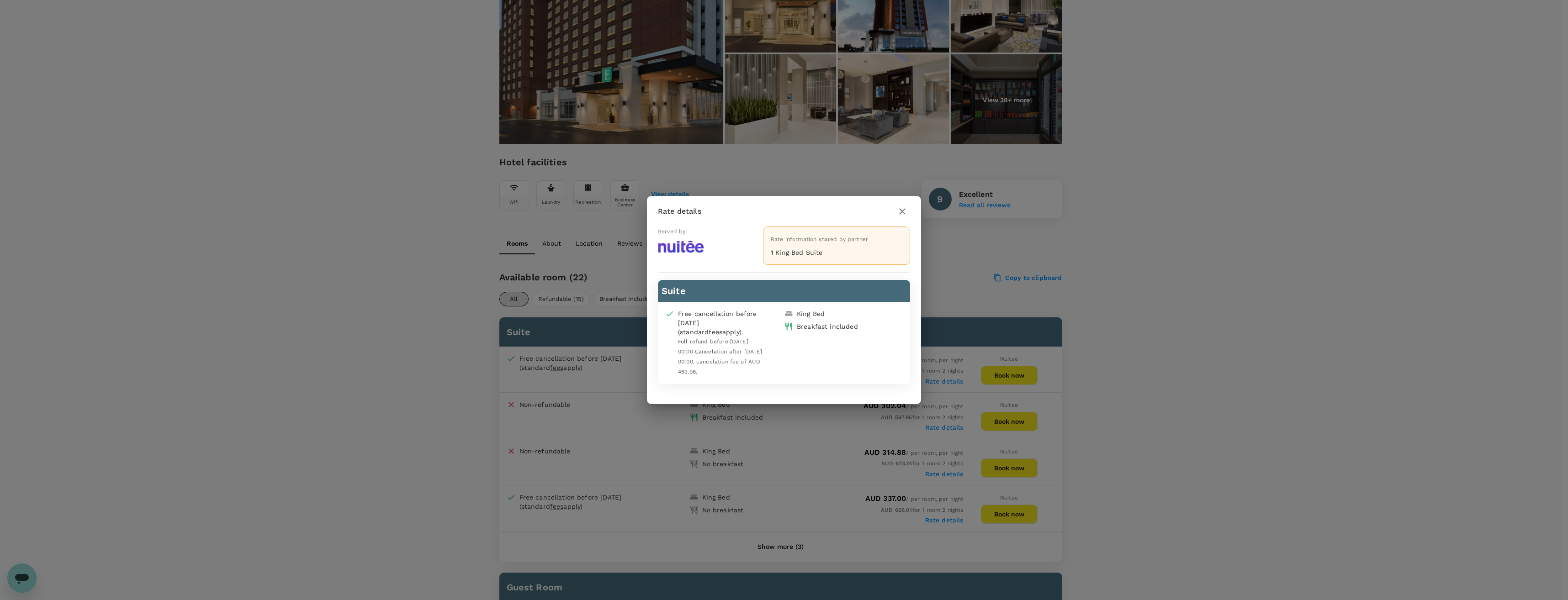
click at [905, 210] on icon "button" at bounding box center [902, 212] width 11 height 11
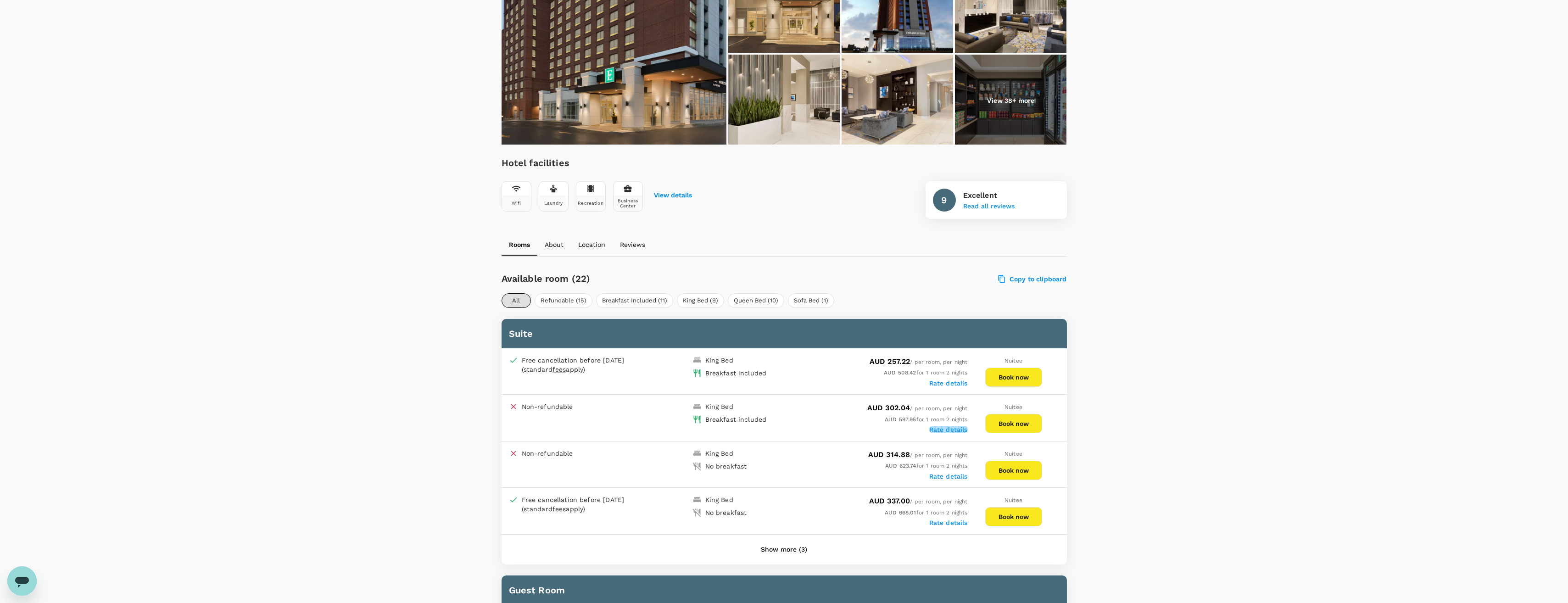
click at [944, 430] on label "Rate details" at bounding box center [948, 430] width 39 height 7
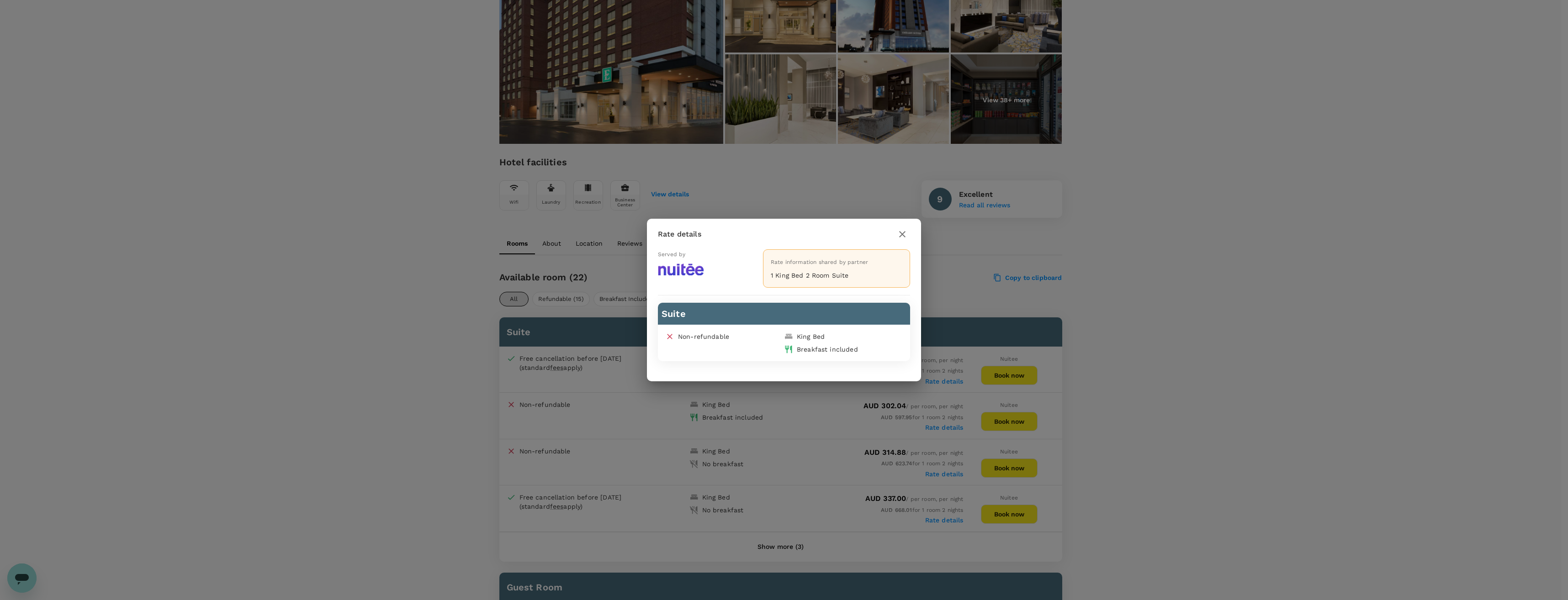
click at [904, 233] on icon "button" at bounding box center [902, 234] width 7 height 7
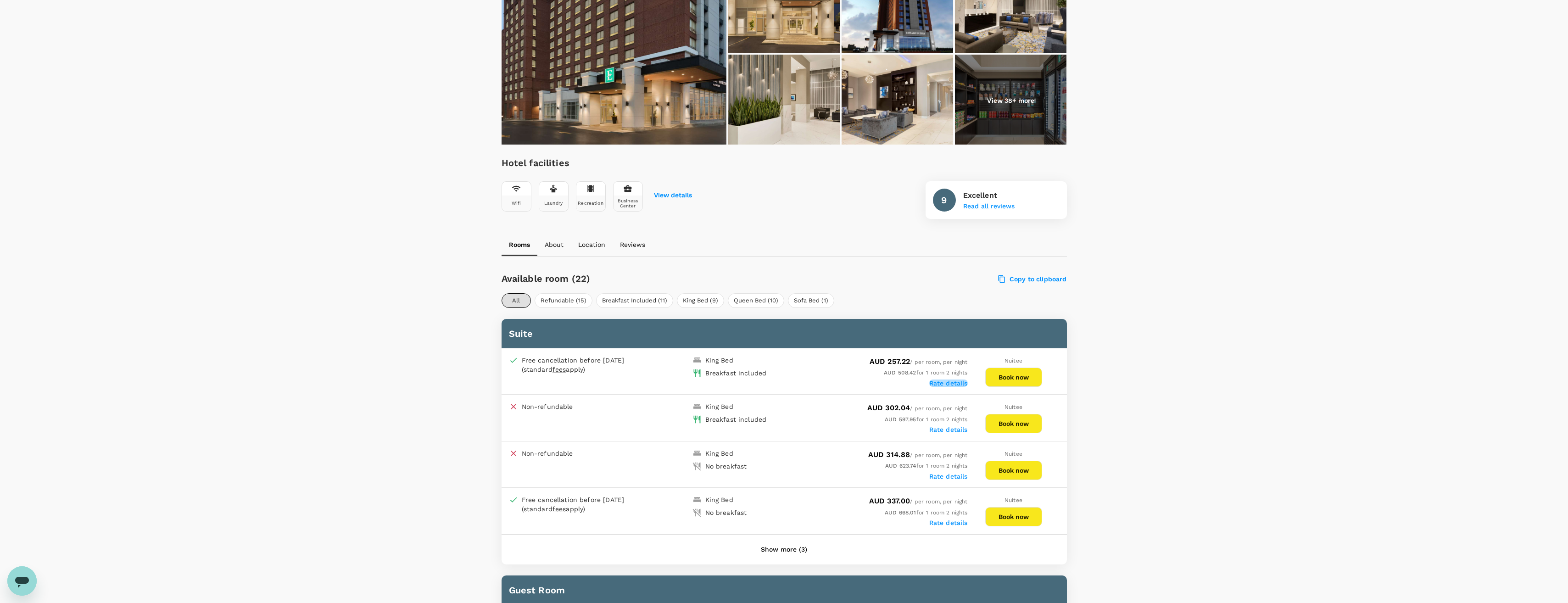
click at [950, 382] on label "Rate details" at bounding box center [948, 383] width 39 height 7
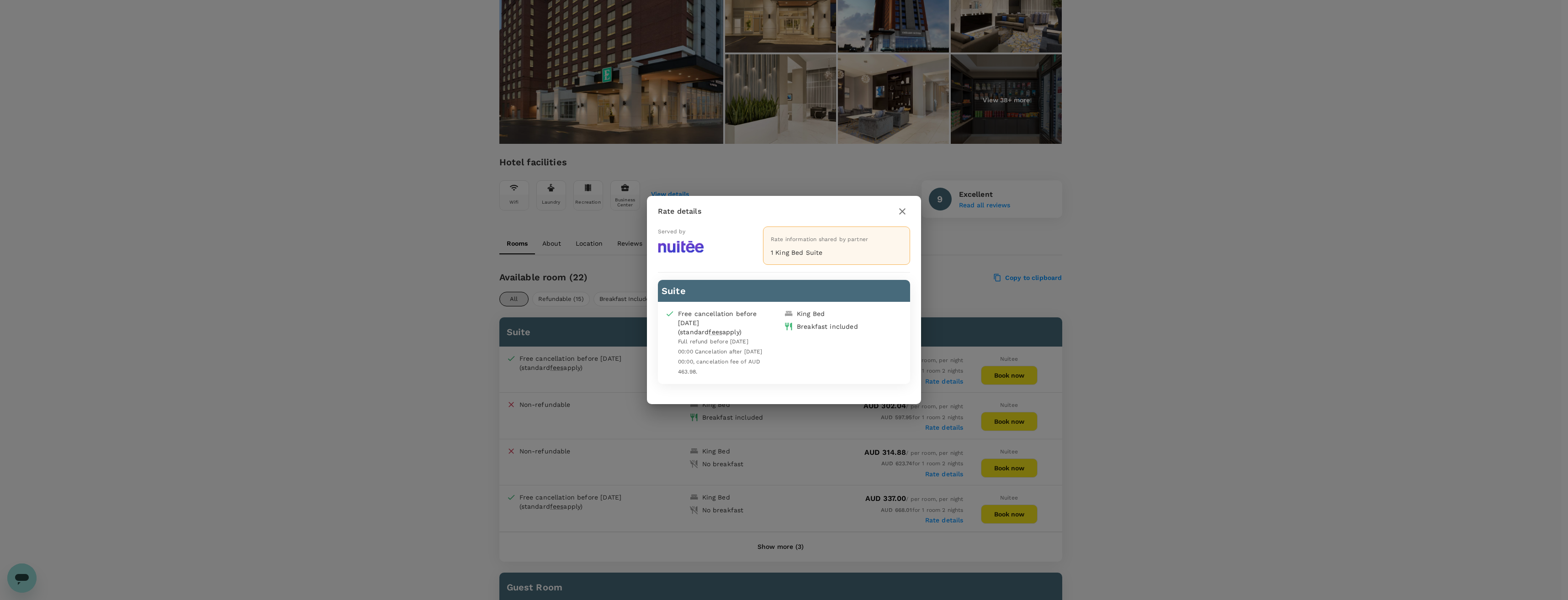
click at [902, 210] on icon "button" at bounding box center [902, 212] width 11 height 11
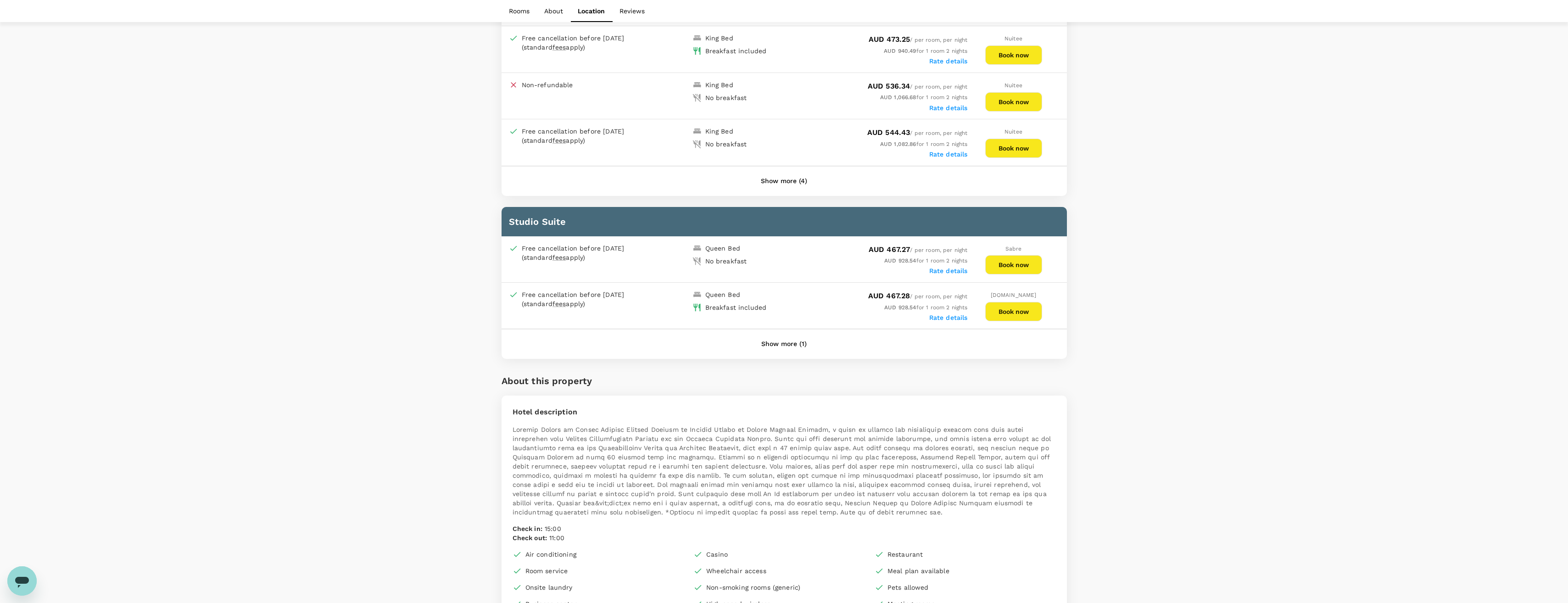
scroll to position [1240, 0]
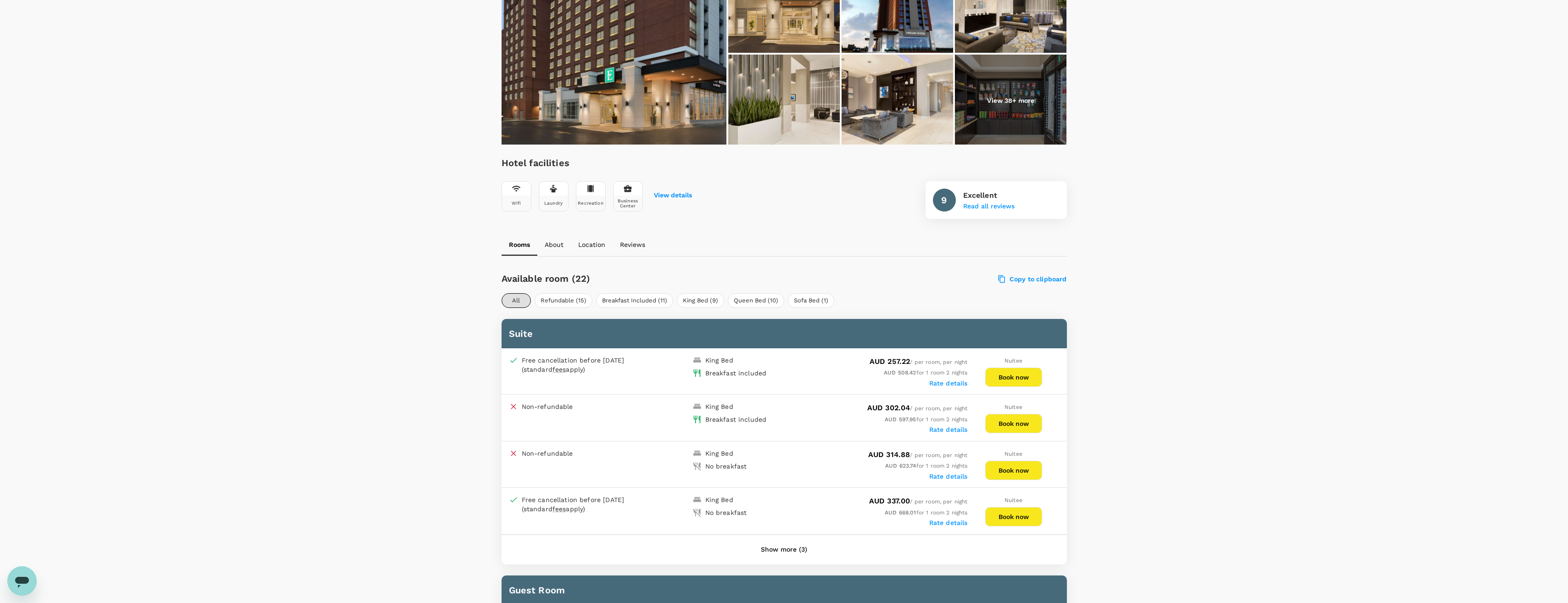
scroll to position [367, 0]
